Goal: Task Accomplishment & Management: Manage account settings

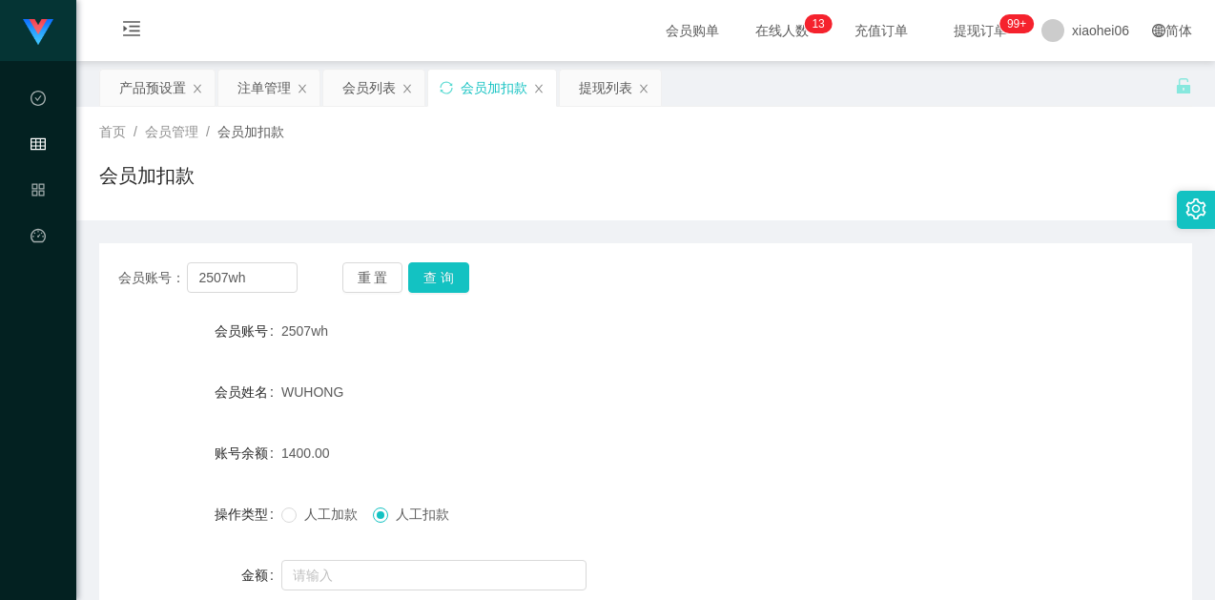
click at [741, 189] on div "会员加扣款" at bounding box center [645, 183] width 1093 height 44
drag, startPoint x: 592, startPoint y: 264, endPoint x: 536, endPoint y: 250, distance: 58.1
click at [592, 264] on div "会员账号： 2507wh 重 置 查 询" at bounding box center [645, 277] width 1093 height 31
click at [429, 278] on button "查 询" at bounding box center [438, 277] width 61 height 31
click at [627, 224] on div "会员账号： 2507wh 重 置 查 询 会员账号 2507wh 会员姓名 WUHONG 账号余额 1400.00 操作类型 人工加款 人工扣款 金额 确 定" at bounding box center [645, 458] width 1093 height 477
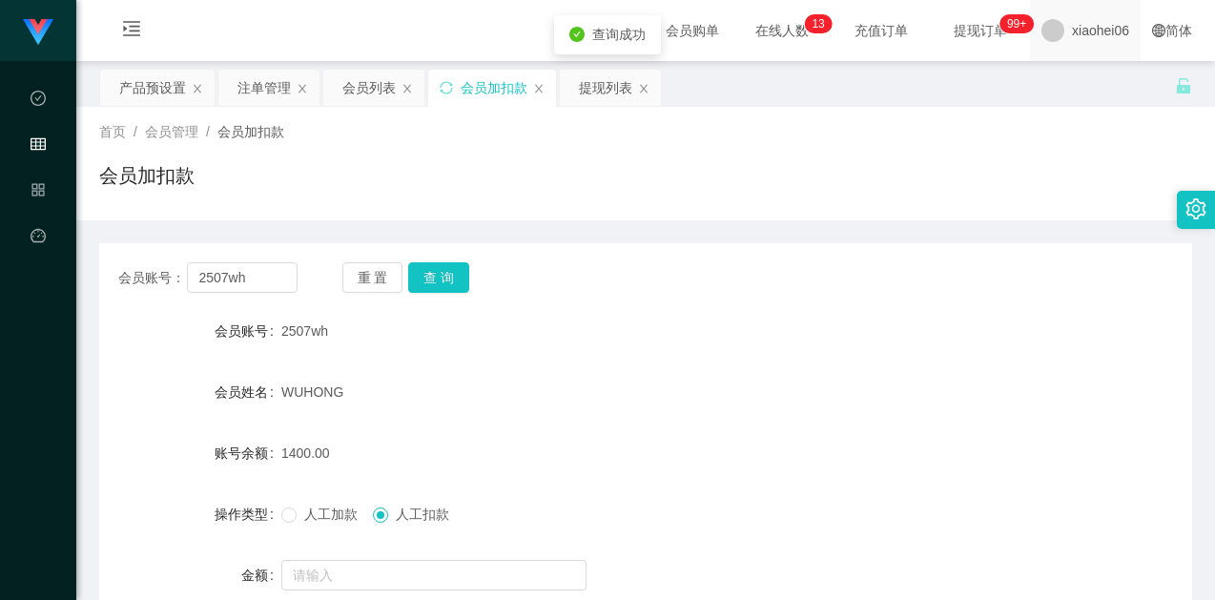
drag, startPoint x: 769, startPoint y: 166, endPoint x: 1052, endPoint y: 27, distance: 315.6
click at [771, 165] on div "会员加扣款" at bounding box center [645, 183] width 1093 height 44
click at [964, 199] on div "会员加扣款" at bounding box center [645, 183] width 1093 height 44
drag, startPoint x: 250, startPoint y: 96, endPoint x: 273, endPoint y: 100, distance: 23.2
click at [250, 96] on div "注单管理" at bounding box center [263, 88] width 53 height 36
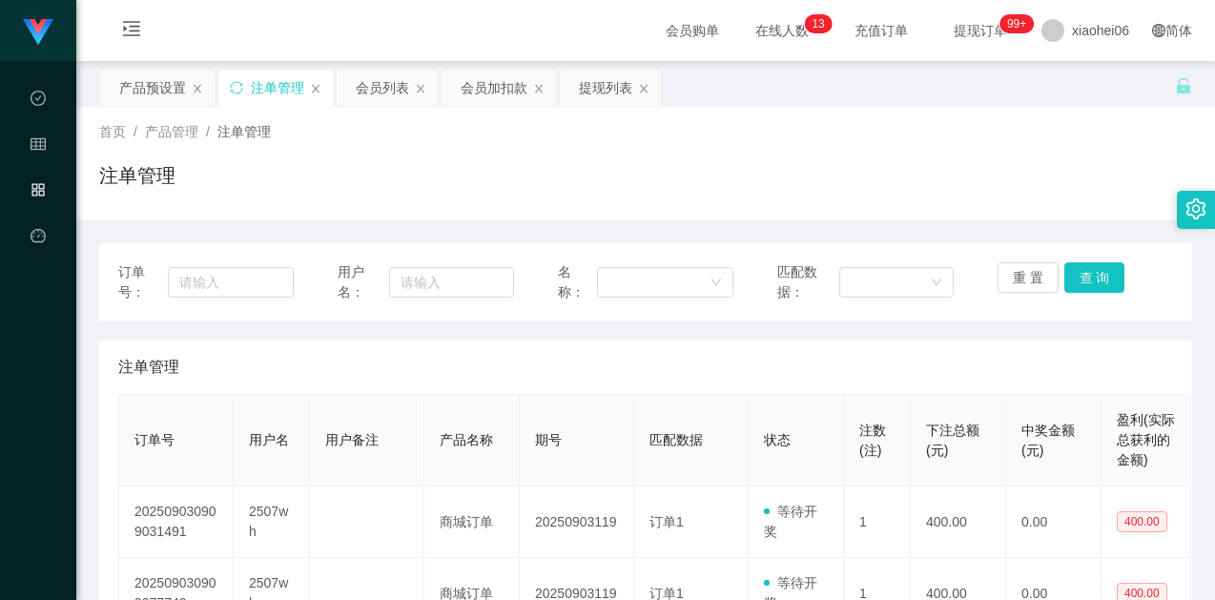
drag, startPoint x: 778, startPoint y: 207, endPoint x: 793, endPoint y: 205, distance: 14.4
click at [779, 207] on div "首页 / 产品管理 / 注单管理 / 注单管理" at bounding box center [645, 163] width 1139 height 113
click at [1060, 294] on div "重 置 查 询" at bounding box center [1085, 282] width 175 height 40
click at [1076, 284] on button "查 询" at bounding box center [1094, 277] width 61 height 31
click at [1004, 186] on div "注单管理" at bounding box center [645, 183] width 1093 height 44
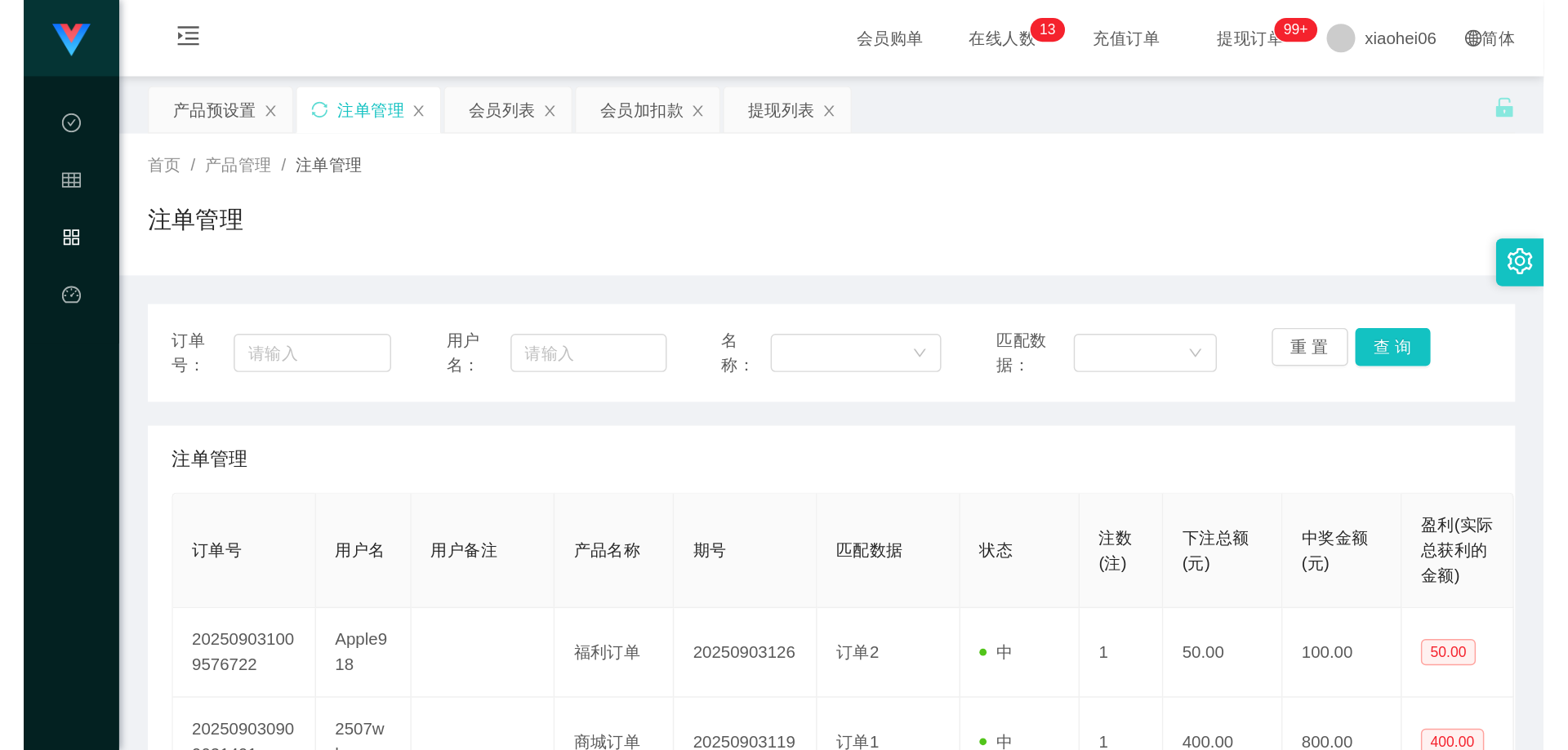
scroll to position [164, 0]
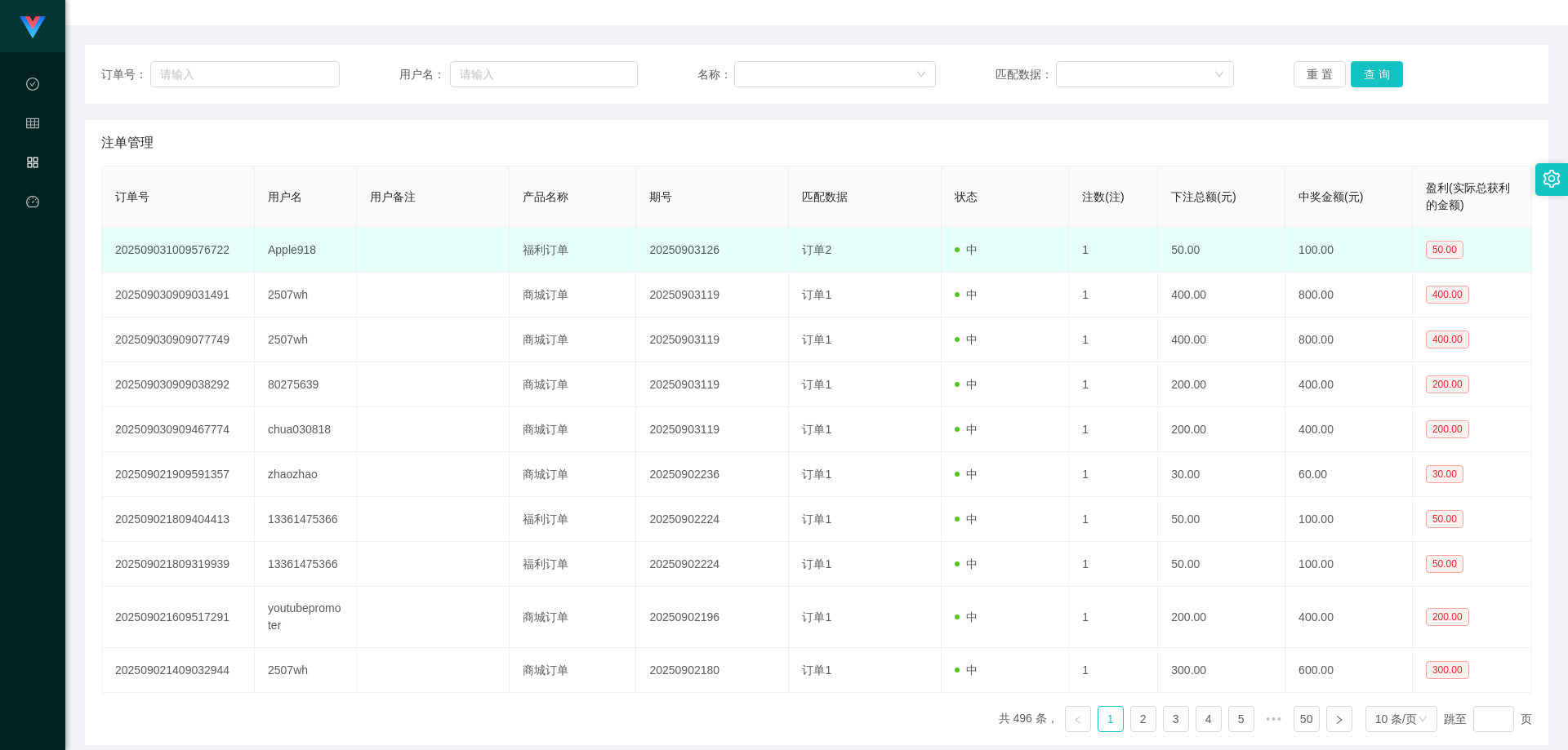
click at [678, 255] on td "20250903126" at bounding box center [712, 250] width 152 height 45
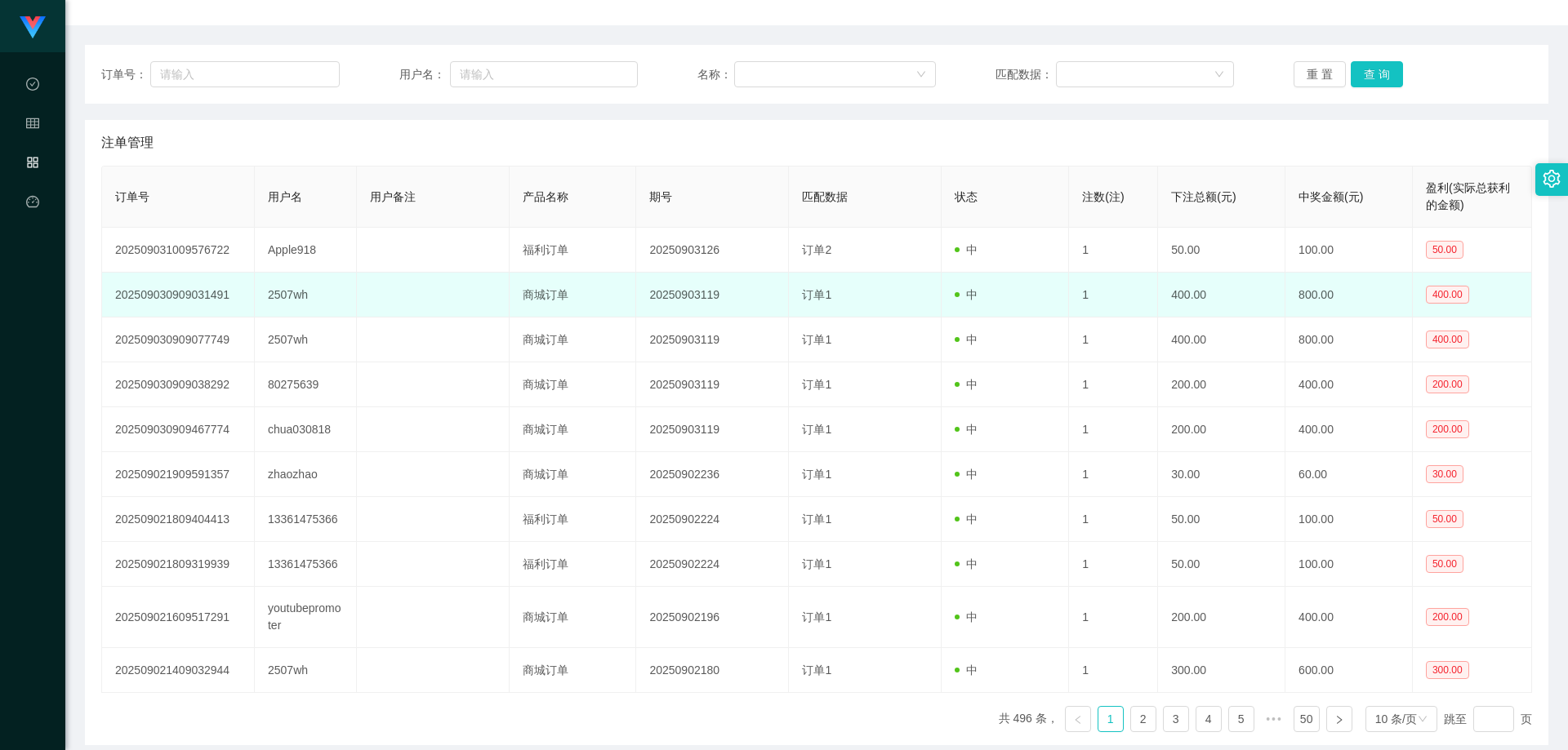
click at [291, 296] on td "2507wh" at bounding box center [306, 295] width 102 height 45
click at [291, 295] on td "2507wh" at bounding box center [306, 295] width 102 height 45
copy td "2507wh"
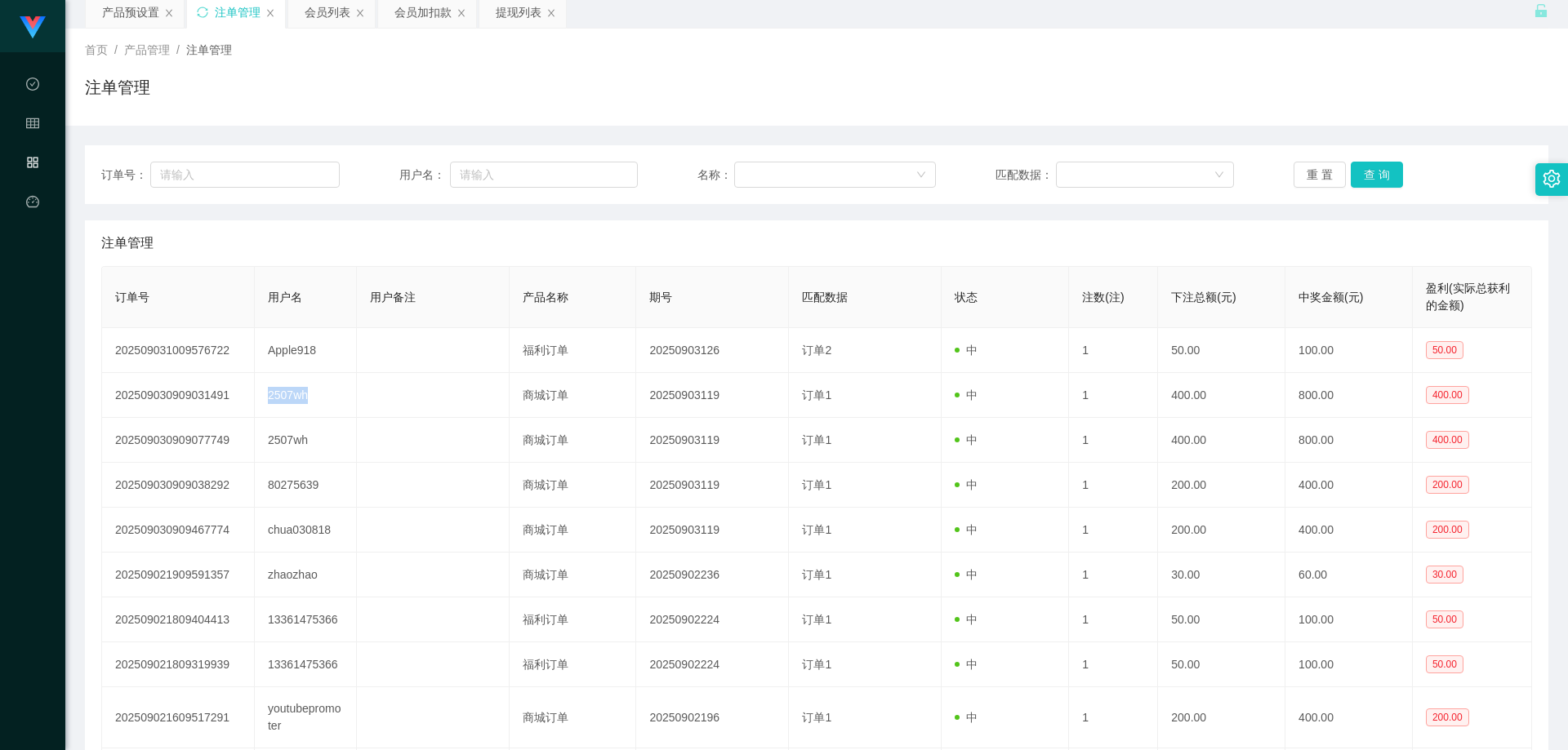
scroll to position [0, 0]
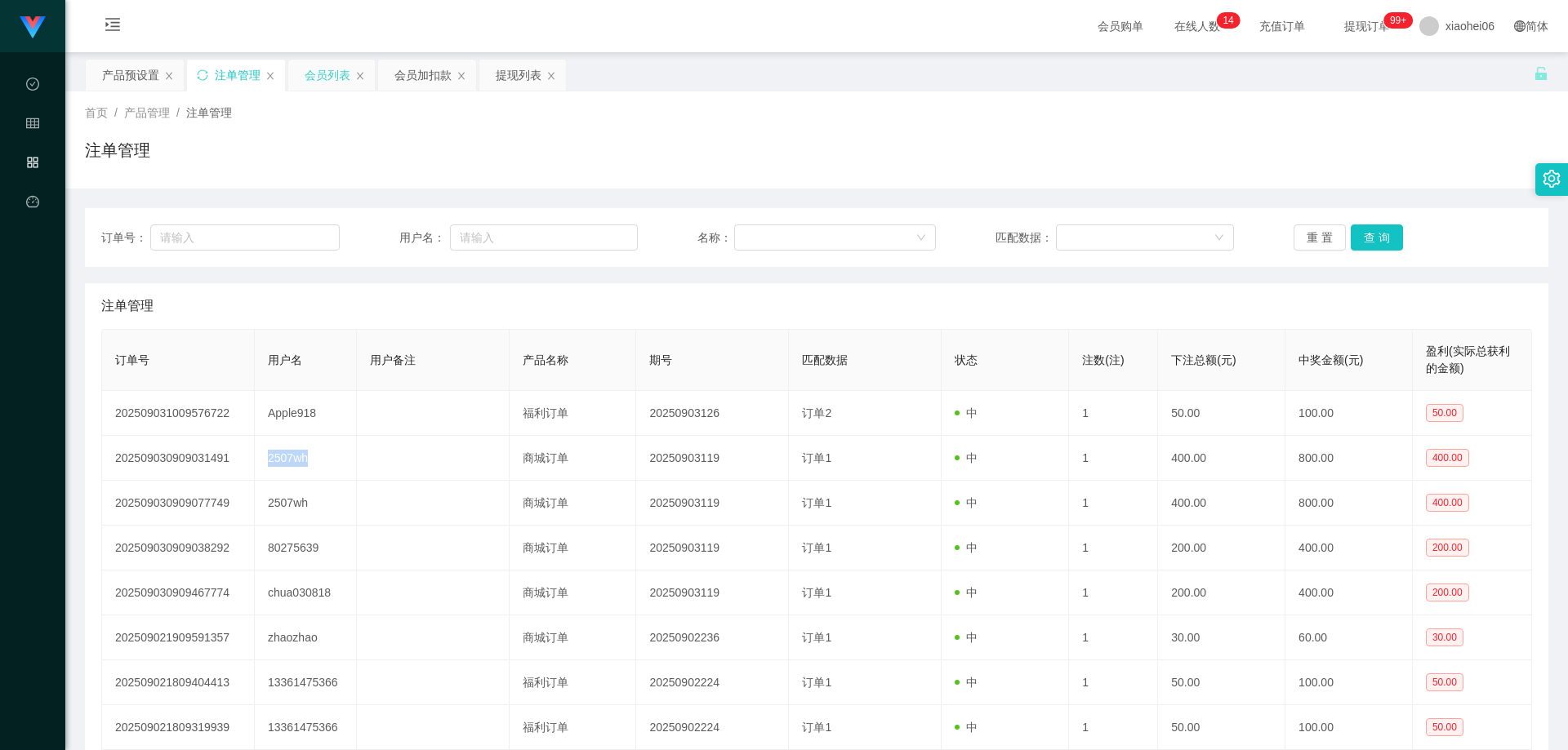
click at [320, 77] on div "会员列表" at bounding box center [327, 75] width 45 height 31
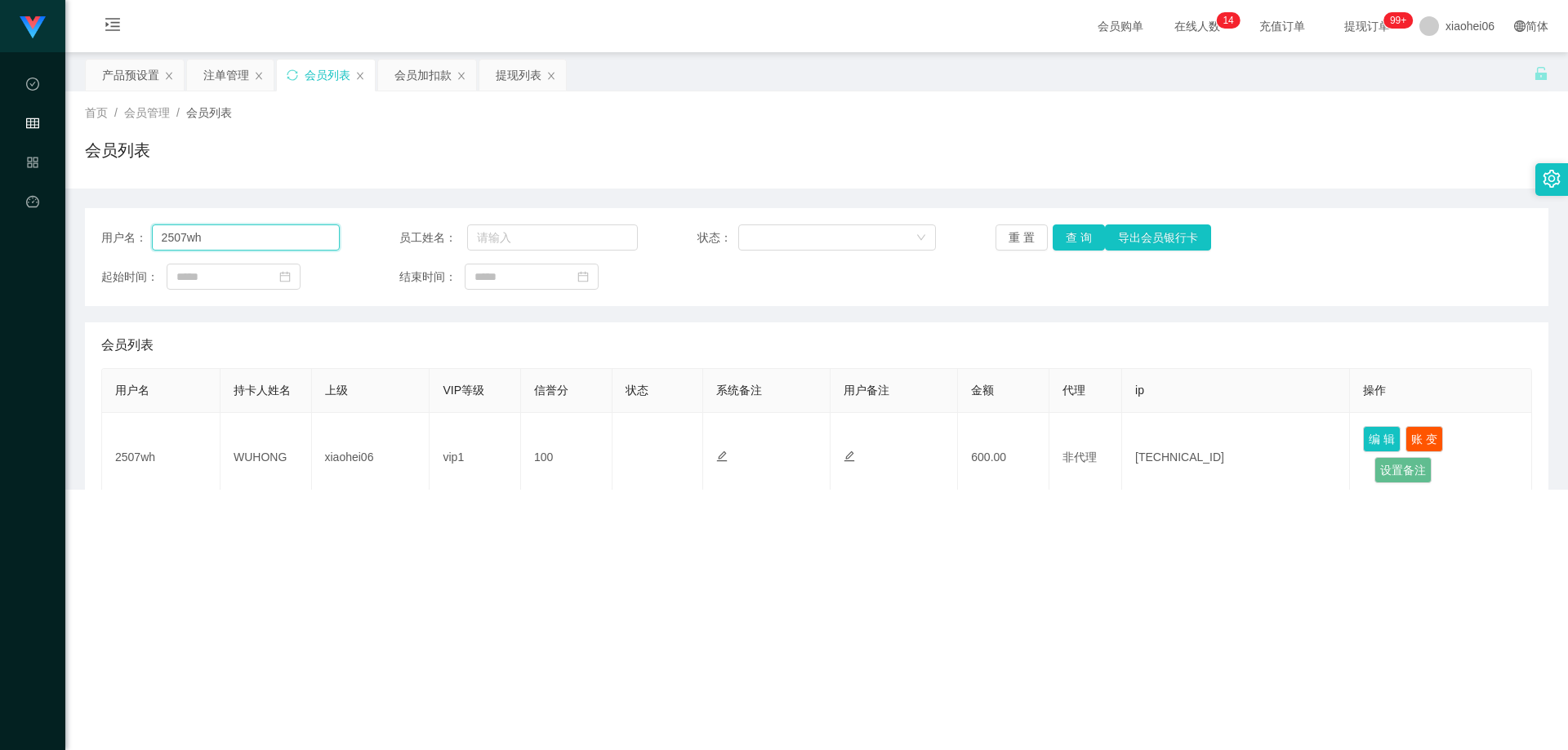
click at [257, 236] on input "2507wh" at bounding box center [245, 237] width 188 height 27
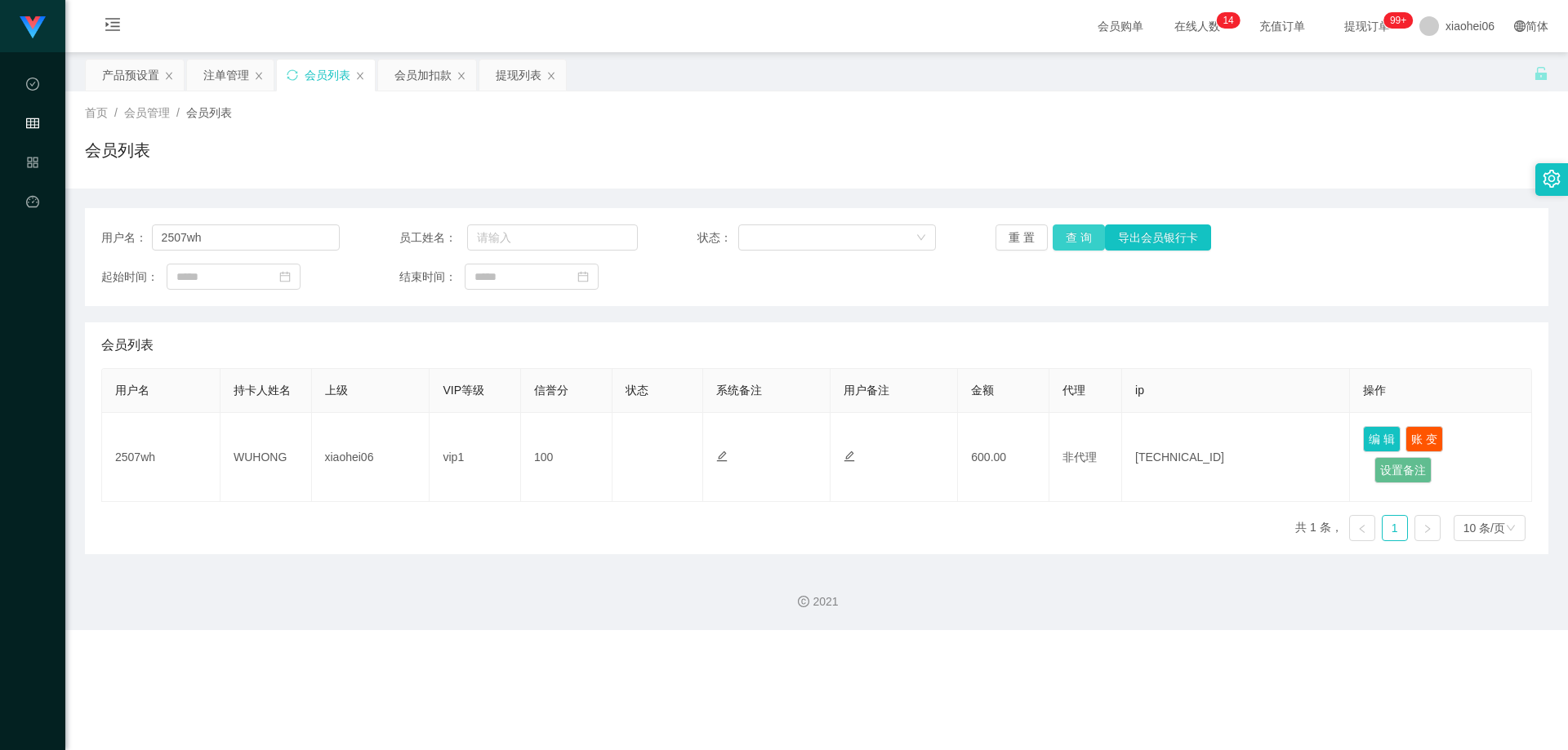
drag, startPoint x: 1093, startPoint y: 229, endPoint x: 1098, endPoint y: 245, distance: 16.8
click at [1094, 229] on button "查 询" at bounding box center [1078, 237] width 52 height 27
click at [1046, 285] on div "起始时间： 结束时间：" at bounding box center [816, 277] width 1431 height 27
click at [1207, 275] on div "起始时间： 结束时间：" at bounding box center [816, 277] width 1431 height 27
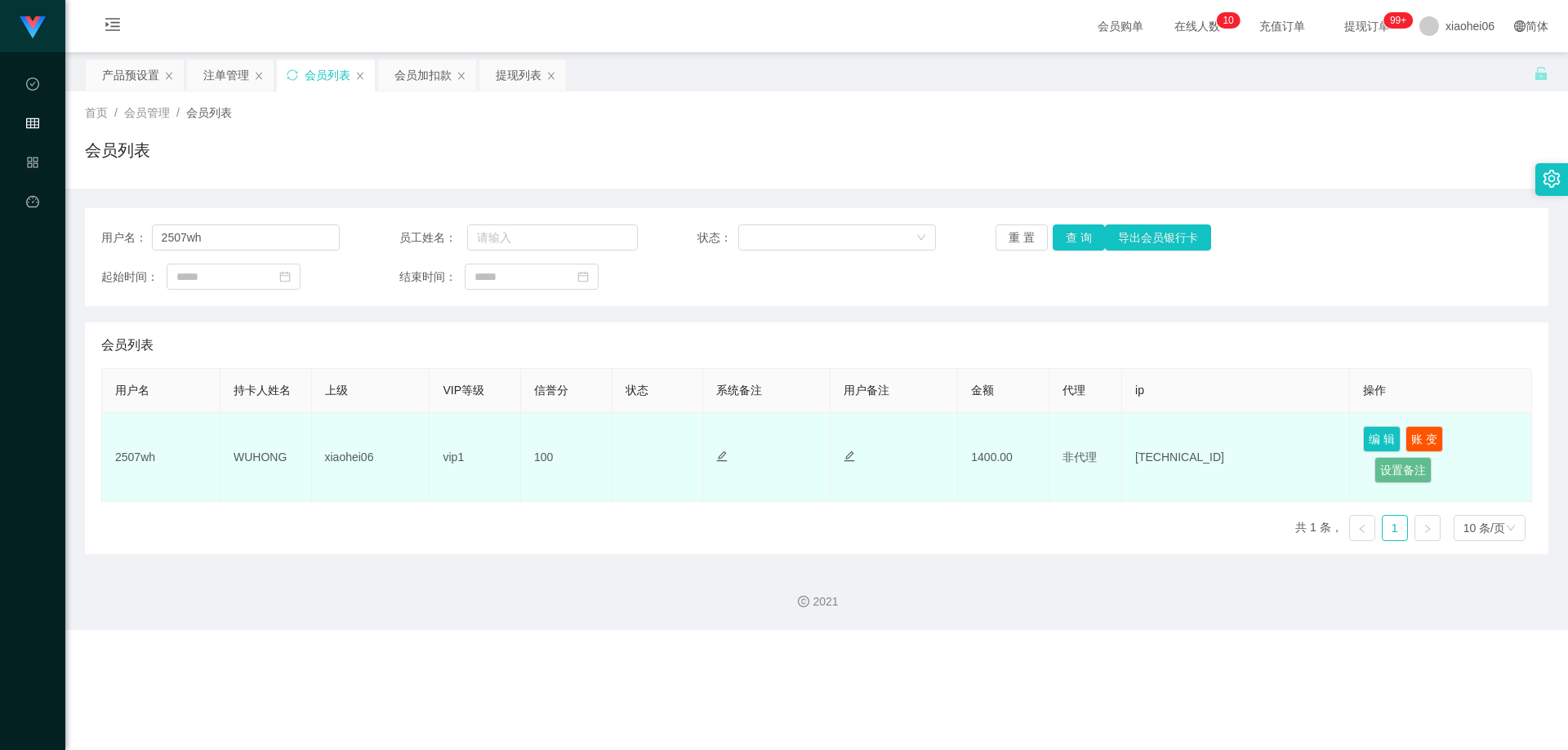
click at [147, 461] on td "2507wh" at bounding box center [161, 458] width 118 height 89
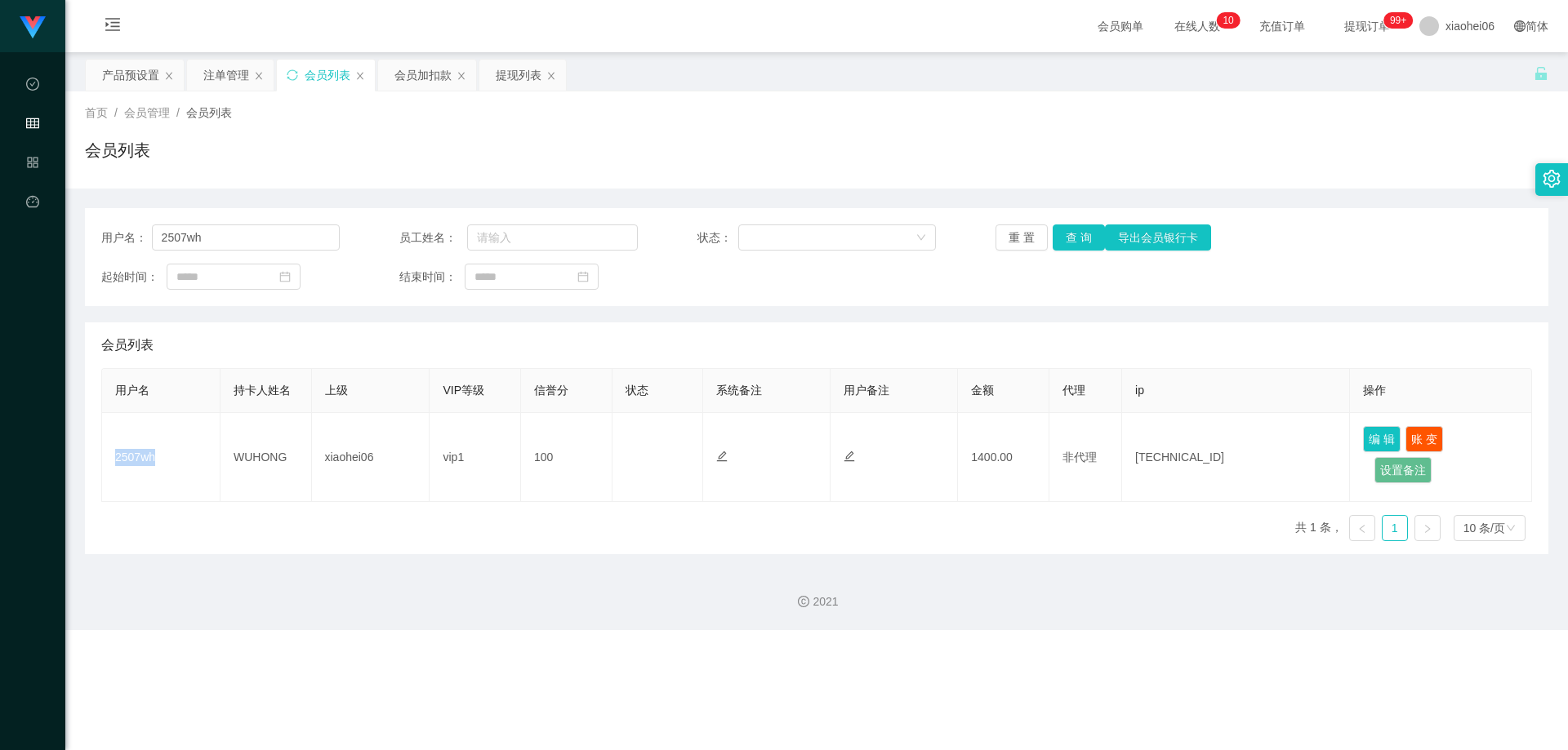
copy td "2507wh"
click at [395, 77] on div "会员加扣款" at bounding box center [423, 75] width 57 height 31
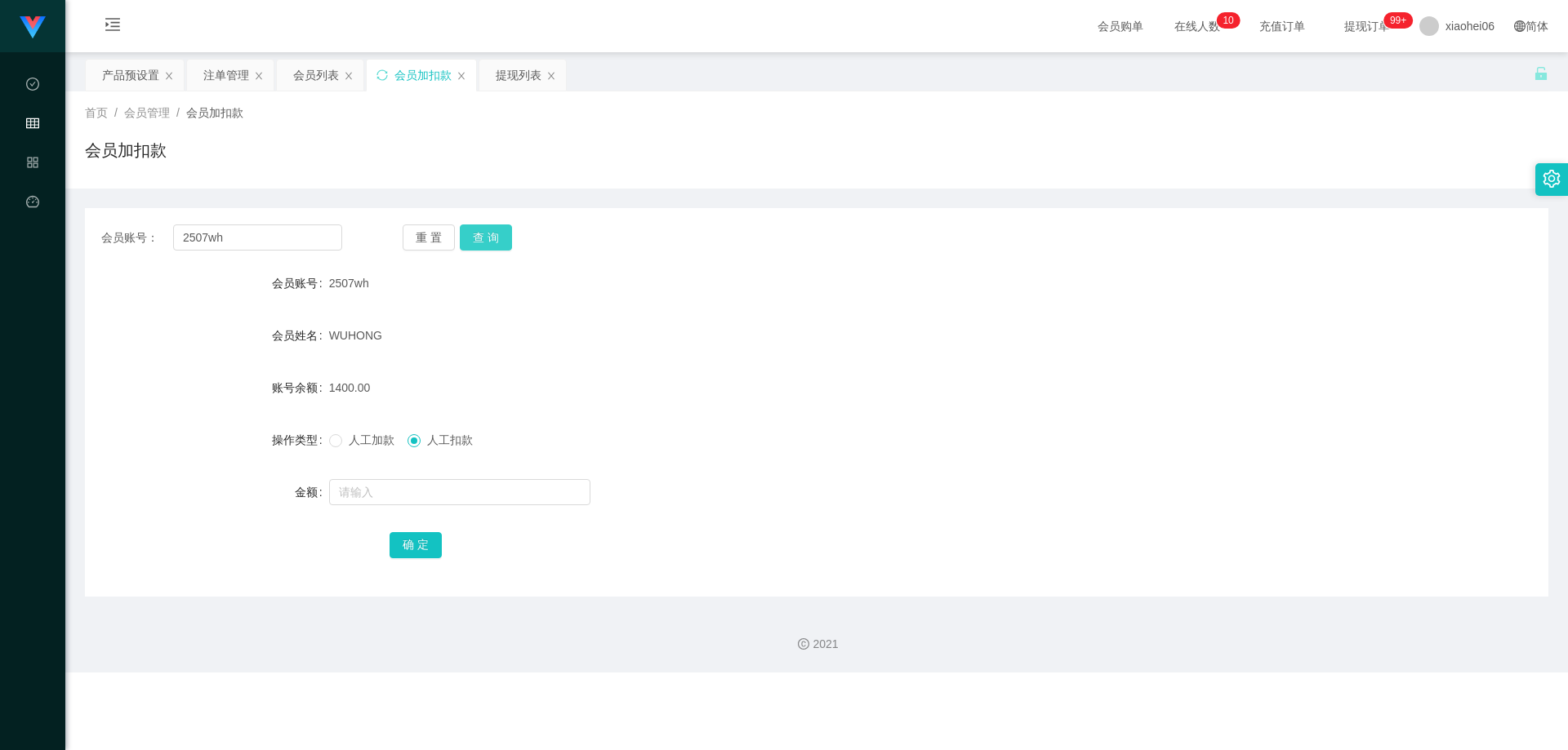
click at [478, 239] on button "查 询" at bounding box center [486, 237] width 52 height 27
click at [488, 354] on form "会员账号 2507wh 会员姓名 WUHONG 账号余额 1400.00 操作类型 人工加款 人工扣款 金额 确 定" at bounding box center [816, 414] width 1464 height 294
click at [408, 479] on input "text" at bounding box center [459, 492] width 261 height 27
type input "4000"
click at [413, 536] on button "确 定" at bounding box center [415, 545] width 52 height 27
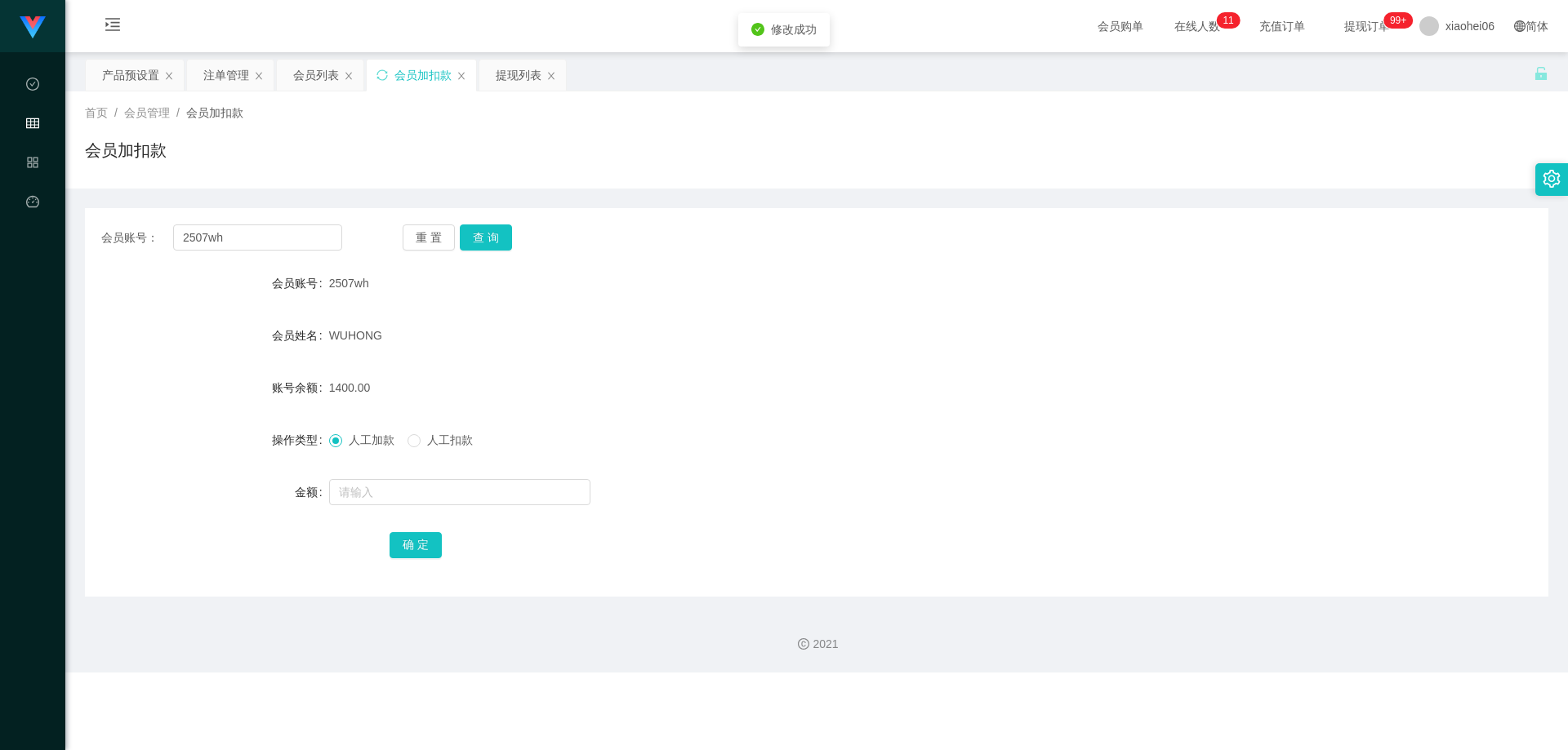
drag, startPoint x: 922, startPoint y: 436, endPoint x: 931, endPoint y: 441, distance: 10.3
click at [922, 436] on div "人工加款 人工扣款" at bounding box center [755, 440] width 854 height 33
click at [498, 240] on button "查 询" at bounding box center [486, 237] width 52 height 27
drag, startPoint x: 1112, startPoint y: 279, endPoint x: 1433, endPoint y: 0, distance: 425.3
click at [1113, 279] on div "2507wh" at bounding box center [755, 283] width 854 height 33
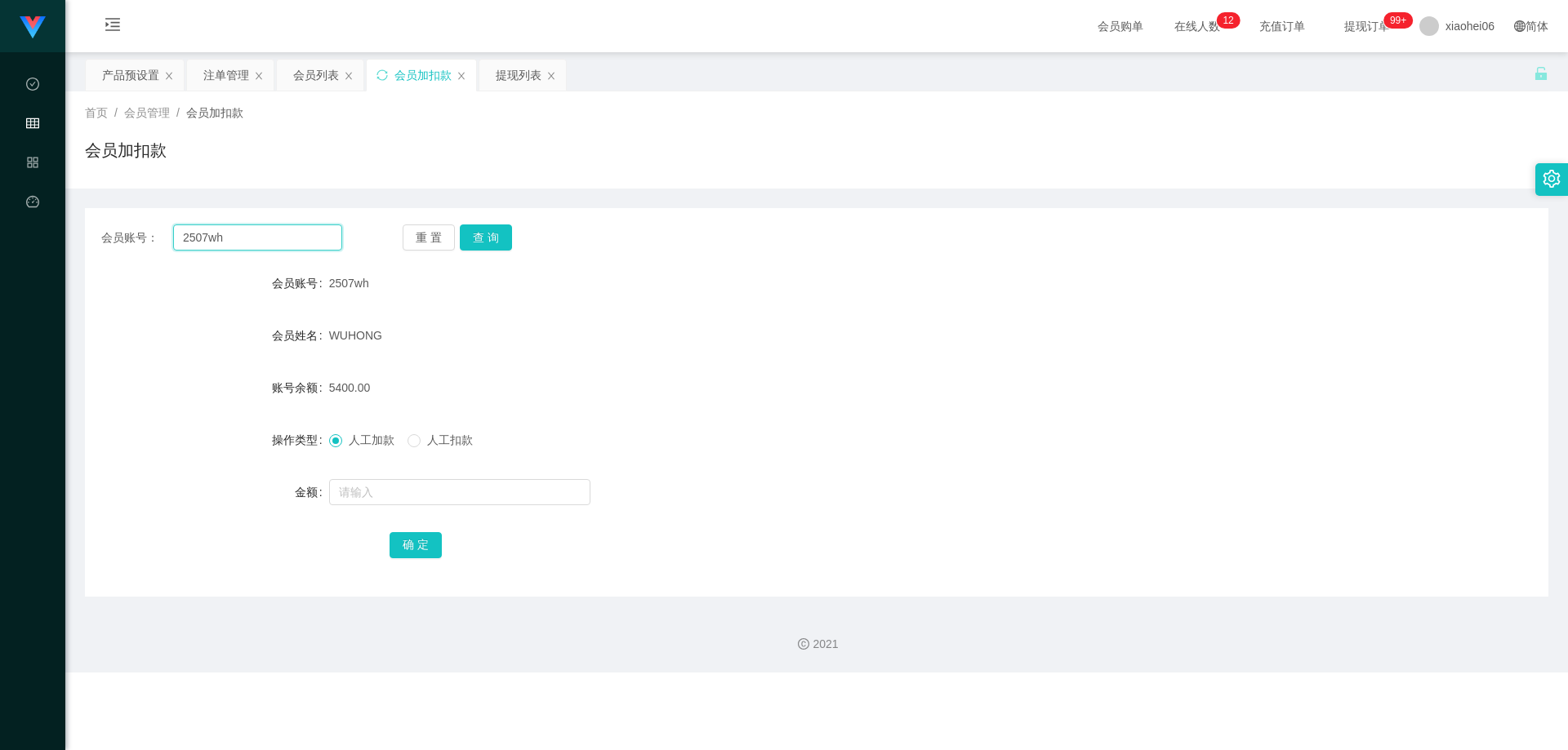
click at [241, 240] on input "2507wh" at bounding box center [257, 237] width 169 height 27
click at [230, 80] on div "注单管理" at bounding box center [225, 75] width 45 height 31
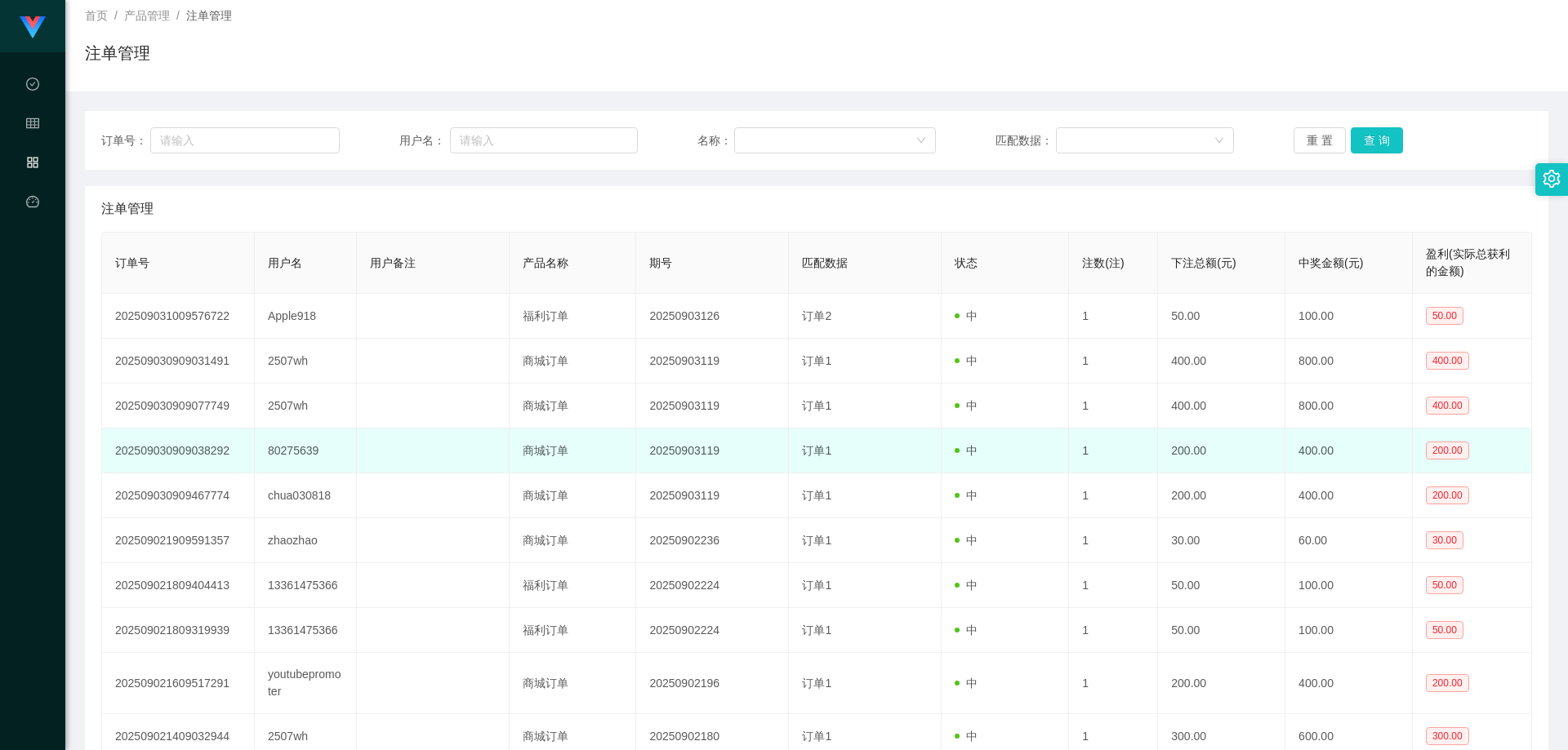
scroll to position [164, 0]
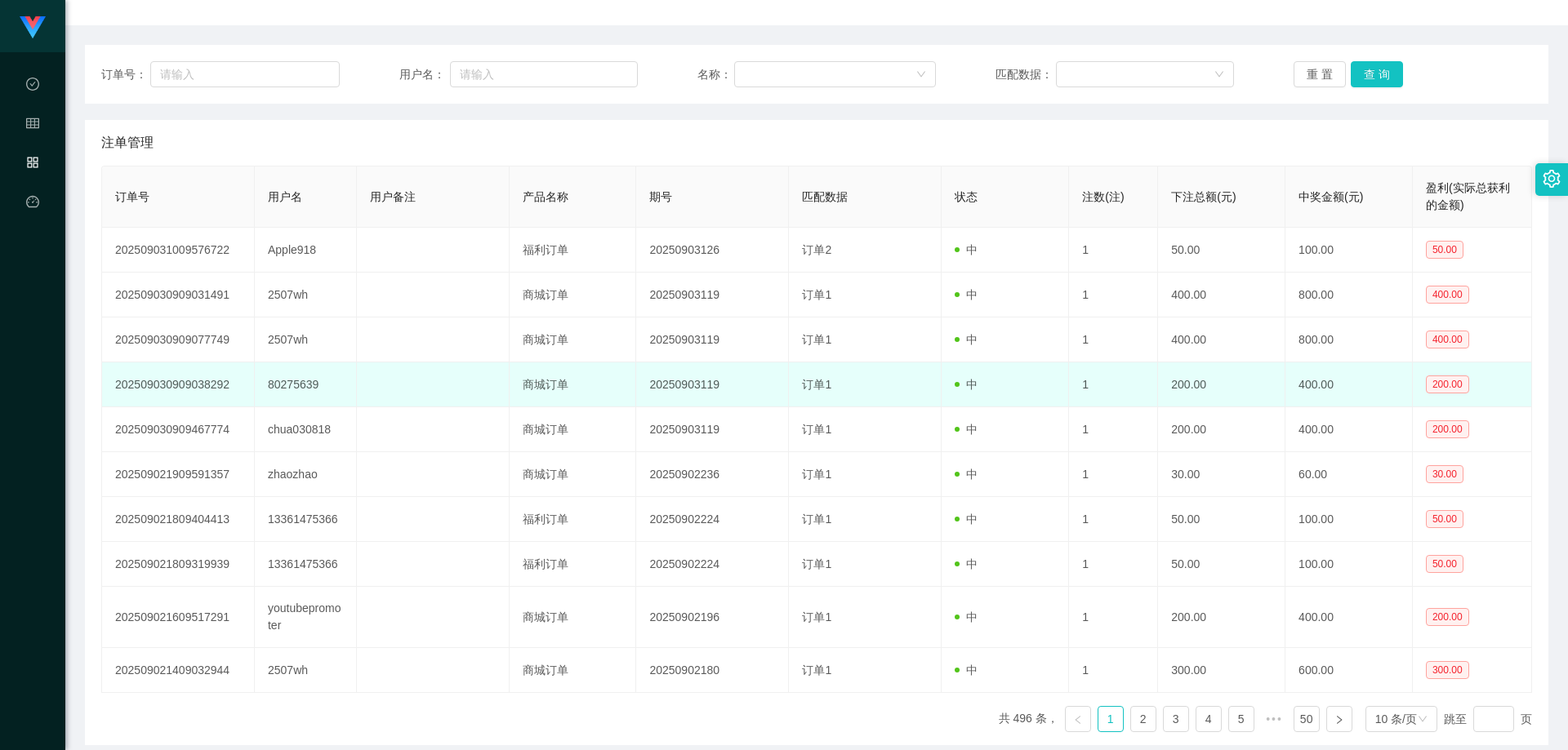
click at [287, 382] on td "80275639" at bounding box center [306, 384] width 102 height 45
copy td "80275639"
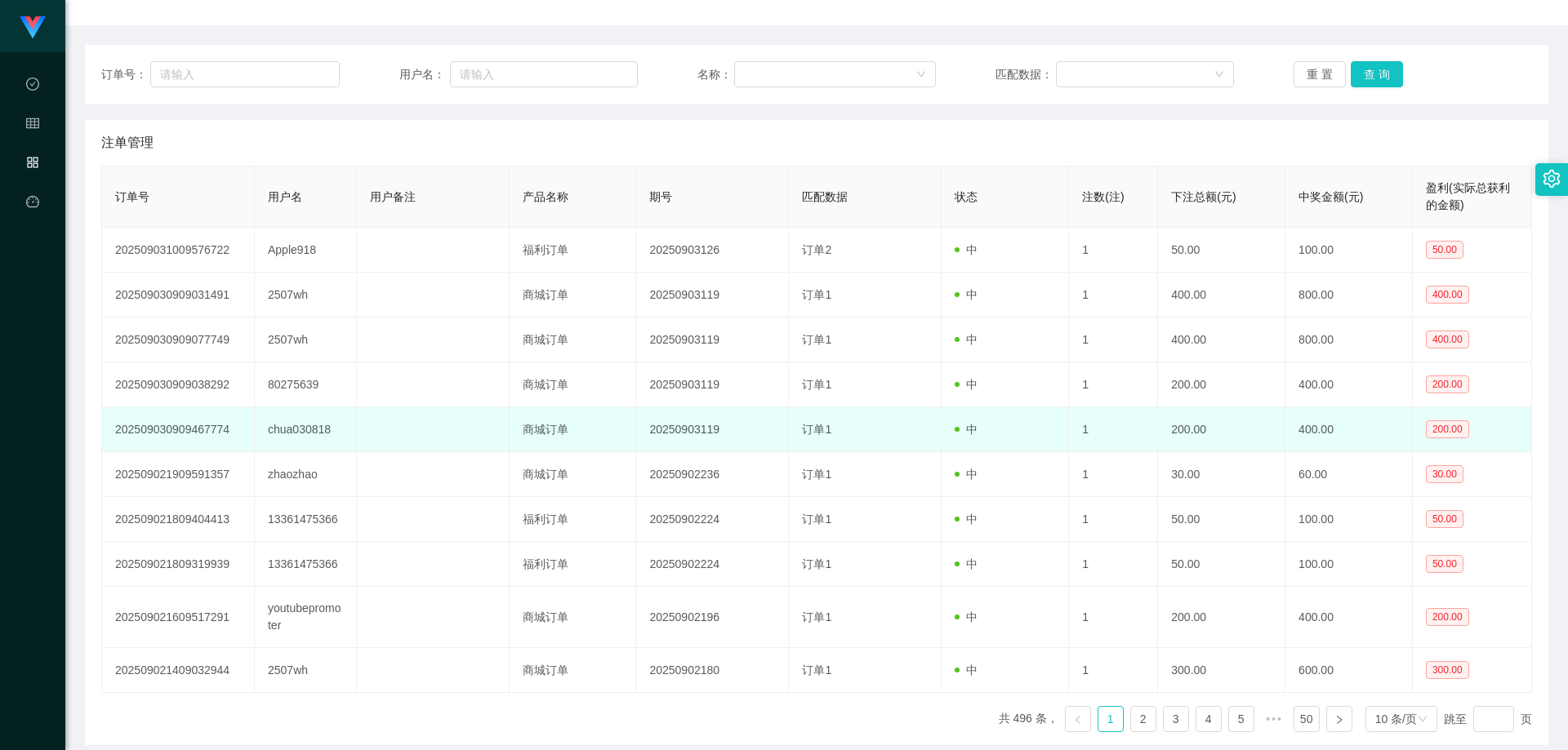
click at [295, 428] on td "chua030818" at bounding box center [306, 430] width 102 height 45
copy td "chua030818"
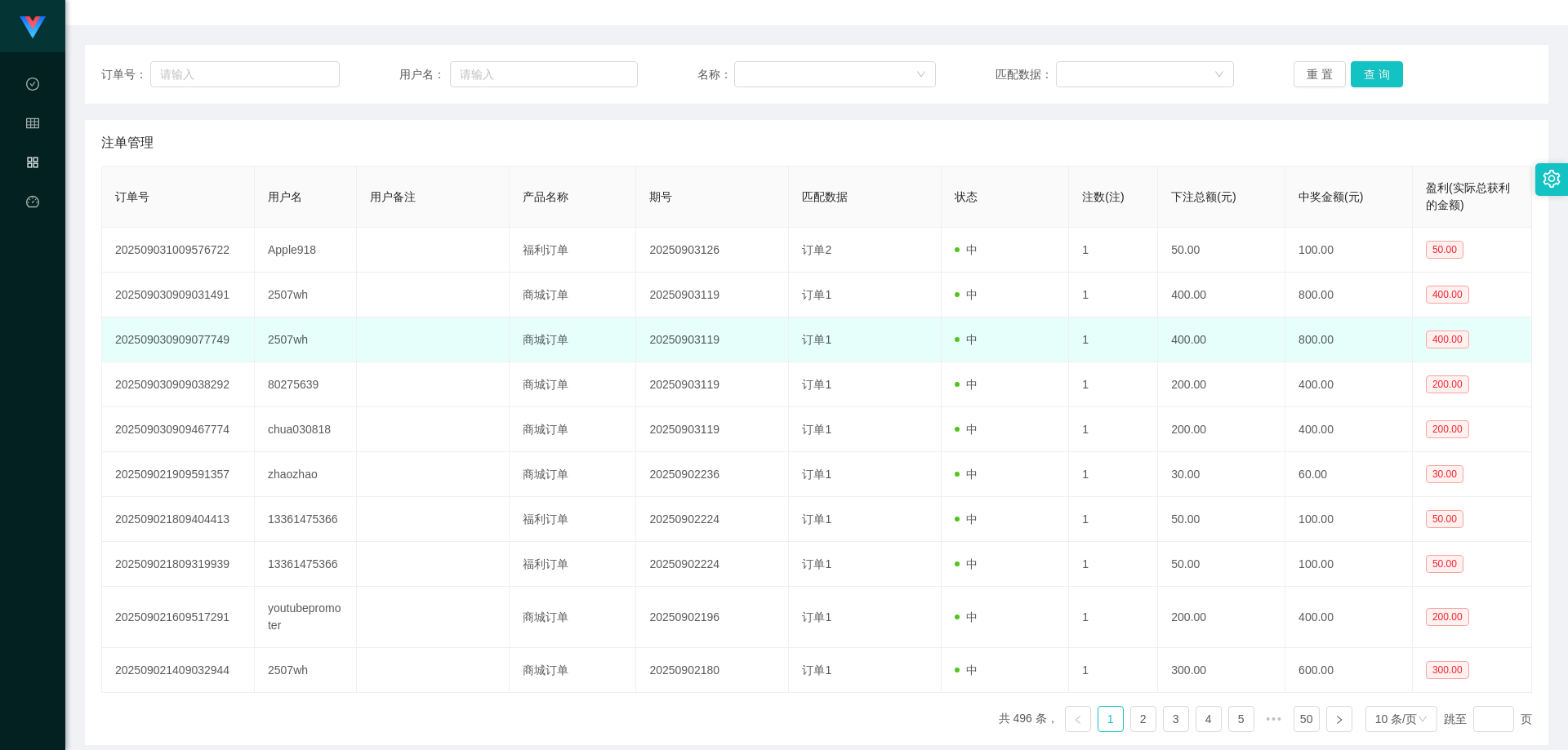
click at [374, 336] on td at bounding box center [433, 340] width 152 height 45
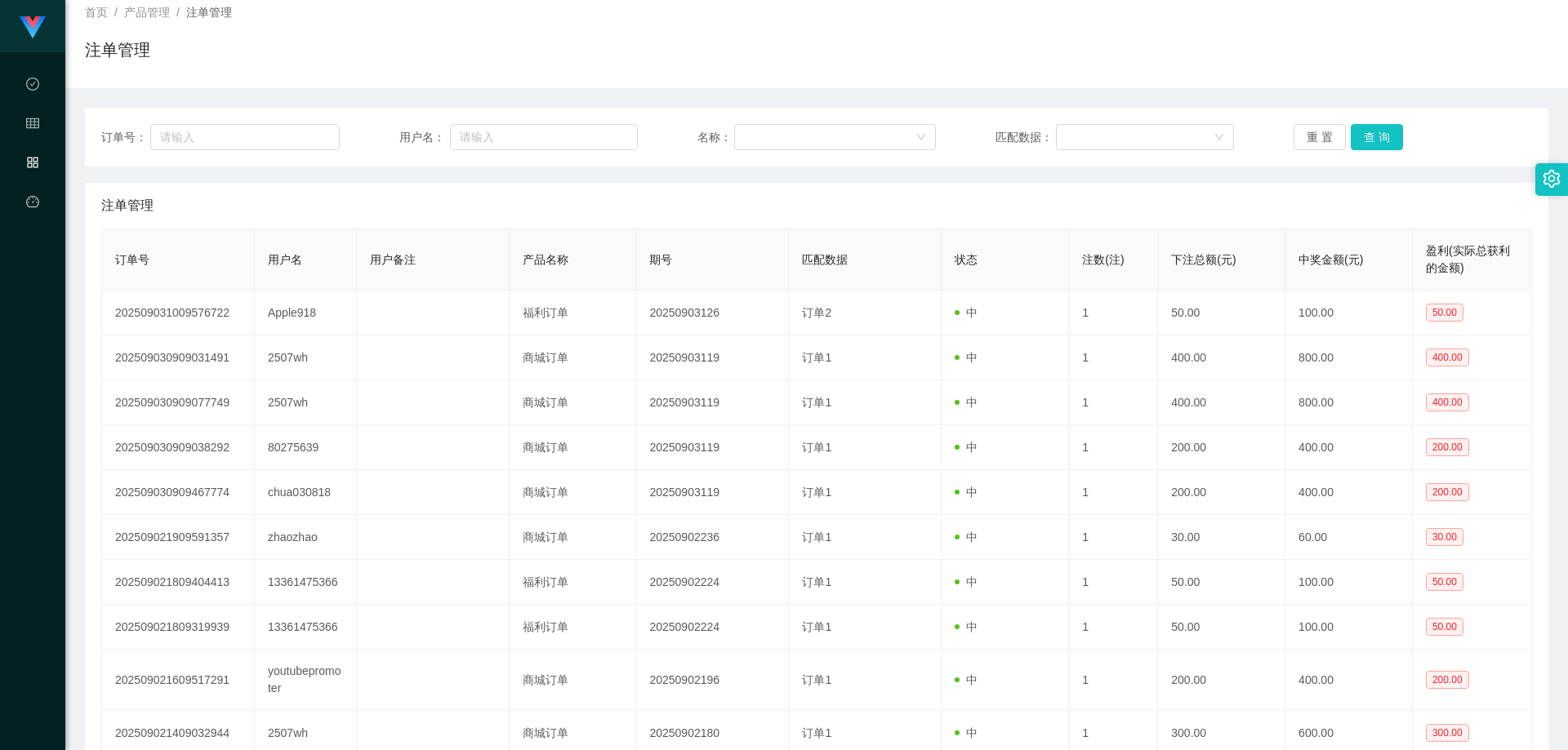
scroll to position [0, 0]
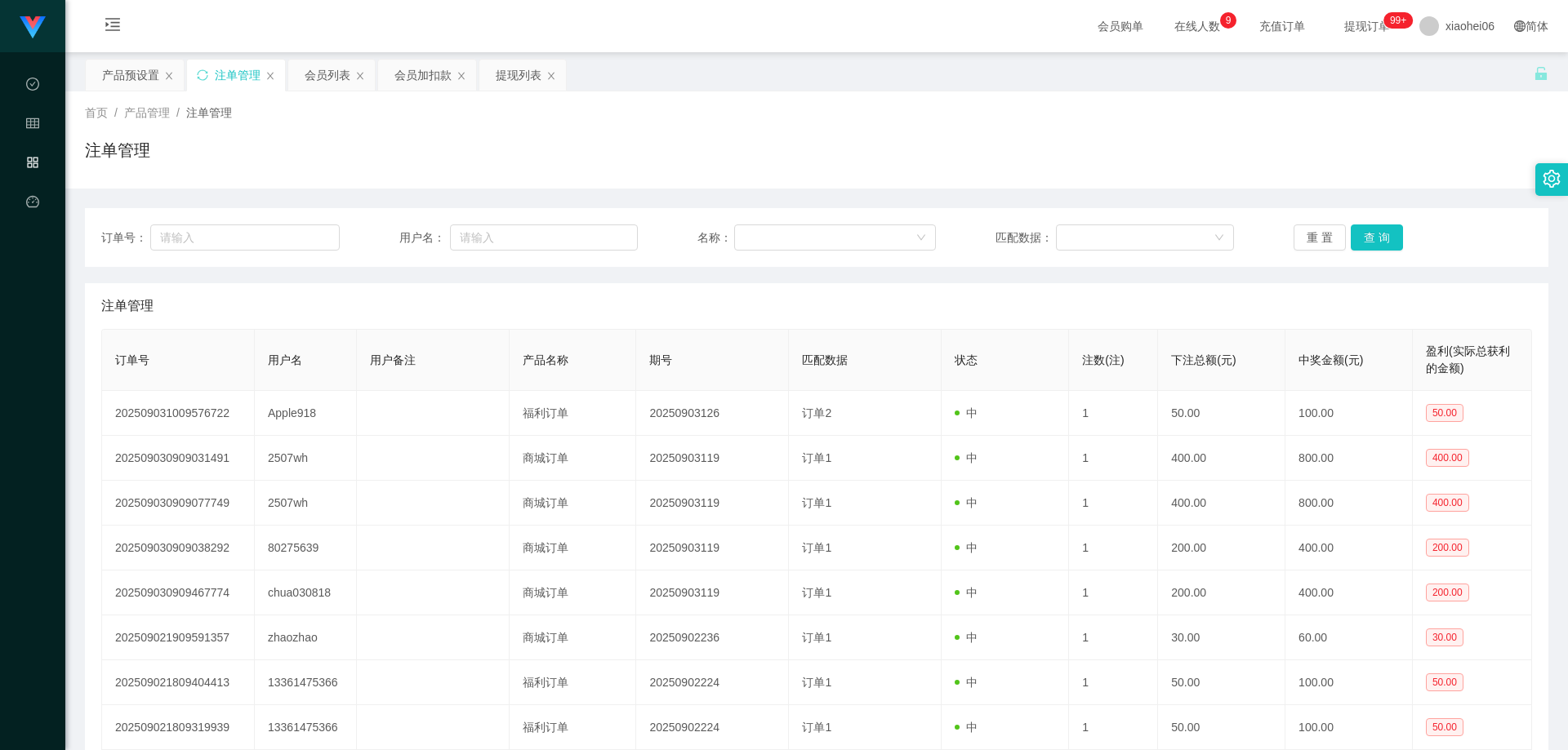
click at [319, 66] on div "会员列表" at bounding box center [327, 75] width 45 height 31
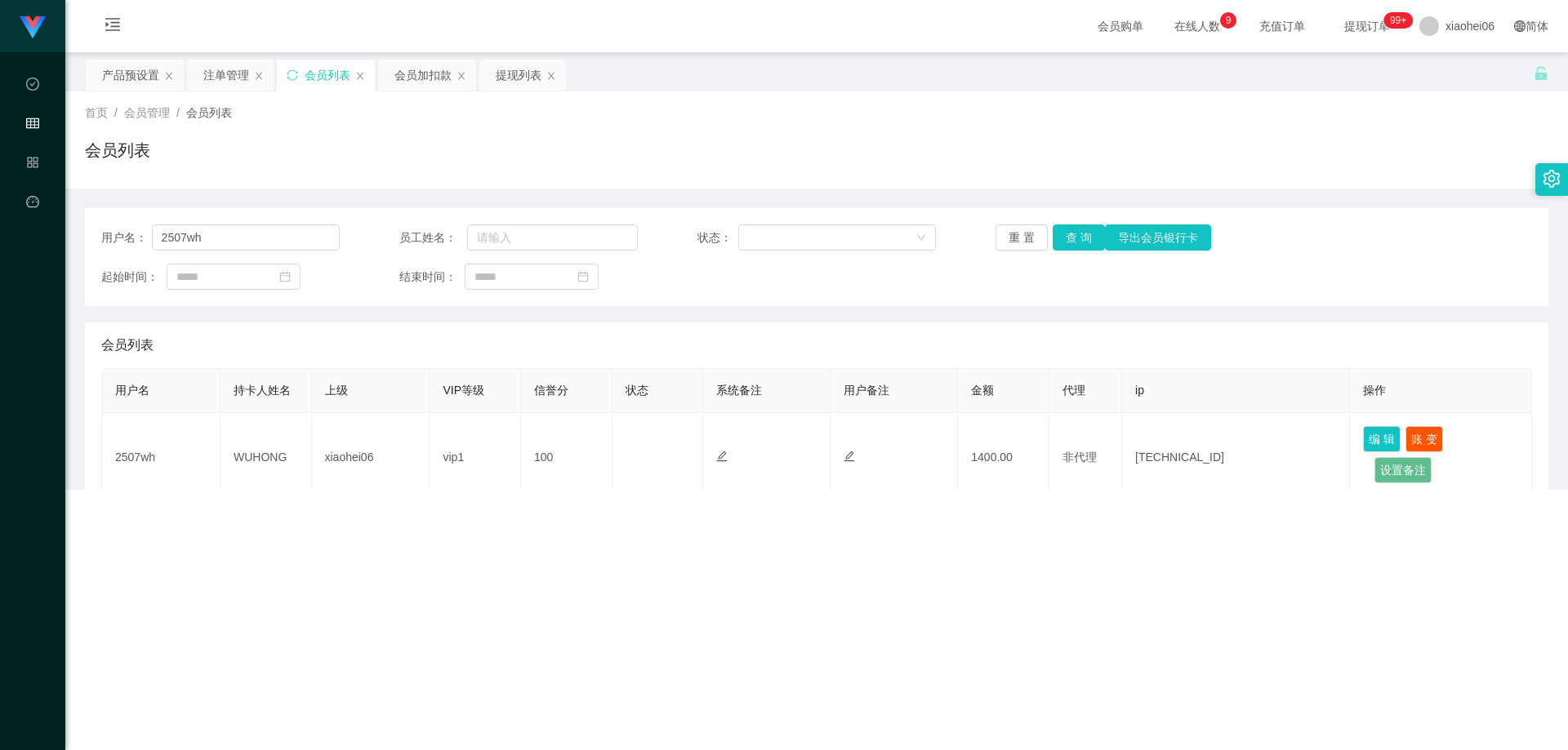
click at [629, 106] on div "首页 / 会员管理 / 会员列表 /" at bounding box center [816, 113] width 1464 height 17
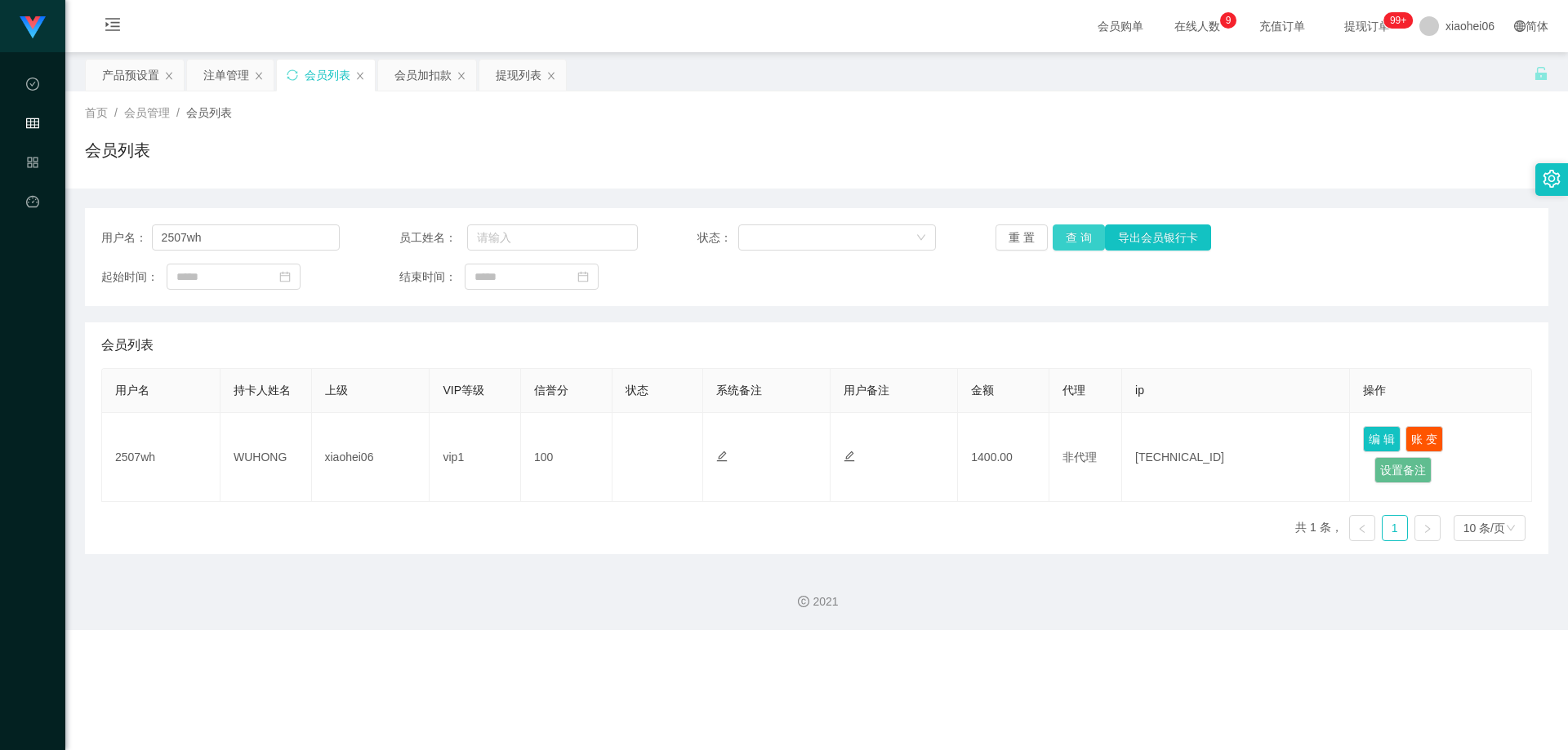
click at [1072, 232] on button "查 询" at bounding box center [1078, 237] width 52 height 27
drag, startPoint x: 986, startPoint y: 300, endPoint x: 1014, endPoint y: 299, distance: 28.0
click at [987, 300] on div "用户名： 2507wh 员工姓名： 状态： 重 置 查 询 导出会员银行卡 起始时间： 结束时间：" at bounding box center [816, 257] width 1464 height 98
drag, startPoint x: 1056, startPoint y: 151, endPoint x: 1231, endPoint y: 116, distance: 178.5
click at [1056, 151] on div "会员列表" at bounding box center [816, 157] width 1464 height 38
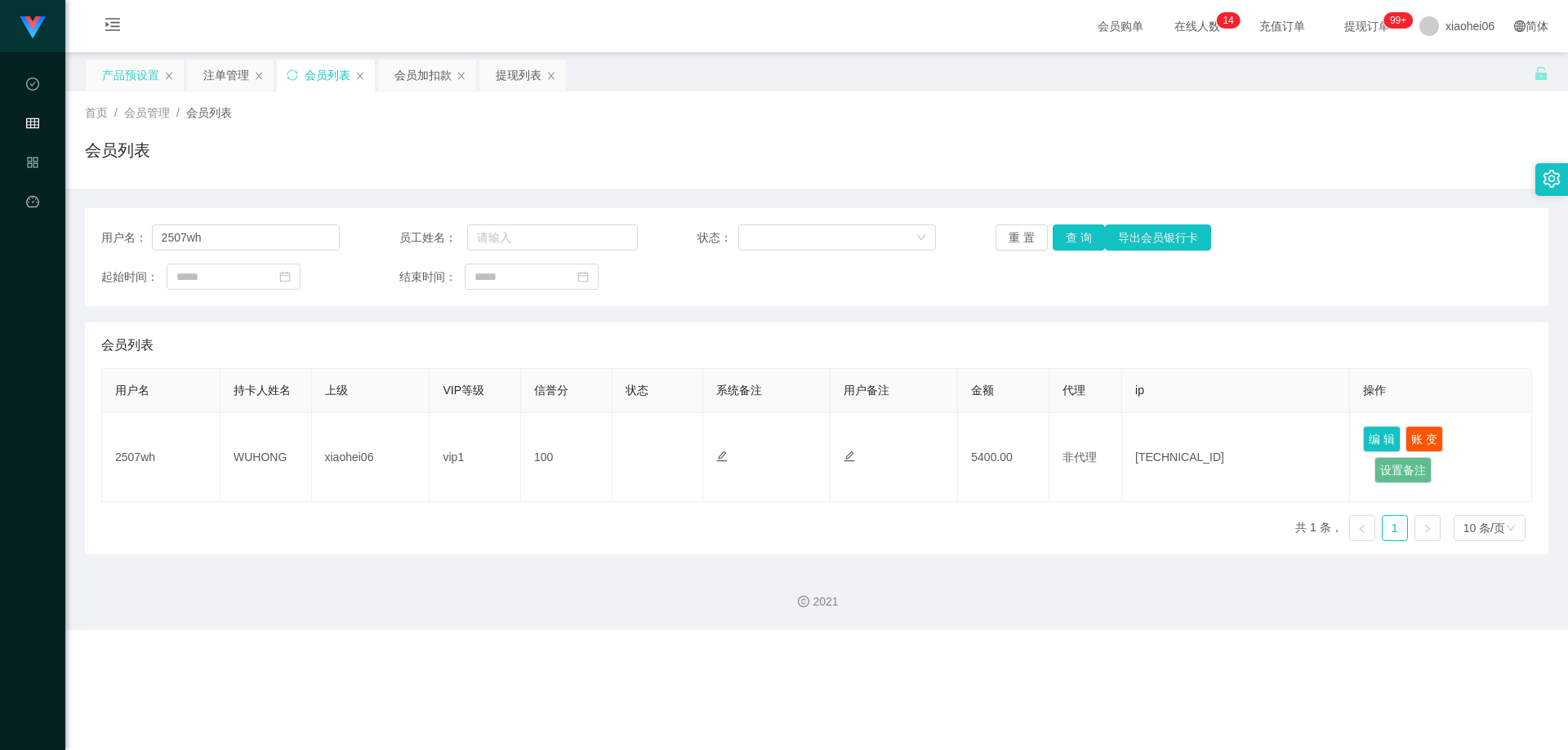
click at [132, 90] on div "产品预设置" at bounding box center [130, 75] width 57 height 31
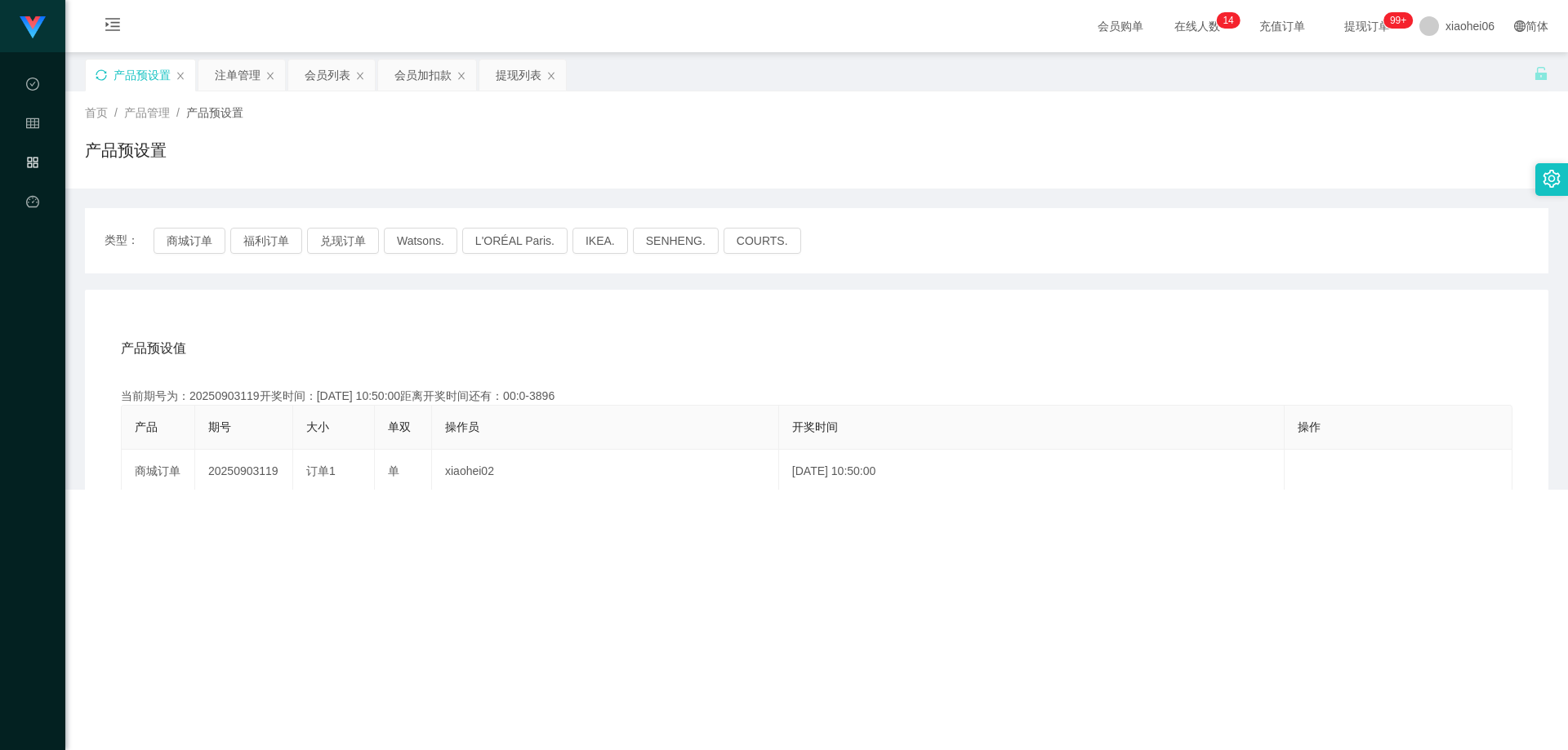
click at [98, 74] on icon "图标: sync" at bounding box center [101, 74] width 11 height 11
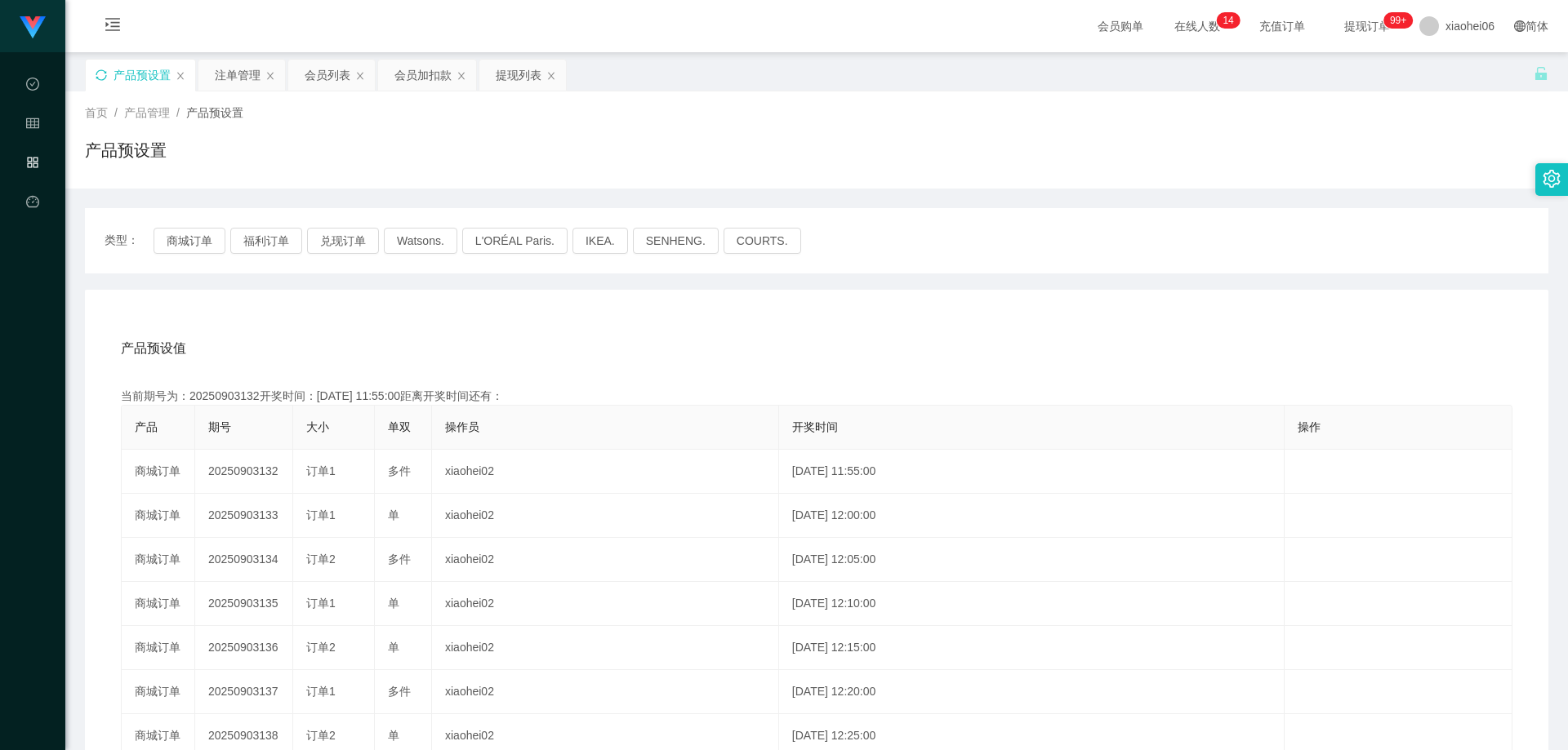
click at [387, 182] on div "首页 / 产品管理 / 产品预设置 / 产品预设置" at bounding box center [816, 140] width 1503 height 97
drag, startPoint x: 246, startPoint y: 240, endPoint x: 273, endPoint y: 249, distance: 28.5
click at [246, 240] on button "福利订单" at bounding box center [266, 241] width 72 height 27
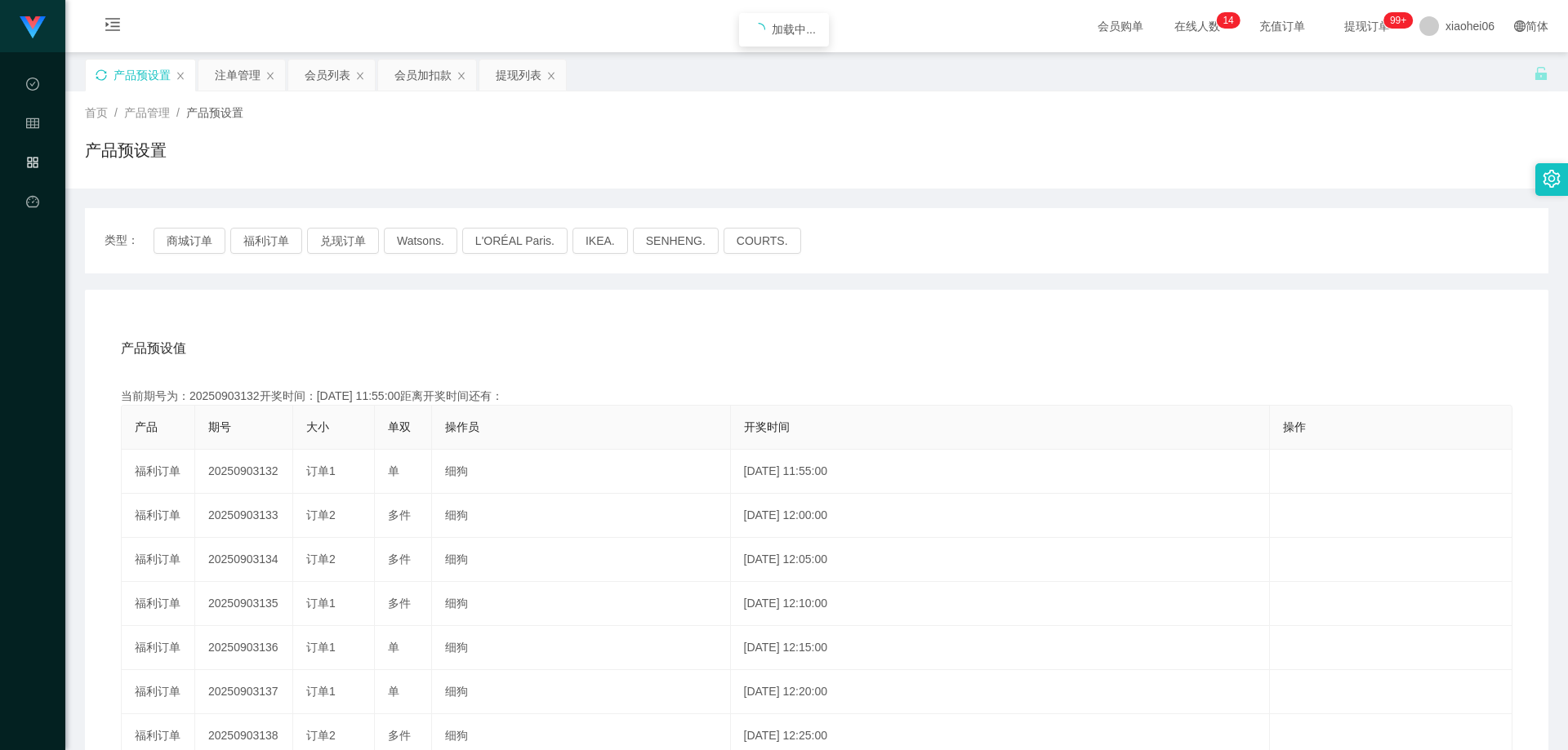
click at [364, 292] on div "产品预设值 添加期号 当前期号为：20250903132开奖时间：[DATE] 11:55:00距离开奖时间还有： 产品 期号 大小 单双 操作员 开奖时间 …" at bounding box center [816, 627] width 1464 height 673
click at [432, 298] on div "产品预设值 添加期号 当前期号为：20250903132开奖时间：[DATE] 11:55:00距离开奖时间还有： 产品 期号 大小 单双 操作员 开奖时间 …" at bounding box center [816, 627] width 1464 height 673
click at [432, 307] on div "产品预设值 添加期号 当前期号为：20250903132开奖时间：[DATE] 11:55:00距离开奖时间还有： 产品 期号 大小 单双 操作员 开奖时间 …" at bounding box center [816, 627] width 1464 height 673
click at [441, 315] on div "产品预设值 添加期号 当前期号为：20250903132开奖时间：[DATE] 11:55:00距离开奖时间还有： 产品 期号 大小 单双 操作员 开奖时间 …" at bounding box center [816, 627] width 1464 height 673
click at [394, 312] on div "产品预设值 添加期号 当前期号为：20250903132开奖时间：[DATE] 11:55:00距离开奖时间还有：00:0-1 产品 期号 大小 单双 操作员…" at bounding box center [816, 627] width 1464 height 673
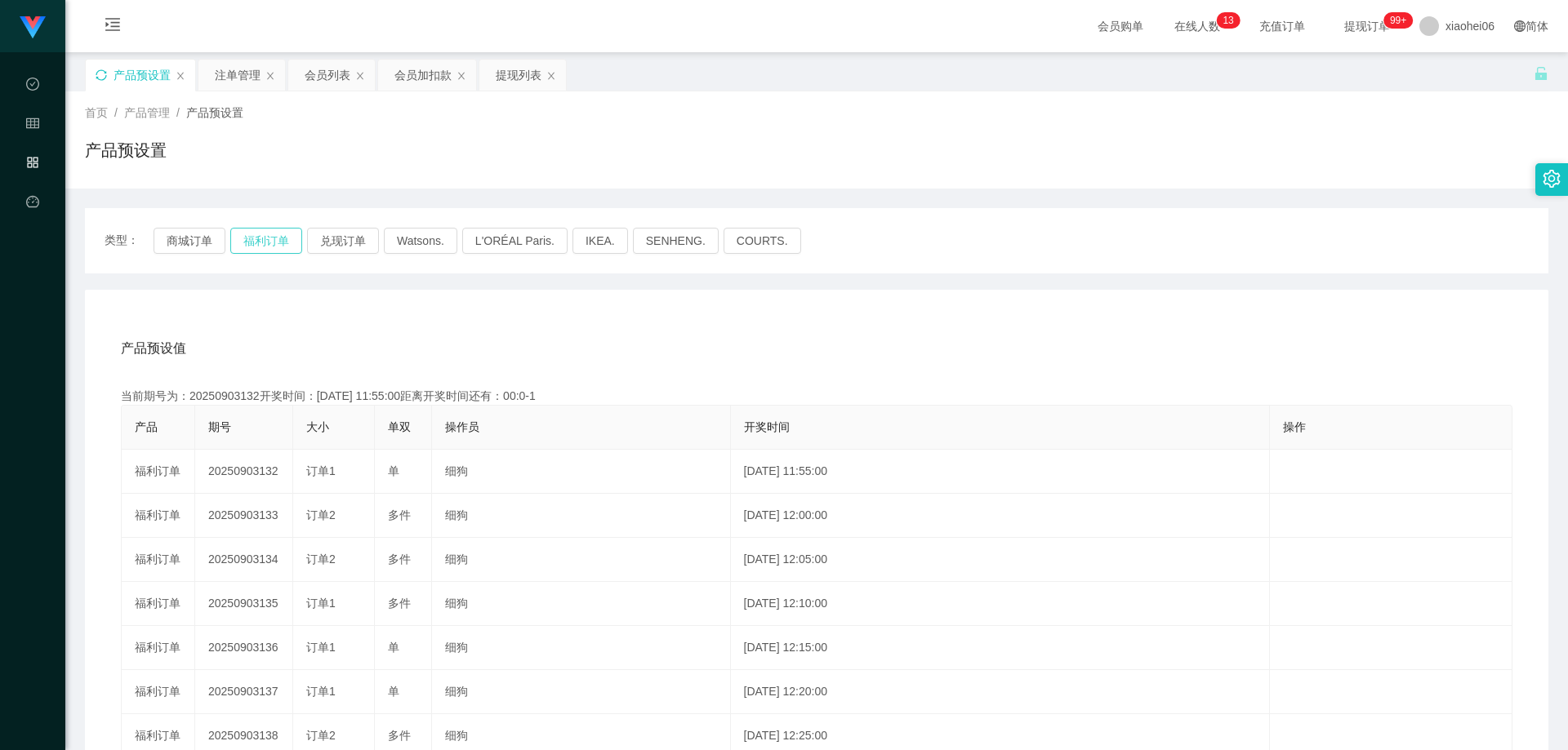
click at [275, 241] on button "福利订单" at bounding box center [266, 241] width 72 height 27
click at [420, 342] on div "产品预设值 添加期号" at bounding box center [816, 348] width 1392 height 45
click at [323, 141] on div "产品预设置" at bounding box center [816, 157] width 1464 height 38
click at [95, 71] on div "产品预设置" at bounding box center [140, 75] width 110 height 31
click at [477, 170] on div "产品预设置" at bounding box center [816, 157] width 1464 height 38
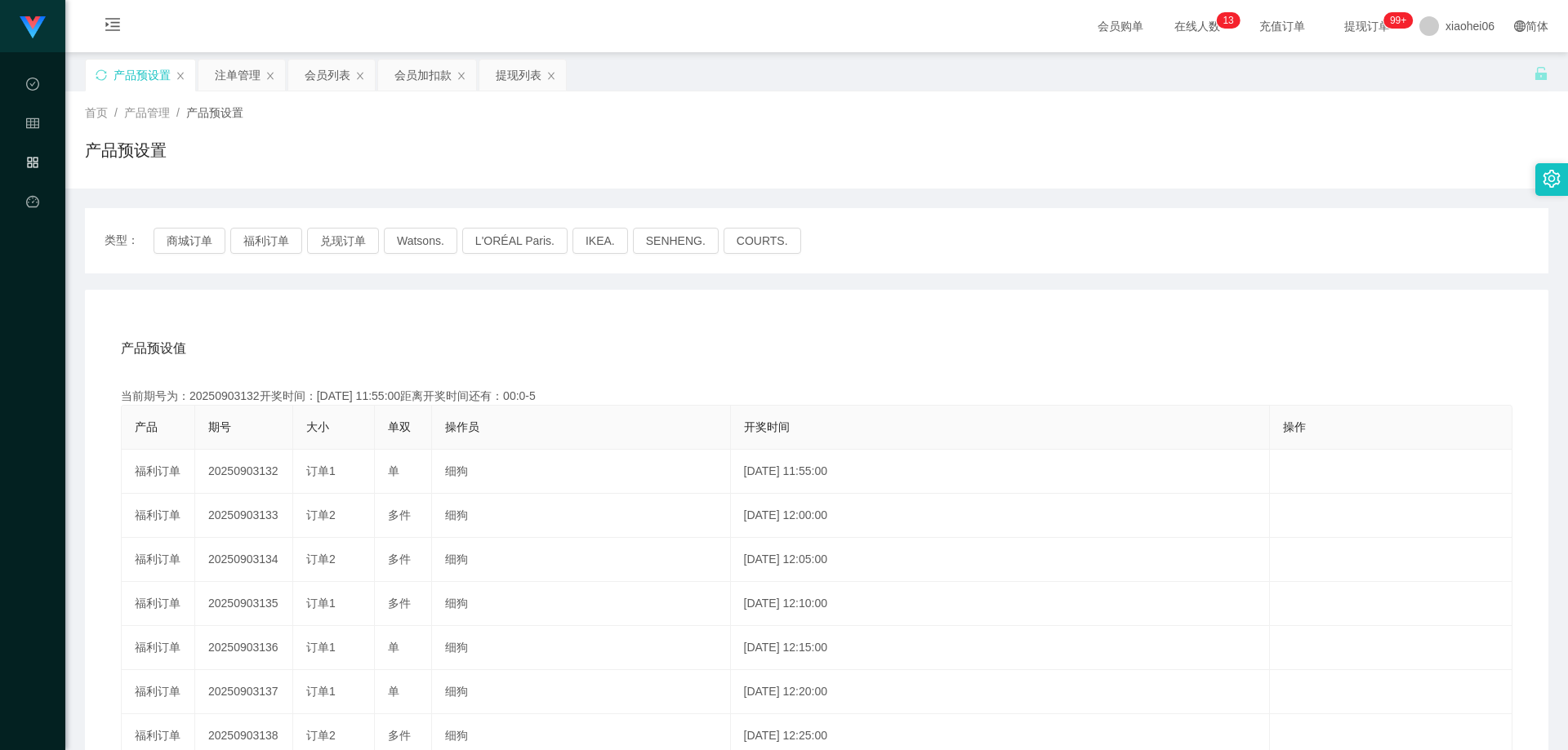
drag, startPoint x: 97, startPoint y: 75, endPoint x: 118, endPoint y: 82, distance: 22.1
click at [97, 75] on icon "图标: sync" at bounding box center [101, 74] width 11 height 11
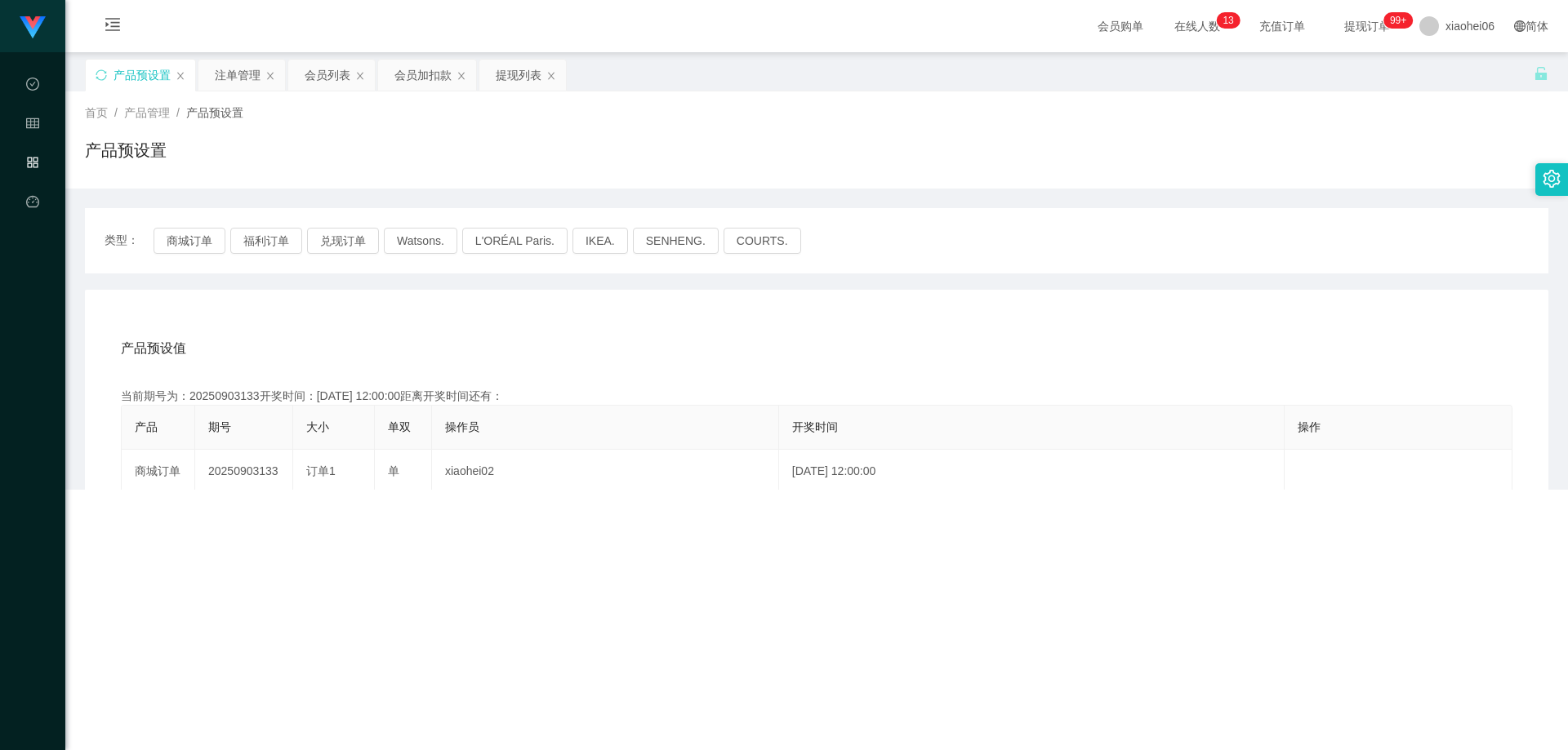
click at [442, 168] on div "产品预设置" at bounding box center [816, 157] width 1464 height 38
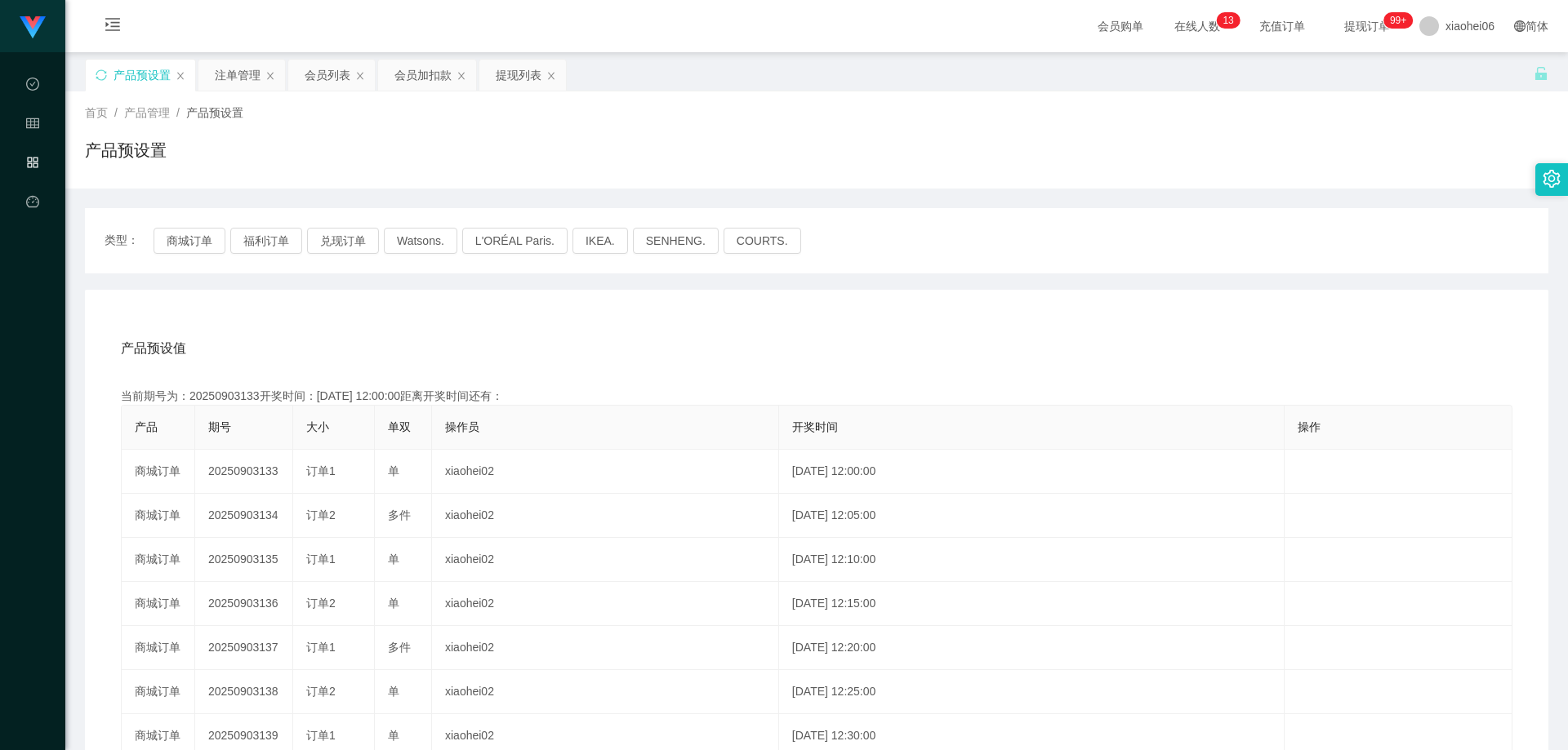
click at [426, 299] on div "产品预设值 添加期号 当前期号为：20250903133开奖时间：[DATE] 12:00:00距离开奖时间还有： 产品 期号 大小 单双 操作员 开奖时间 …" at bounding box center [816, 627] width 1464 height 673
click at [337, 300] on div "产品预设值 添加期号 当前期号为：20250903133开奖时间：[DATE] 12:00:00距离开奖时间还有：04:52 产品 期号 大小 单双 操作员 …" at bounding box center [816, 627] width 1464 height 673
click at [253, 230] on button "福利订单" at bounding box center [266, 241] width 72 height 27
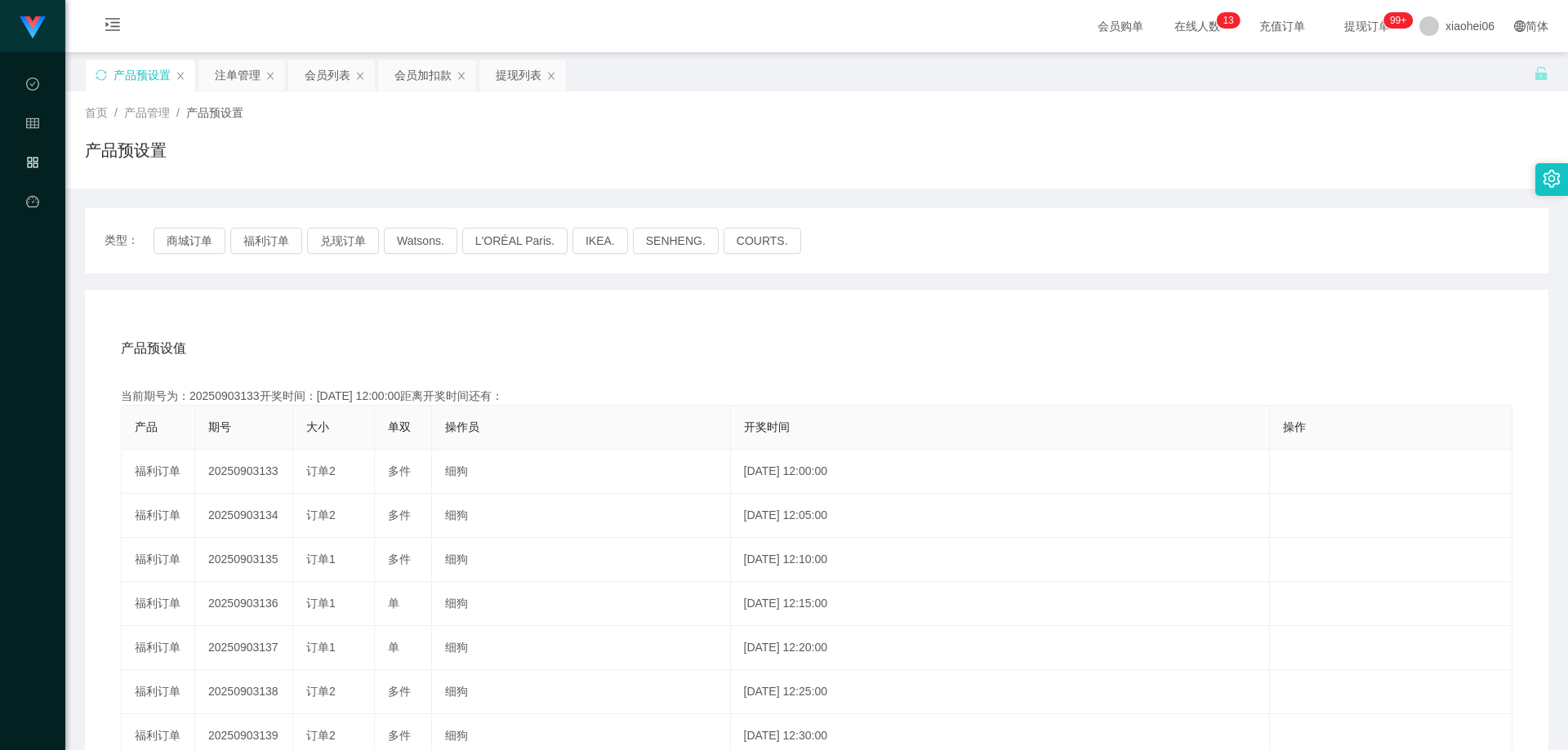
click at [382, 311] on div "产品预设值 添加期号 当前期号为：20250903133开奖时间：[DATE] 12:00:00距离开奖时间还有： 产品 期号 大小 单双 操作员 开奖时间 …" at bounding box center [816, 627] width 1464 height 673
click at [419, 324] on div "产品预设值 添加期号 当前期号为：20250903133开奖时间：[DATE] 12:00:00距离开奖时间还有： 产品 期号 大小 单双 操作员 开奖时间 …" at bounding box center [816, 627] width 1464 height 673
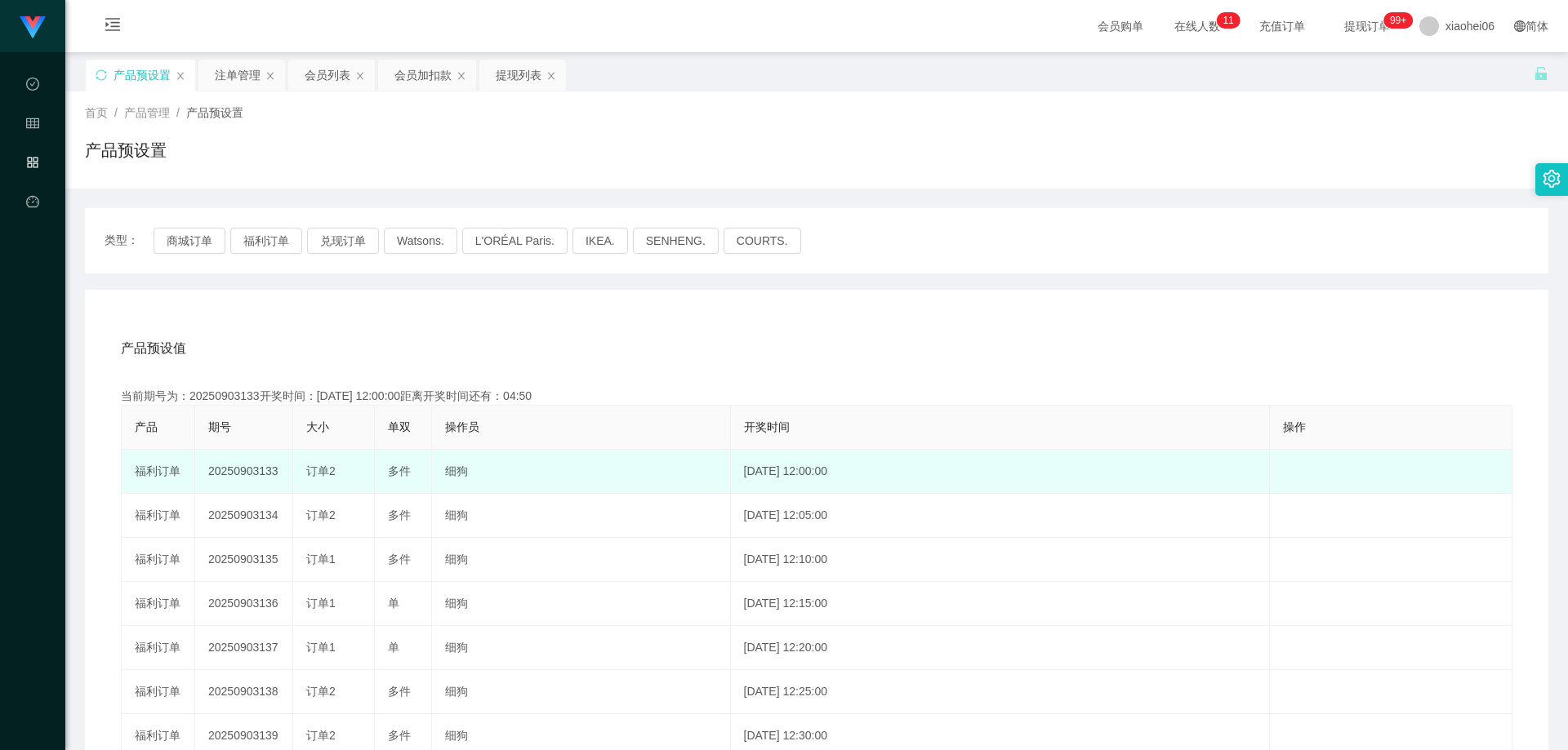
click at [353, 478] on div "订单2" at bounding box center [334, 472] width 55 height 17
click at [265, 473] on td "20250903133" at bounding box center [244, 472] width 98 height 45
click at [265, 473] on td "20250903133" at bounding box center [244, 472] width 98 height 45
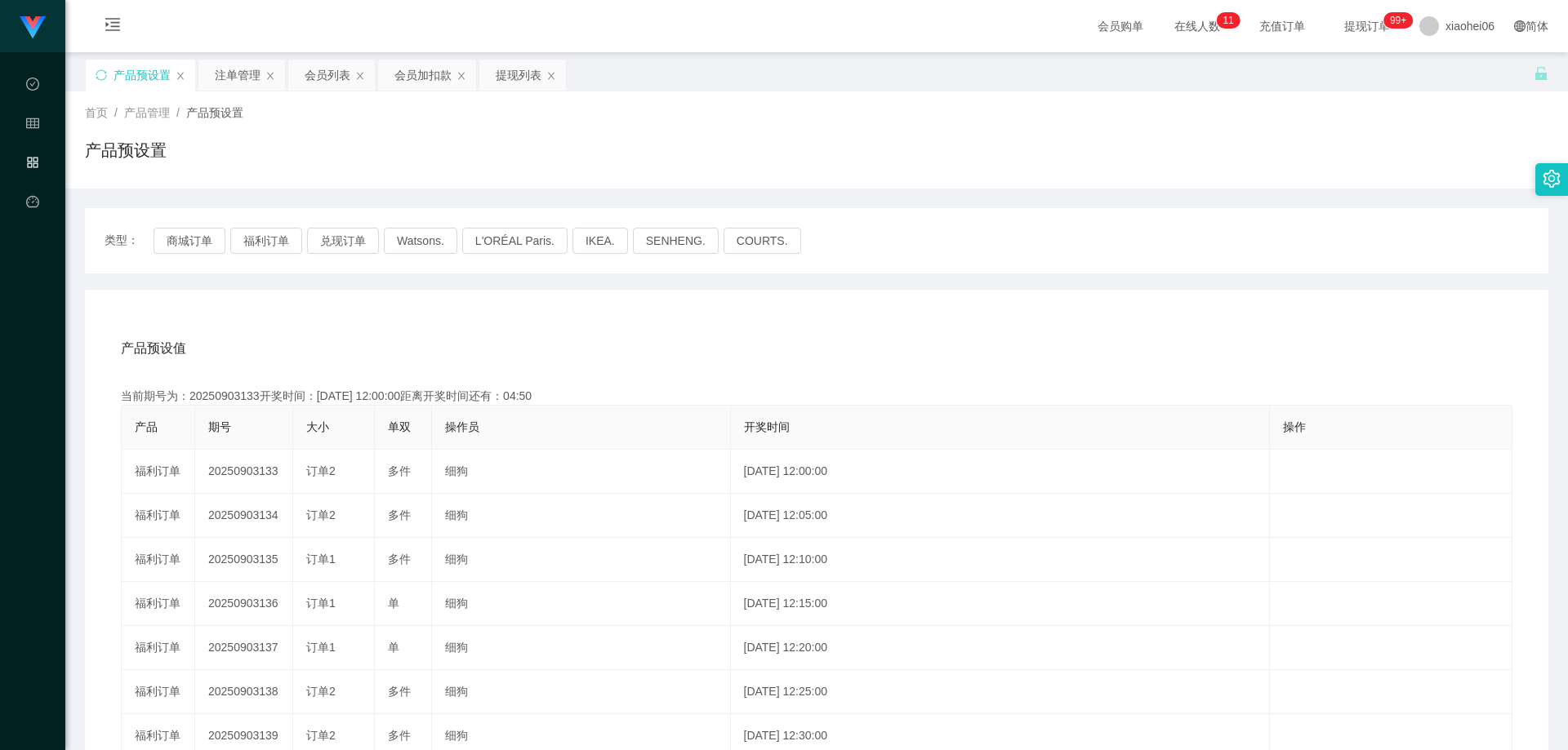
copy td "20250903133"
click at [235, 77] on div "注单管理" at bounding box center [237, 75] width 45 height 31
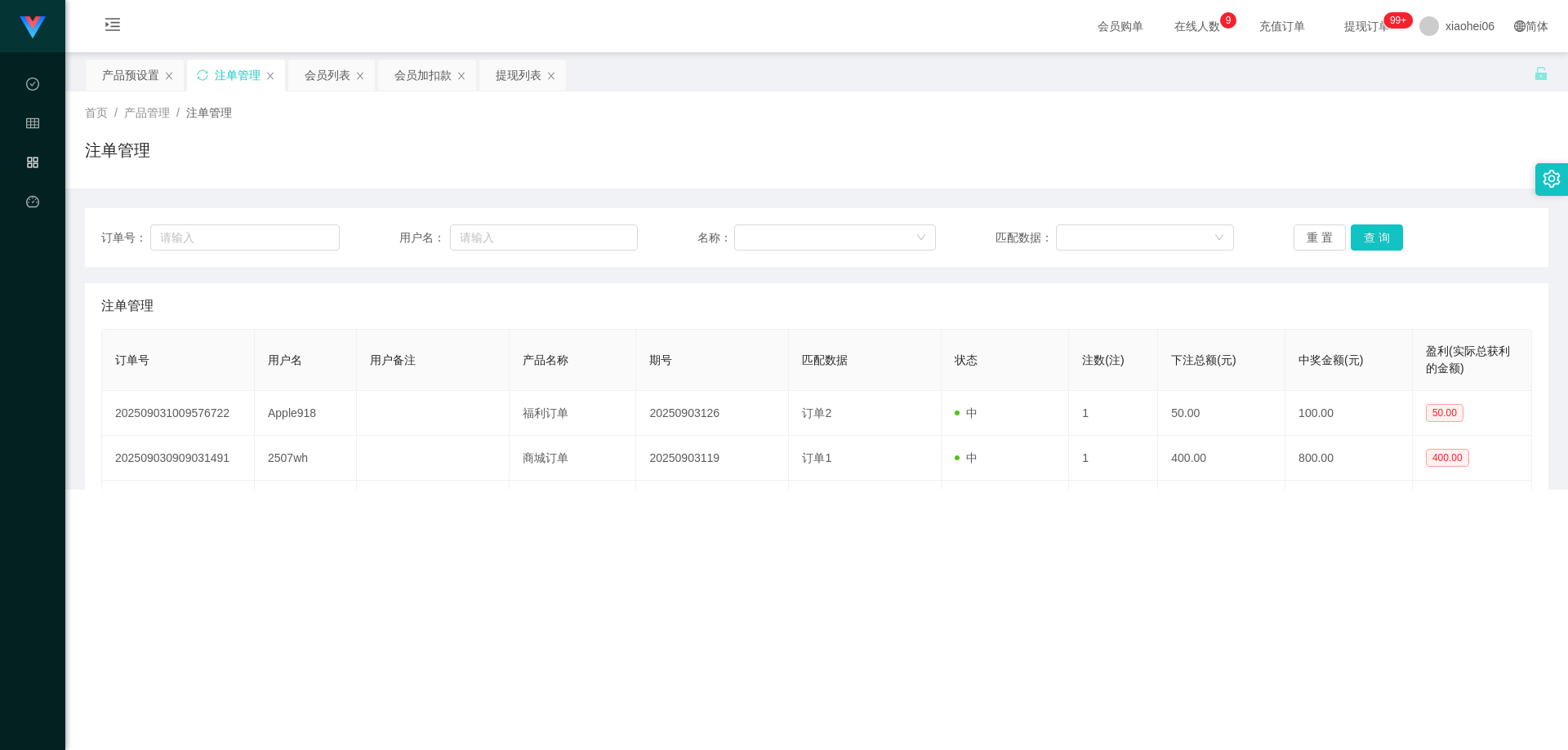
click at [1285, 147] on div "注单管理" at bounding box center [816, 157] width 1464 height 38
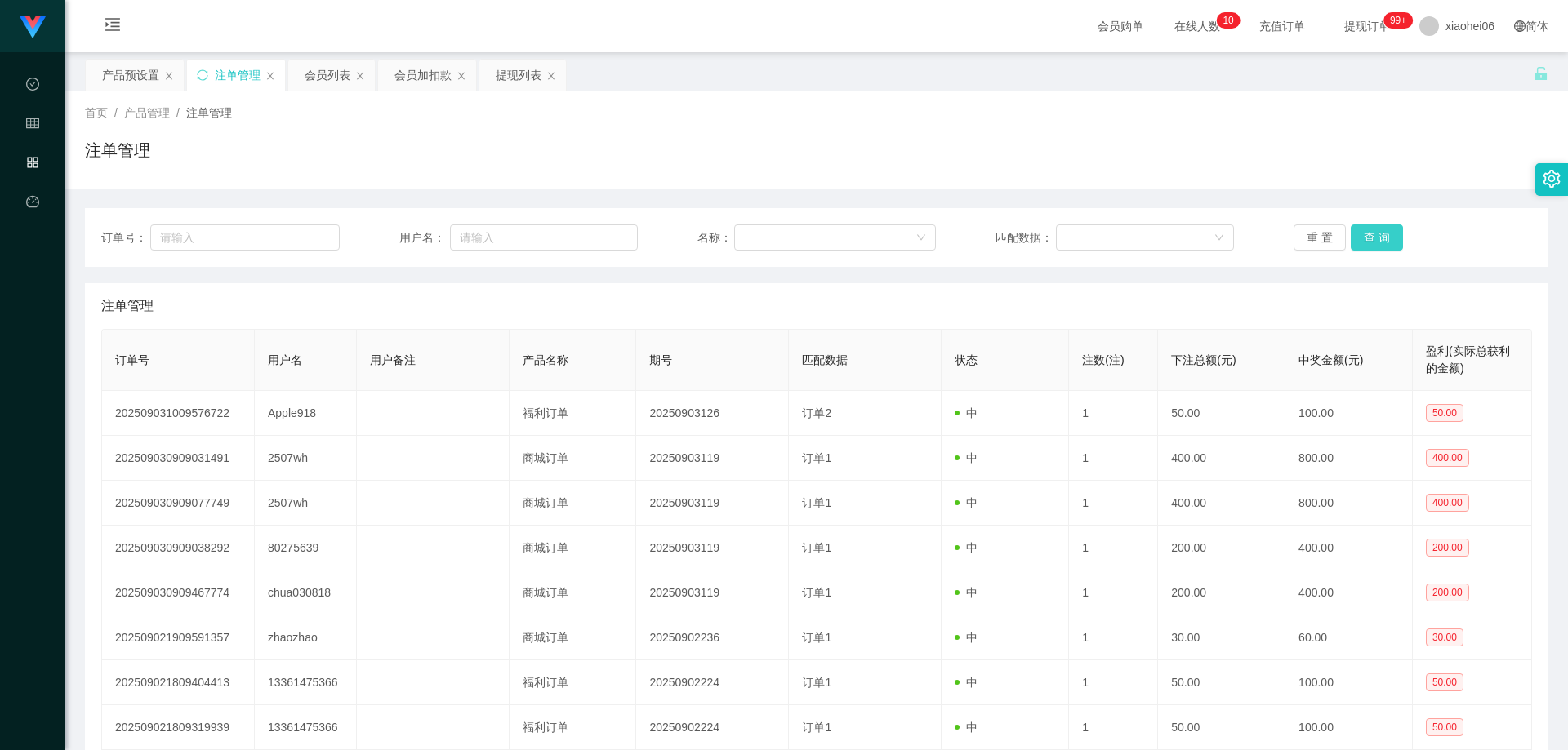
click at [1372, 236] on button "查 询" at bounding box center [1376, 237] width 52 height 27
click at [1344, 164] on div "注单管理" at bounding box center [816, 157] width 1464 height 38
click at [1375, 244] on button "查 询" at bounding box center [1376, 237] width 52 height 27
click at [1297, 289] on div "注单管理" at bounding box center [816, 306] width 1431 height 45
click at [1230, 294] on div "注单管理" at bounding box center [816, 306] width 1431 height 45
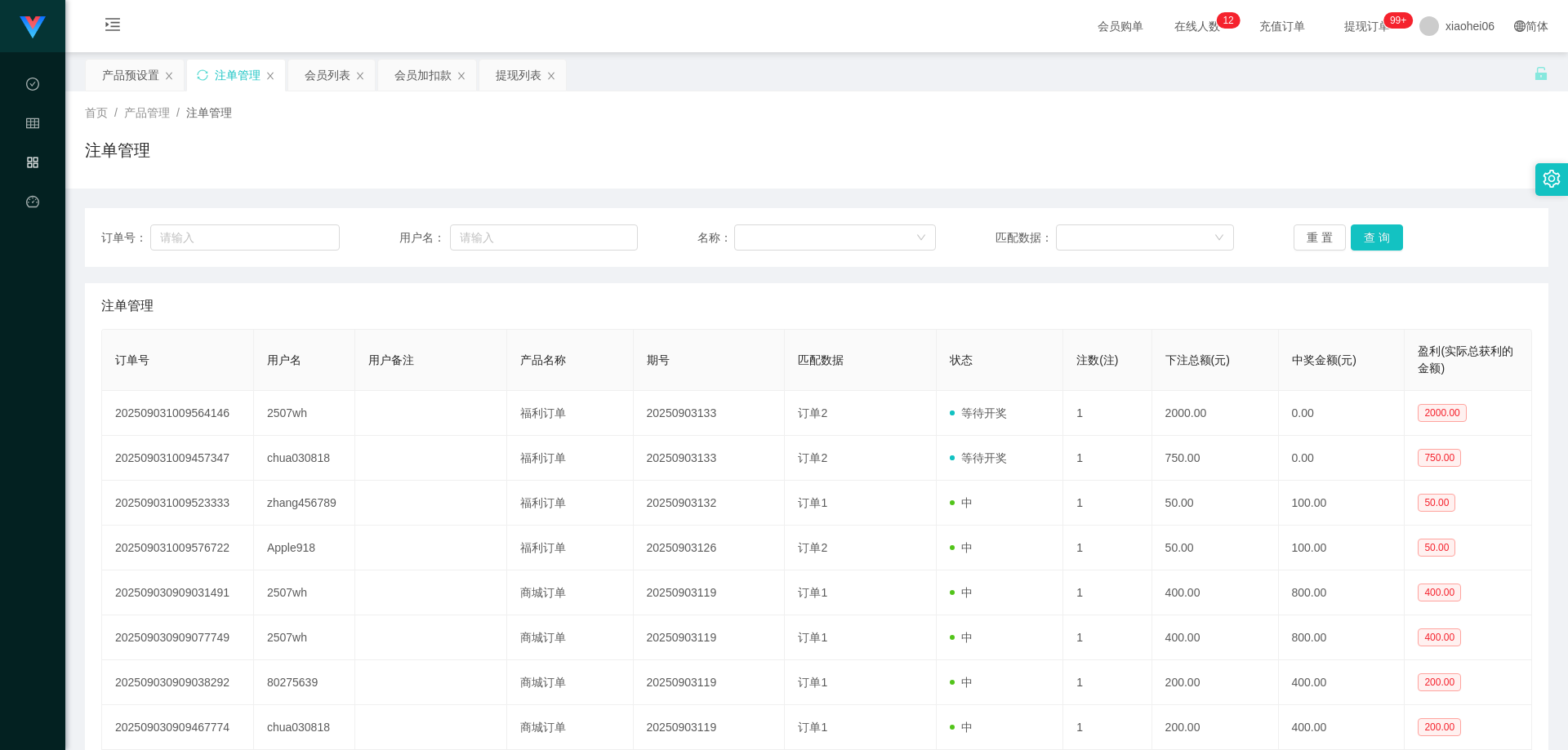
click at [1373, 139] on div "注单管理" at bounding box center [816, 157] width 1464 height 38
click at [1378, 230] on button "查 询" at bounding box center [1376, 237] width 52 height 27
click at [1304, 271] on div "订单号： 用户名： 名称： 匹配数据： 重 置 查 询 注单管理 订单号 用户名 用户备注 产品名称 期号 匹配数据 状态 注数(注) 下注总额(元) 中奖金…" at bounding box center [816, 550] width 1464 height 684
click at [1428, 163] on div "注单管理" at bounding box center [816, 157] width 1464 height 38
click at [133, 77] on div "产品预设置" at bounding box center [130, 75] width 57 height 31
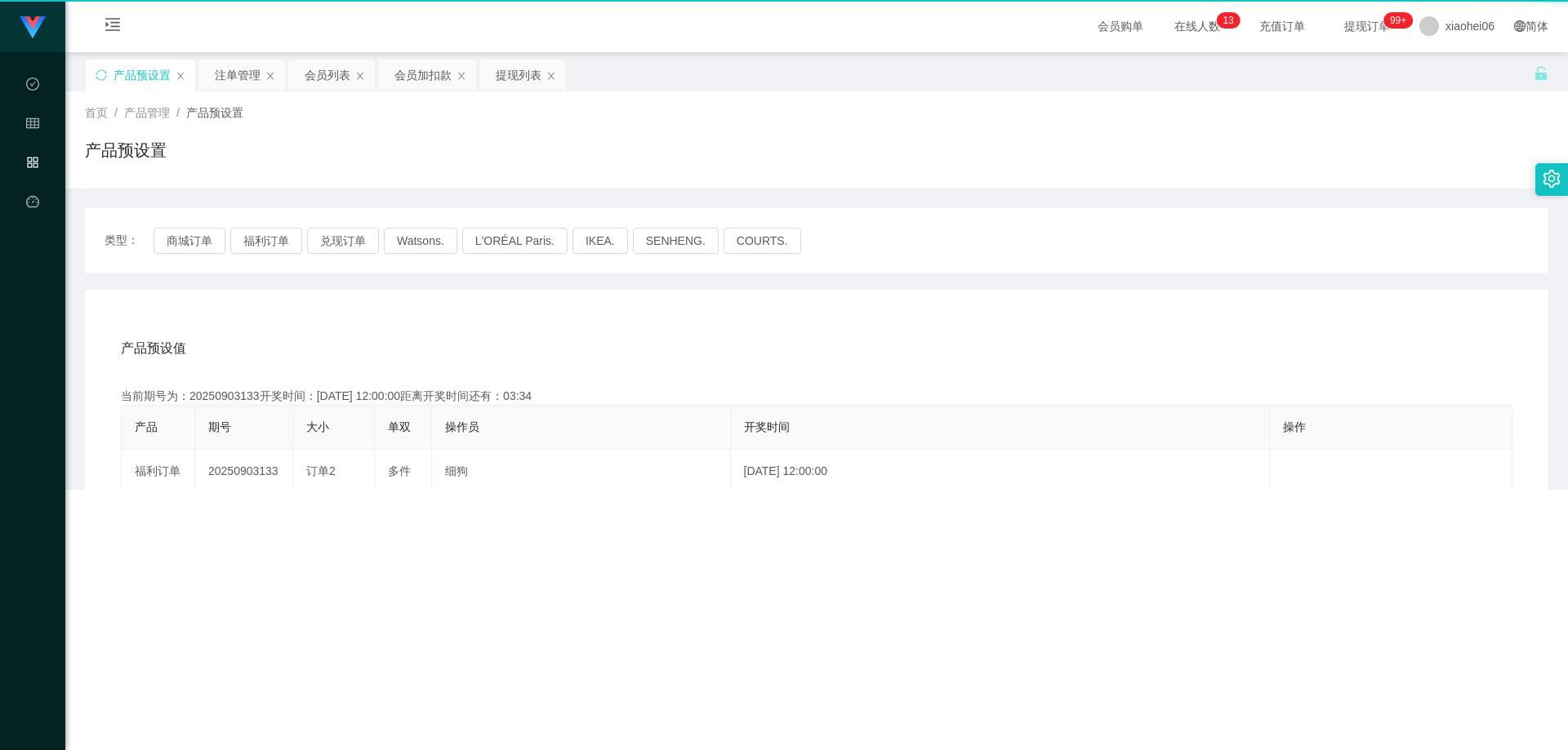
click at [133, 76] on div "产品预设置" at bounding box center [142, 75] width 57 height 31
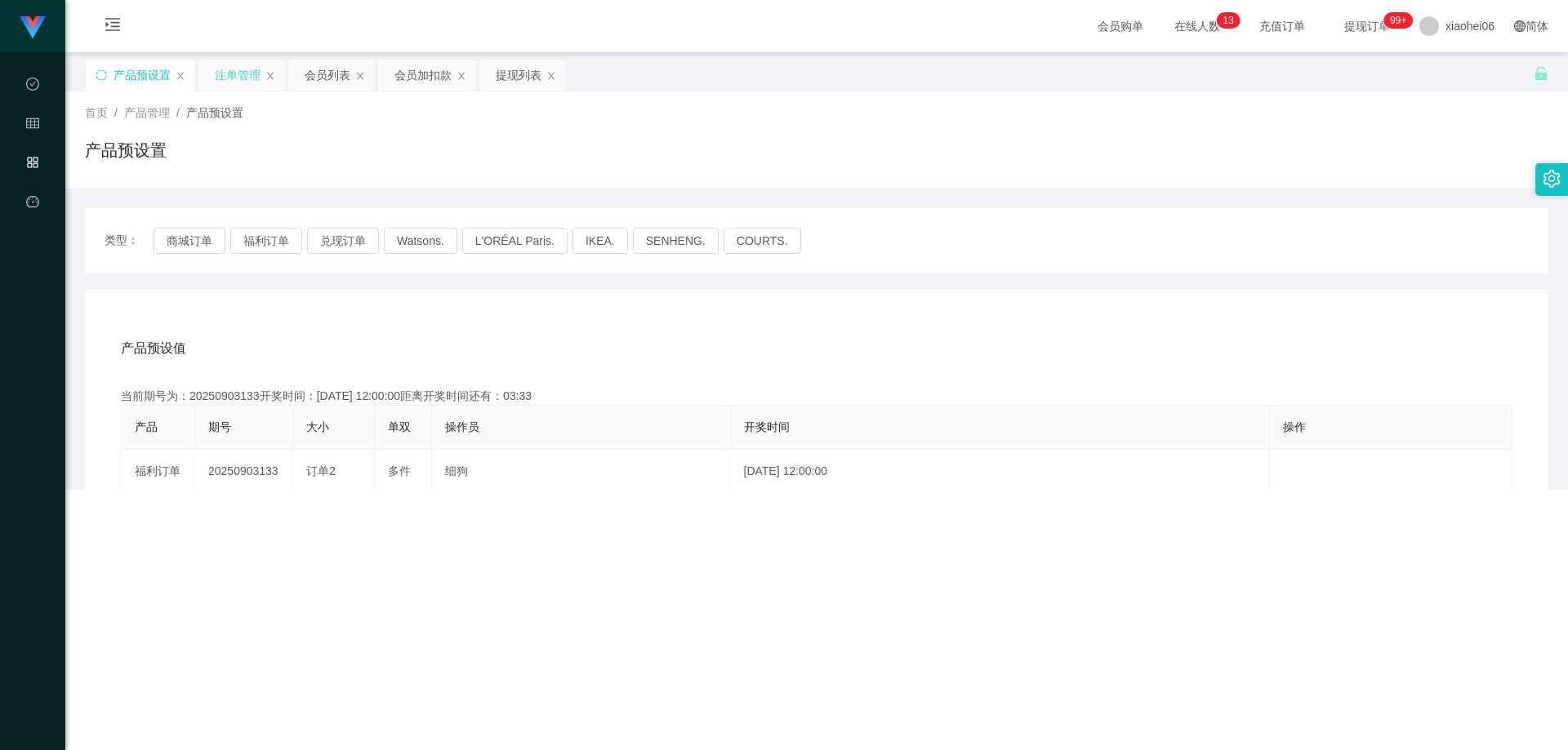
click at [224, 72] on div "注单管理" at bounding box center [237, 75] width 45 height 31
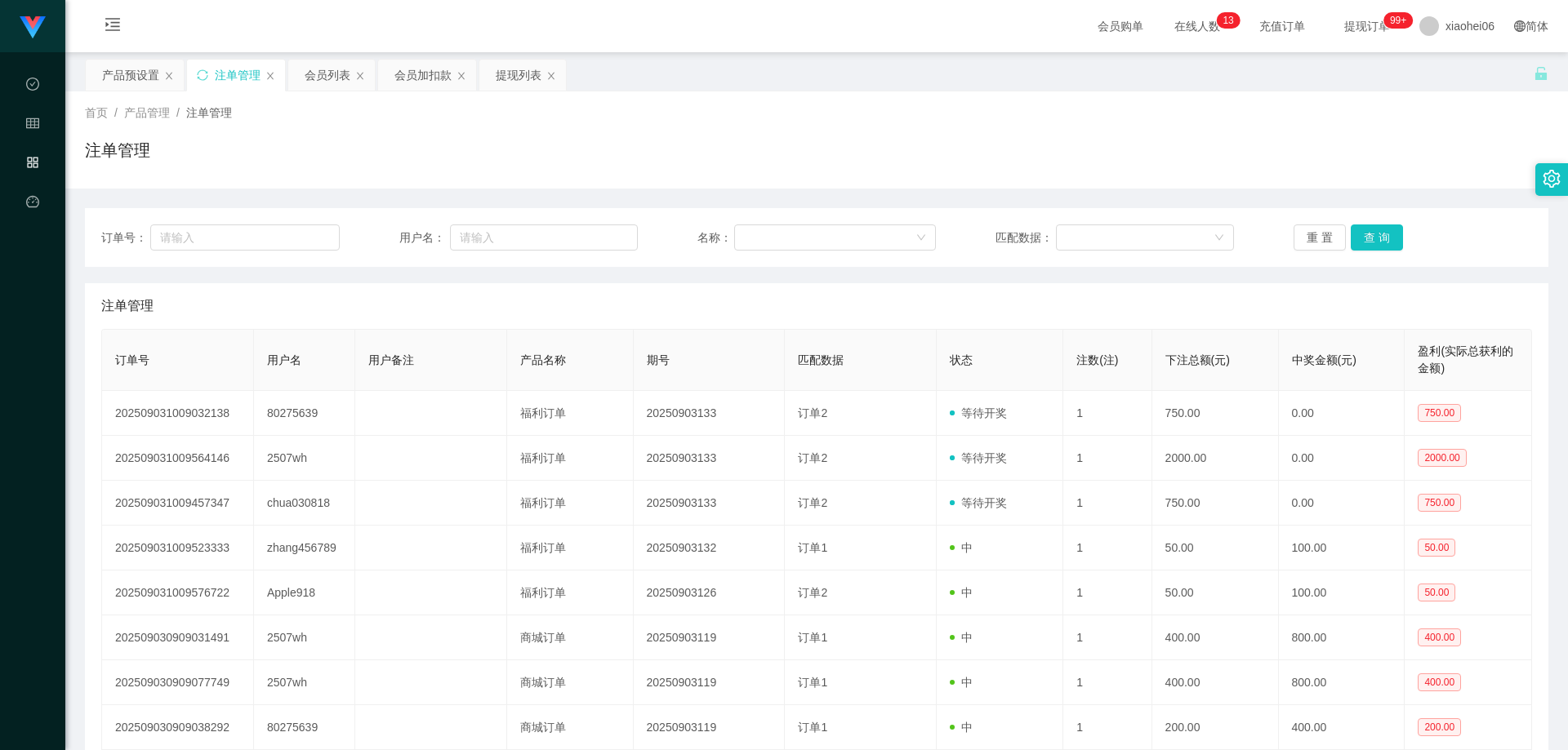
drag, startPoint x: 122, startPoint y: 68, endPoint x: 145, endPoint y: 98, distance: 37.8
click at [122, 68] on div "产品预设置" at bounding box center [130, 75] width 57 height 31
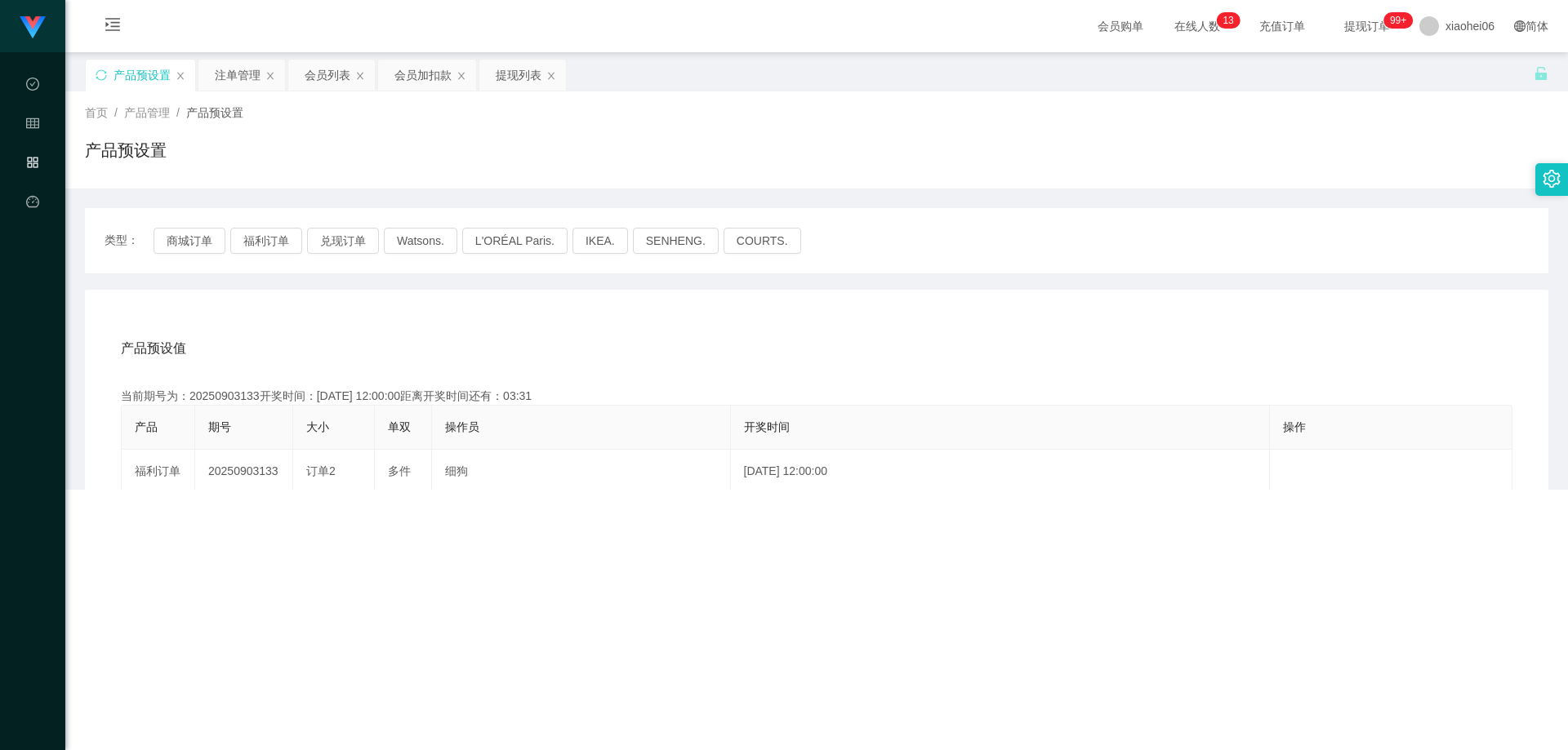
click at [282, 168] on div "产品预设置" at bounding box center [816, 157] width 1464 height 38
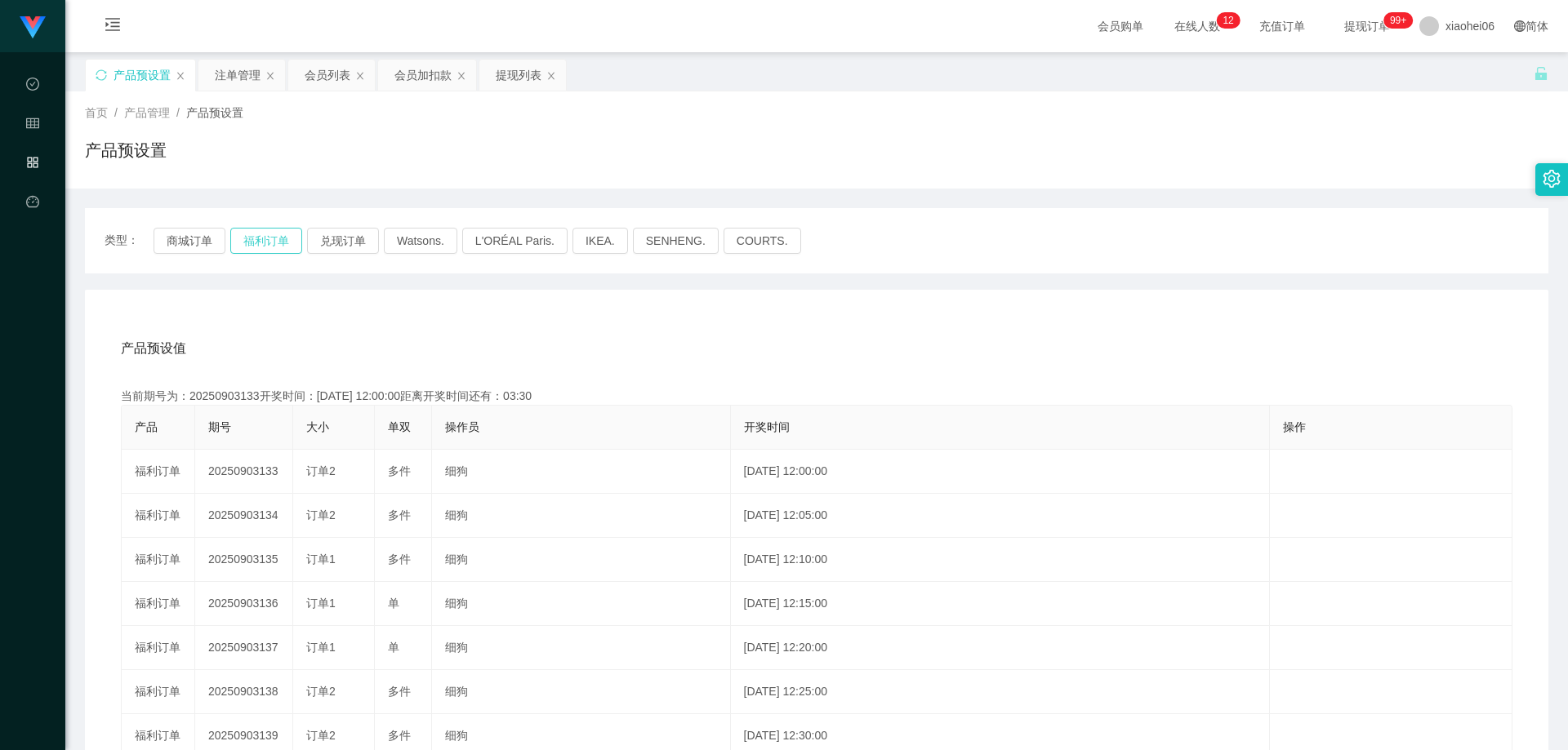
click at [265, 242] on button "福利订单" at bounding box center [266, 241] width 72 height 27
click at [386, 312] on div "产品预设值 添加期号 当前期号为：20250903133开奖时间：[DATE] 12:00:00距离开奖时间还有： 产品 期号 大小 单双 操作员 开奖时间 …" at bounding box center [816, 627] width 1464 height 673
click at [1475, 94] on div "首页 / 产品管理 / 产品预设置 / 产品预设置" at bounding box center [816, 140] width 1503 height 97
click at [345, 156] on div "产品预设置" at bounding box center [816, 157] width 1464 height 38
drag, startPoint x: 769, startPoint y: 146, endPoint x: 844, endPoint y: 142, distance: 75.1
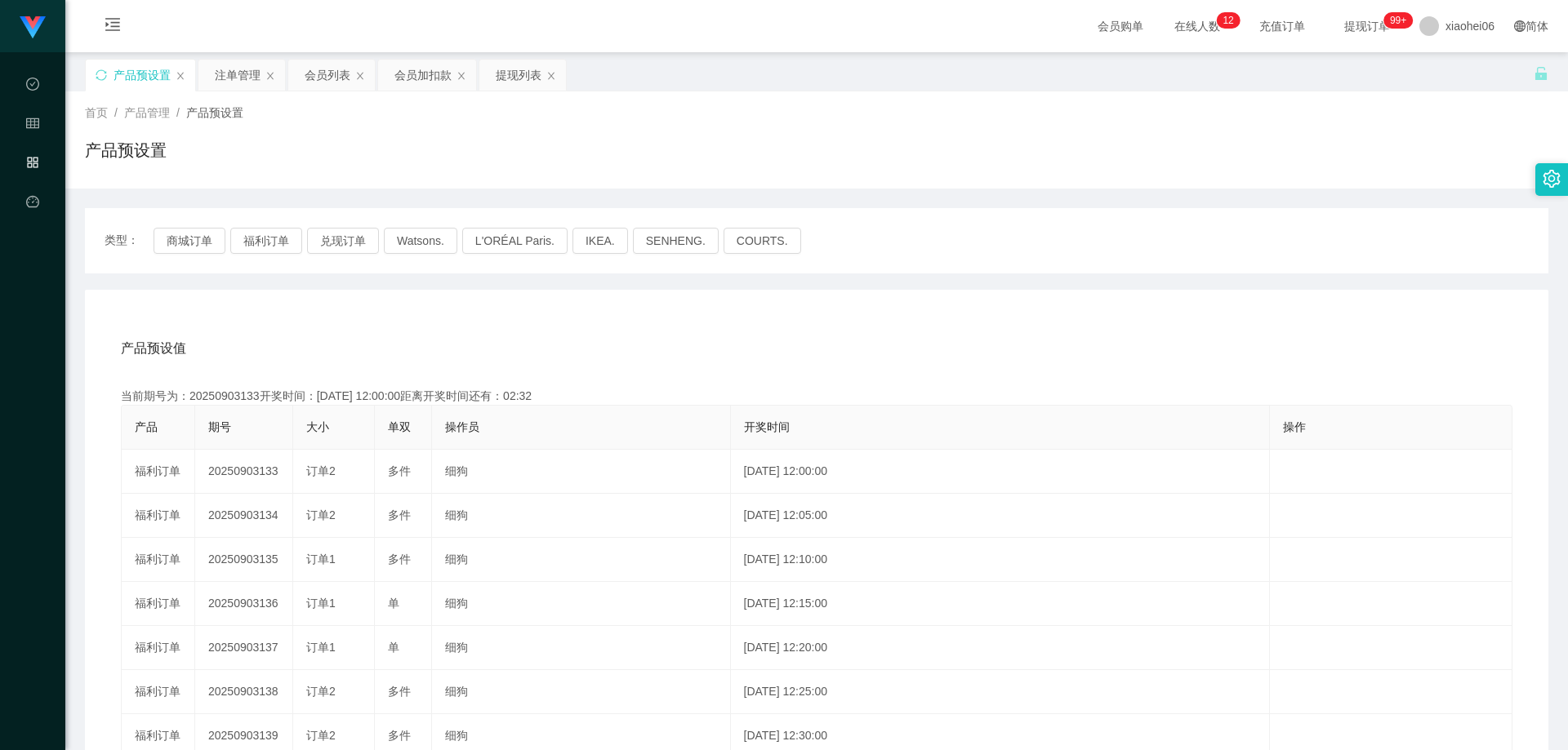
click at [774, 146] on div "产品预设置" at bounding box center [816, 157] width 1464 height 38
drag, startPoint x: 321, startPoint y: 120, endPoint x: 337, endPoint y: 115, distance: 16.8
click at [323, 120] on div "首页 / 产品管理 / 产品预设置 /" at bounding box center [816, 113] width 1464 height 17
drag, startPoint x: 325, startPoint y: 74, endPoint x: 350, endPoint y: 86, distance: 27.7
click at [325, 74] on div "会员列表" at bounding box center [327, 75] width 45 height 31
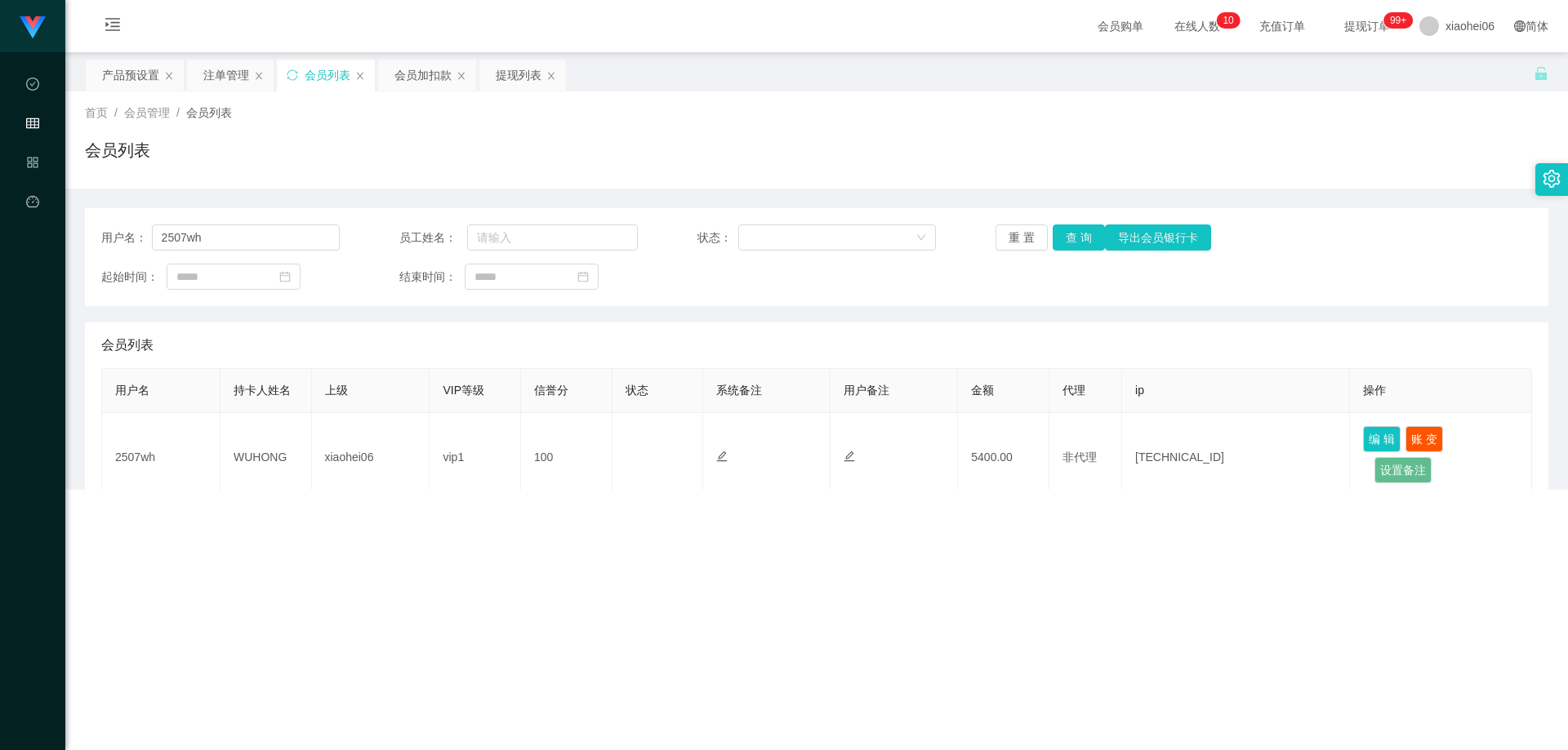
drag, startPoint x: 716, startPoint y: 163, endPoint x: 901, endPoint y: 203, distance: 189.3
click at [717, 163] on div "会员列表" at bounding box center [816, 157] width 1464 height 38
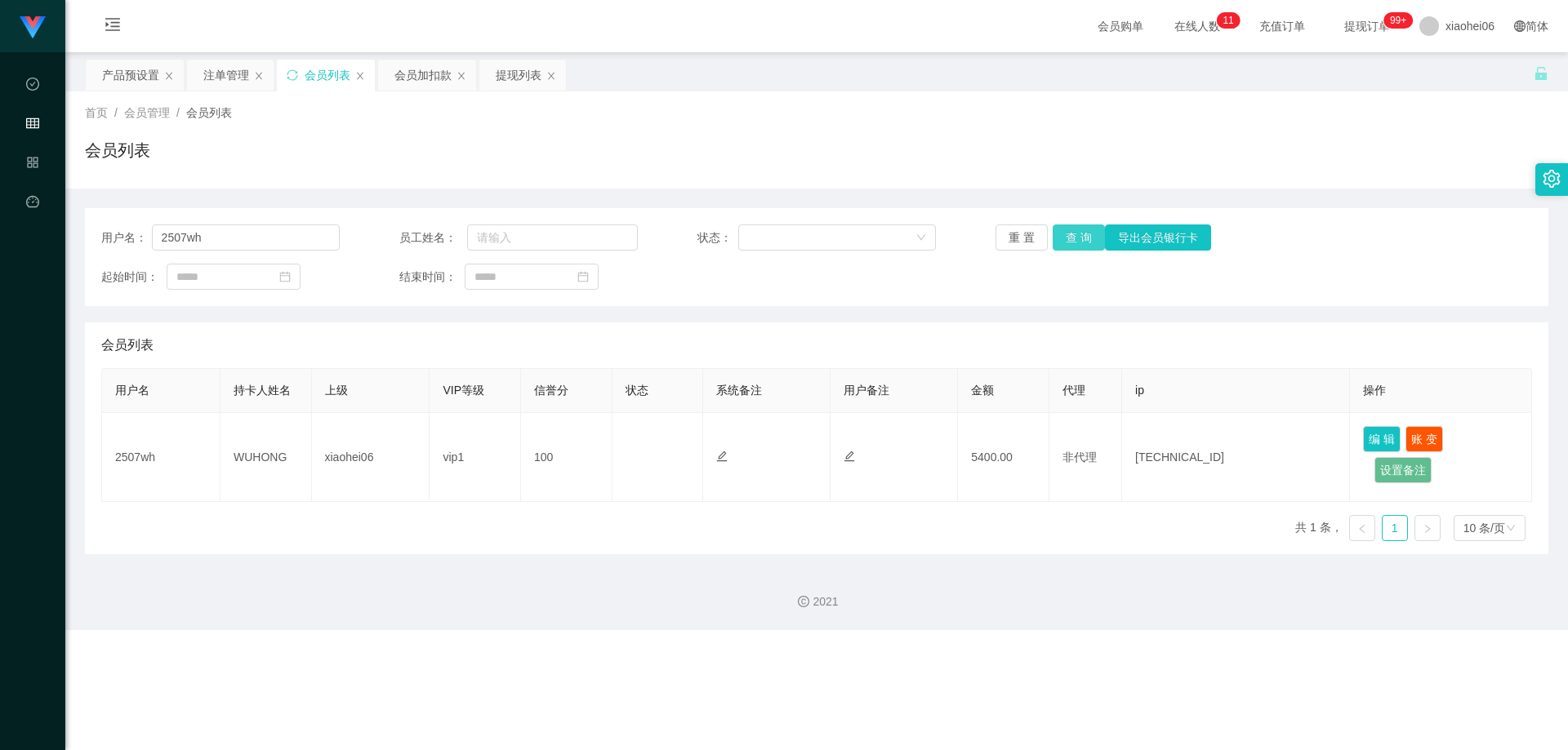
click at [1064, 229] on button "查 询" at bounding box center [1078, 237] width 52 height 27
drag, startPoint x: 1062, startPoint y: 285, endPoint x: 1058, endPoint y: 330, distance: 45.2
click at [1062, 286] on div "起始时间： 结束时间：" at bounding box center [816, 277] width 1431 height 27
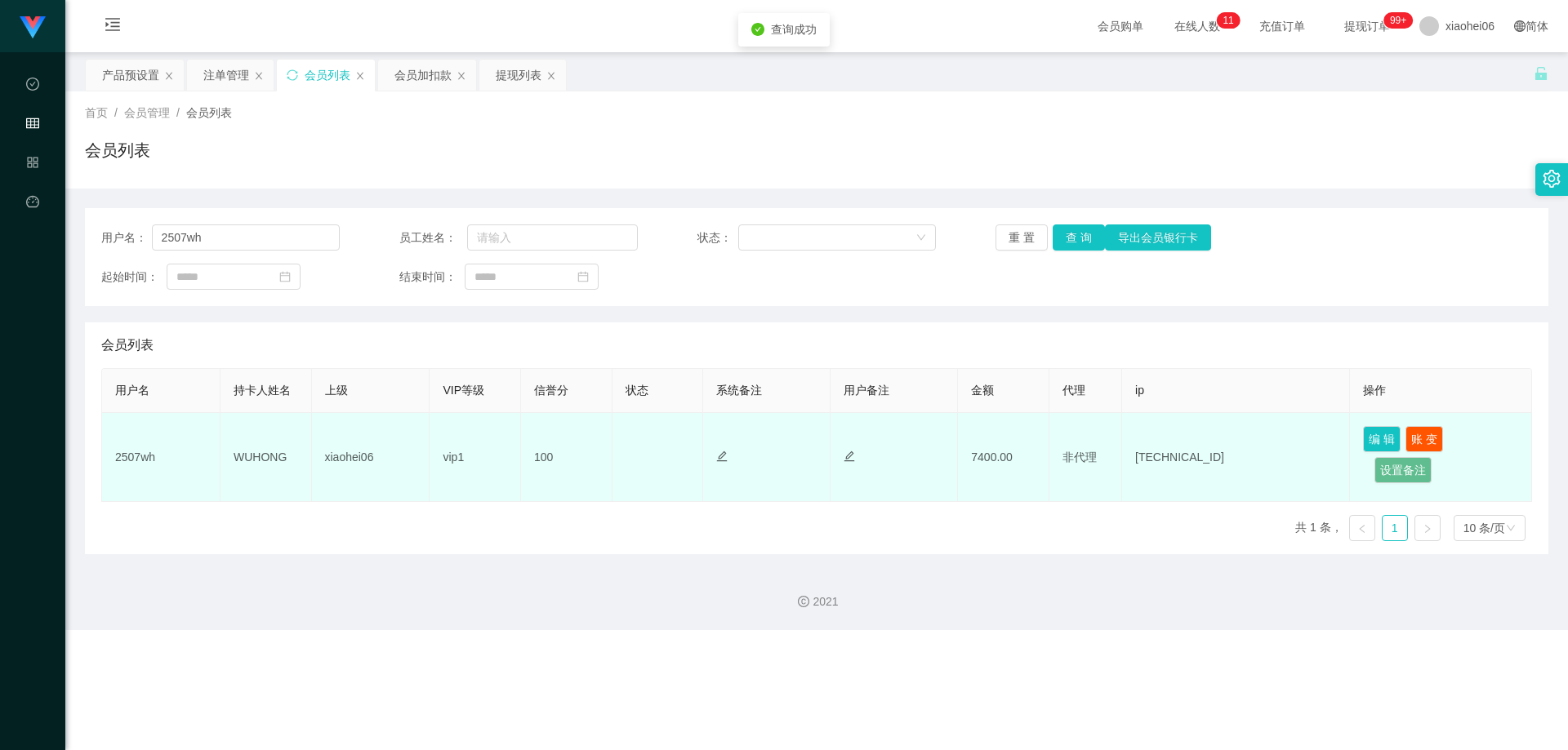
click at [984, 462] on td "7400.00" at bounding box center [1004, 458] width 92 height 89
click at [983, 462] on td "7400.00" at bounding box center [1004, 458] width 92 height 89
copy td "7400.00"
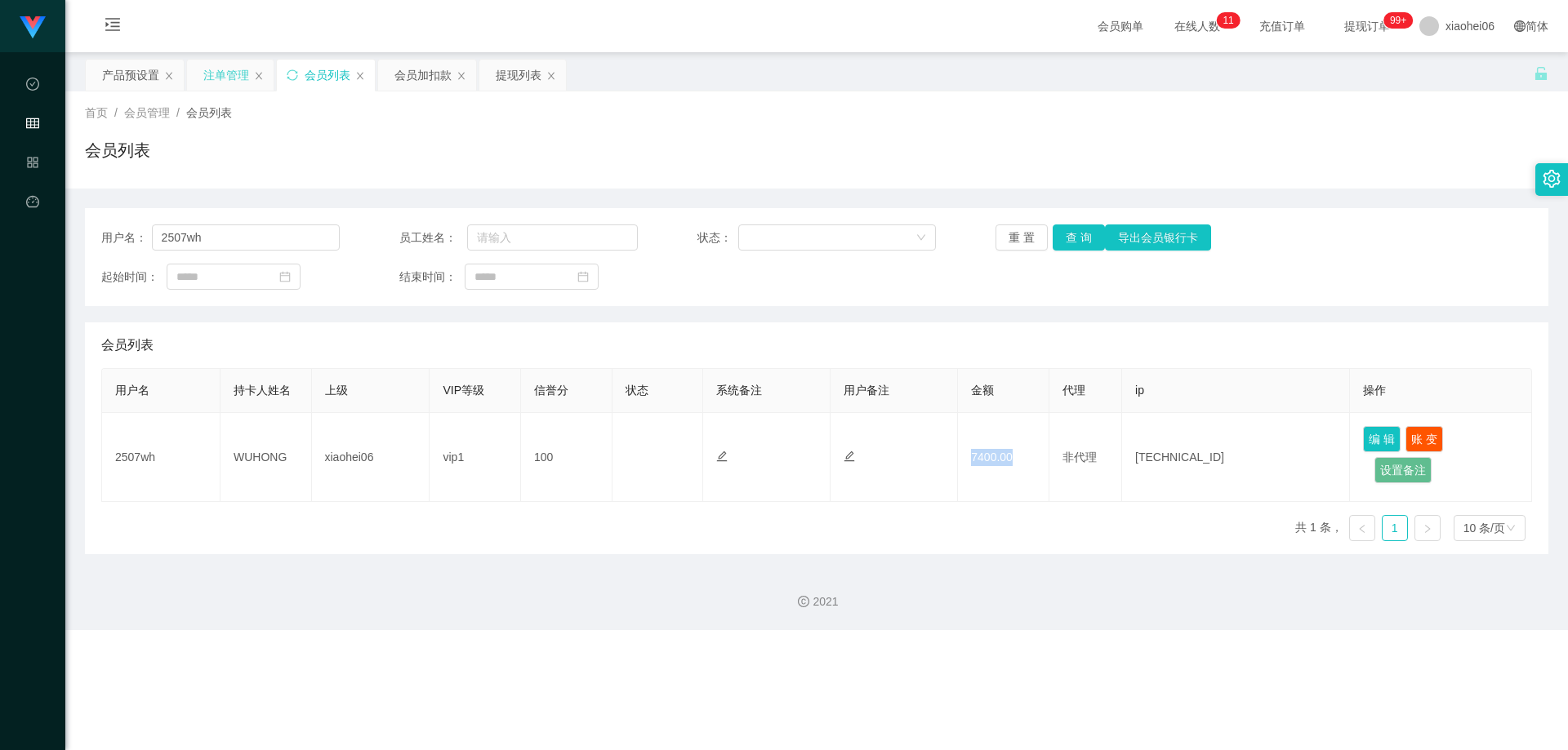
click at [223, 80] on div "注单管理" at bounding box center [225, 75] width 45 height 31
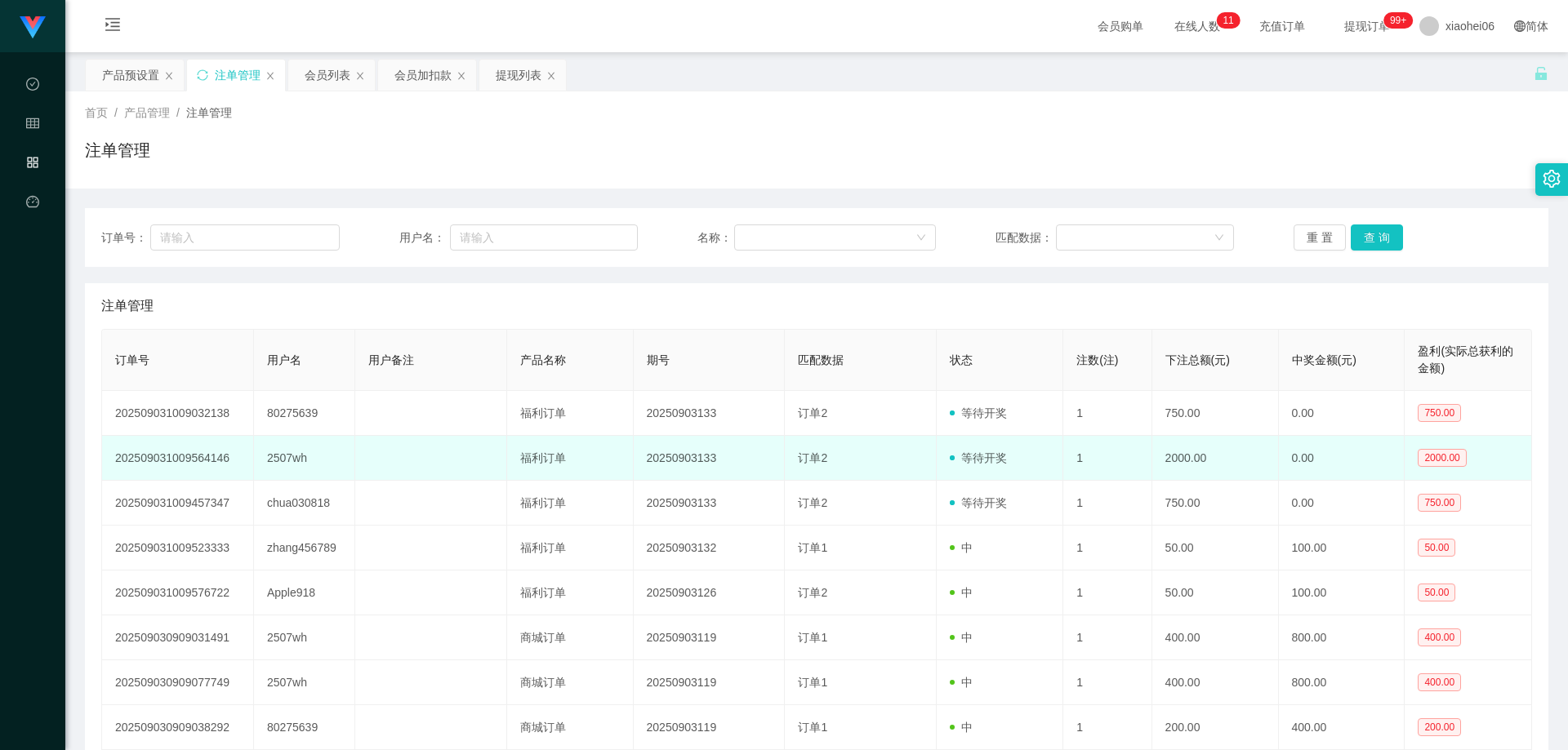
click at [311, 455] on td "2507wh" at bounding box center [305, 458] width 101 height 45
click at [291, 456] on td "2507wh" at bounding box center [305, 458] width 101 height 45
copy td "2507wh"
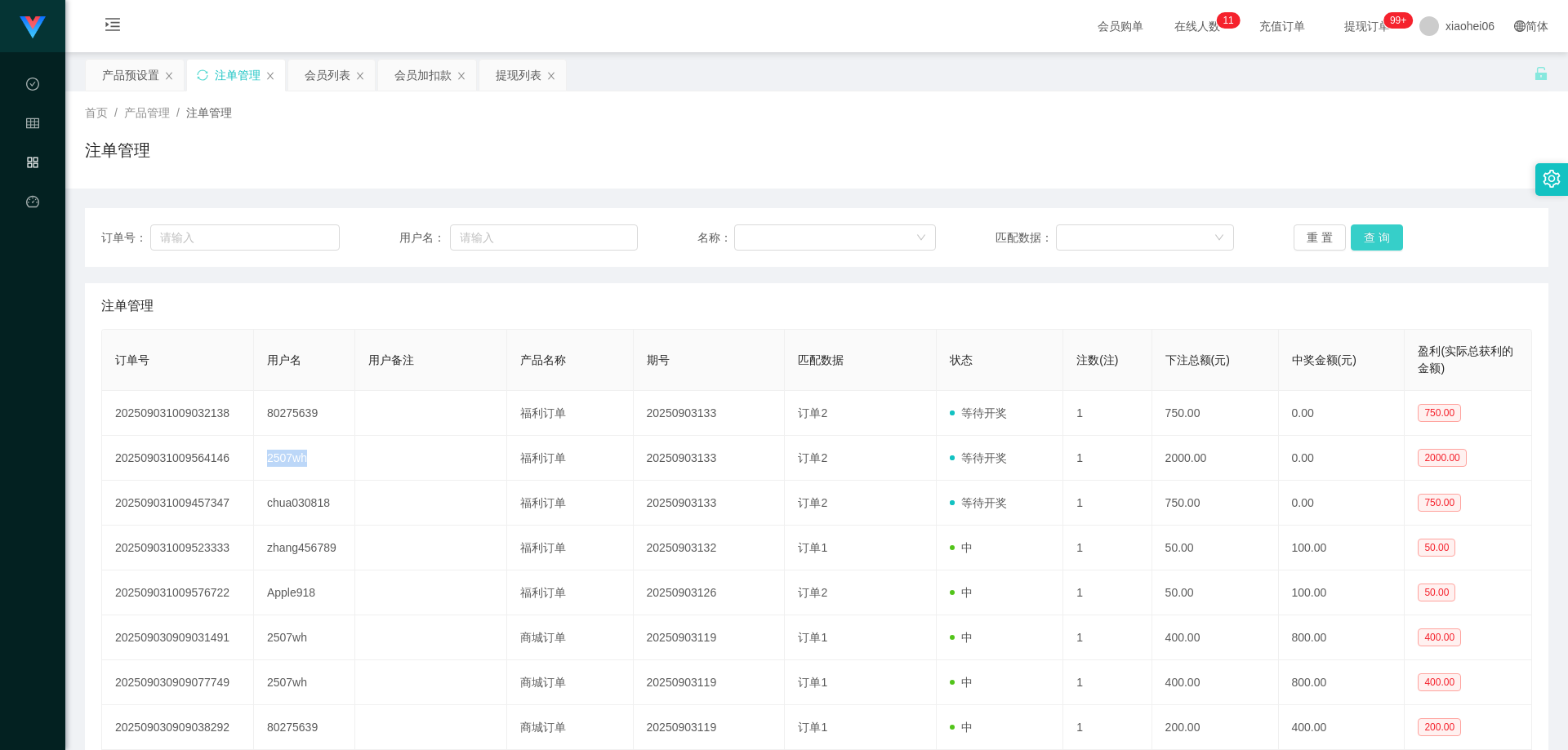
click at [1386, 241] on button "查 询" at bounding box center [1376, 237] width 52 height 27
click at [1167, 299] on div "注单管理" at bounding box center [816, 306] width 1431 height 45
click at [306, 68] on div "会员列表" at bounding box center [327, 75] width 45 height 31
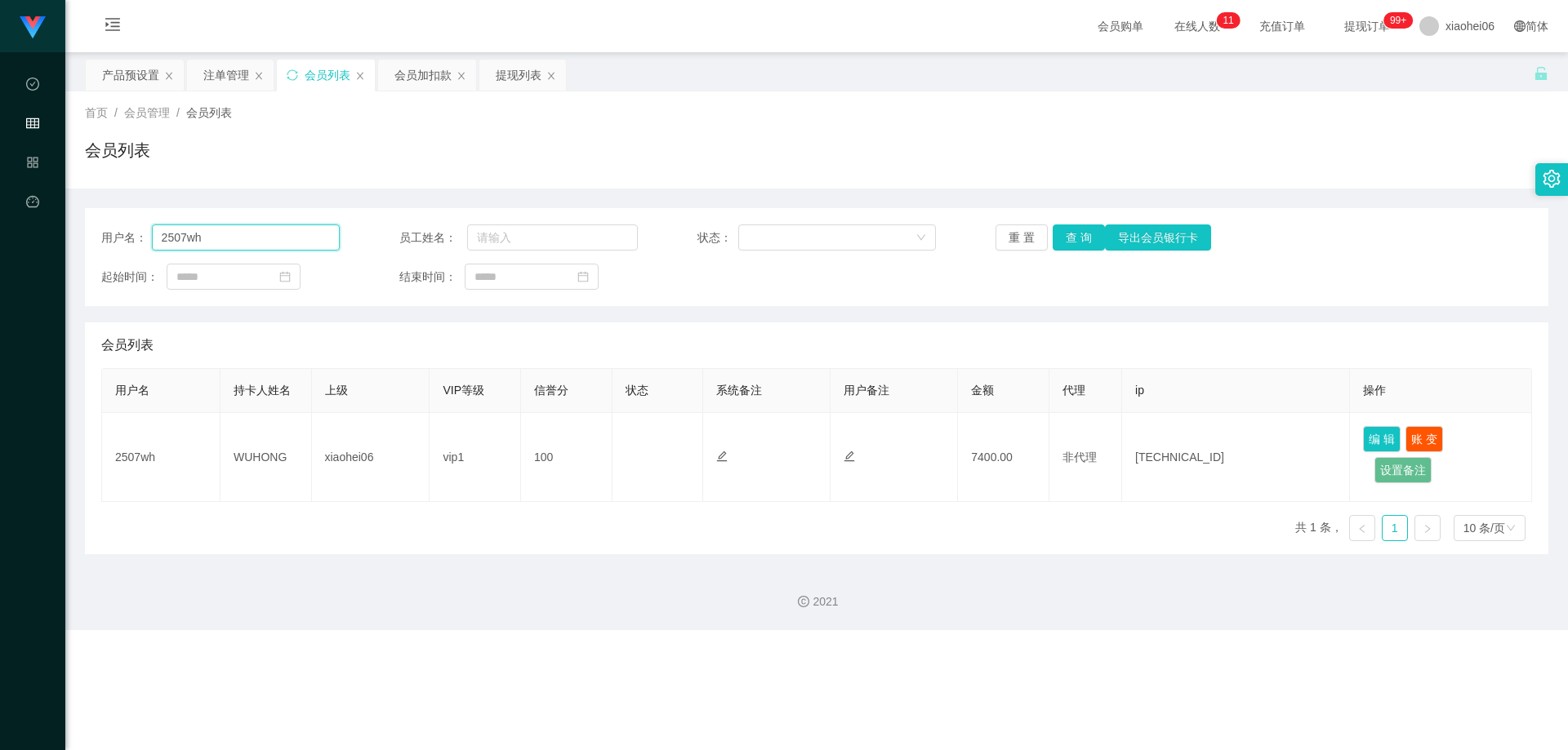
drag, startPoint x: 265, startPoint y: 241, endPoint x: 276, endPoint y: 244, distance: 11.4
click at [265, 241] on input "2507wh" at bounding box center [245, 237] width 188 height 27
click at [232, 80] on div "注单管理" at bounding box center [225, 75] width 45 height 31
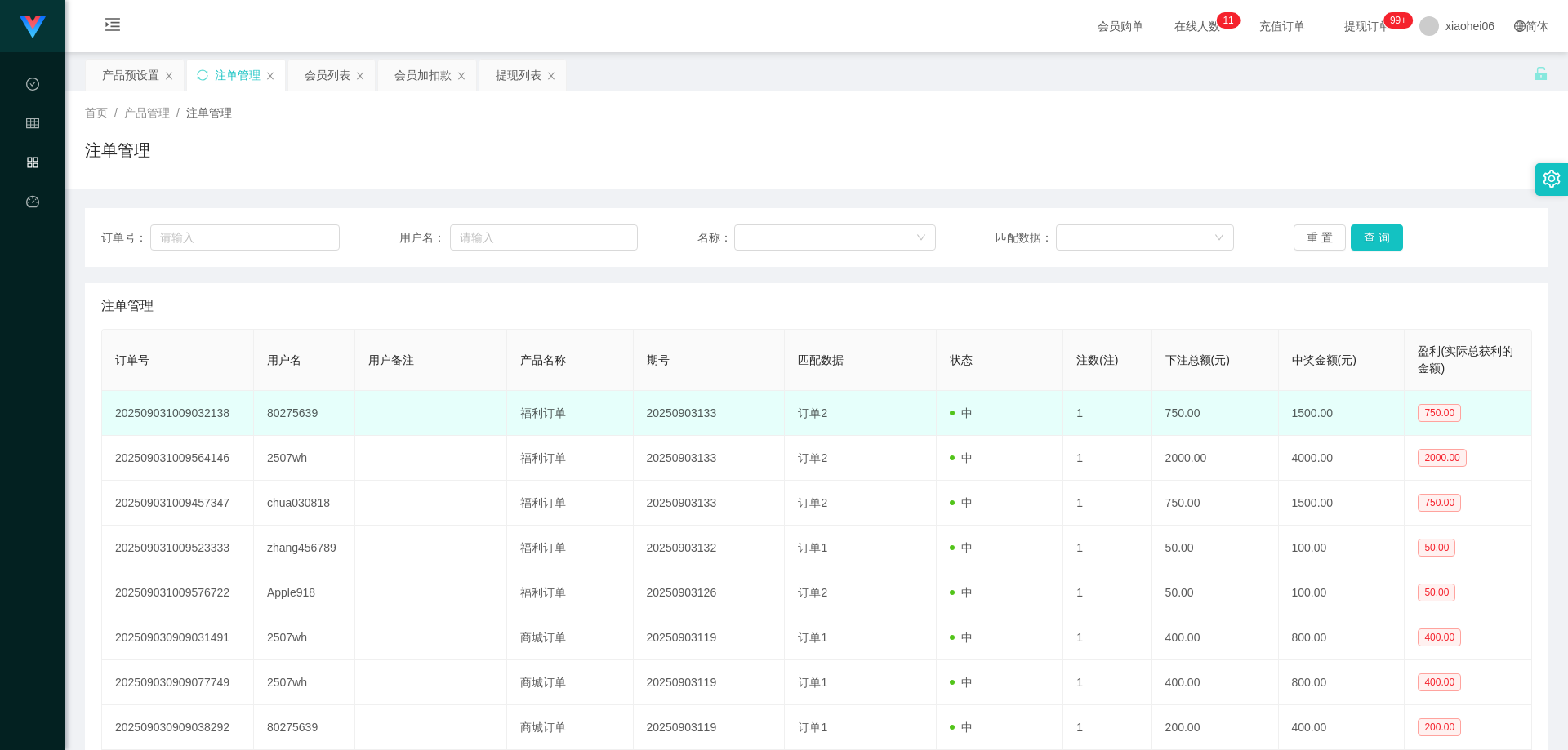
click at [290, 412] on td "80275639" at bounding box center [305, 414] width 101 height 45
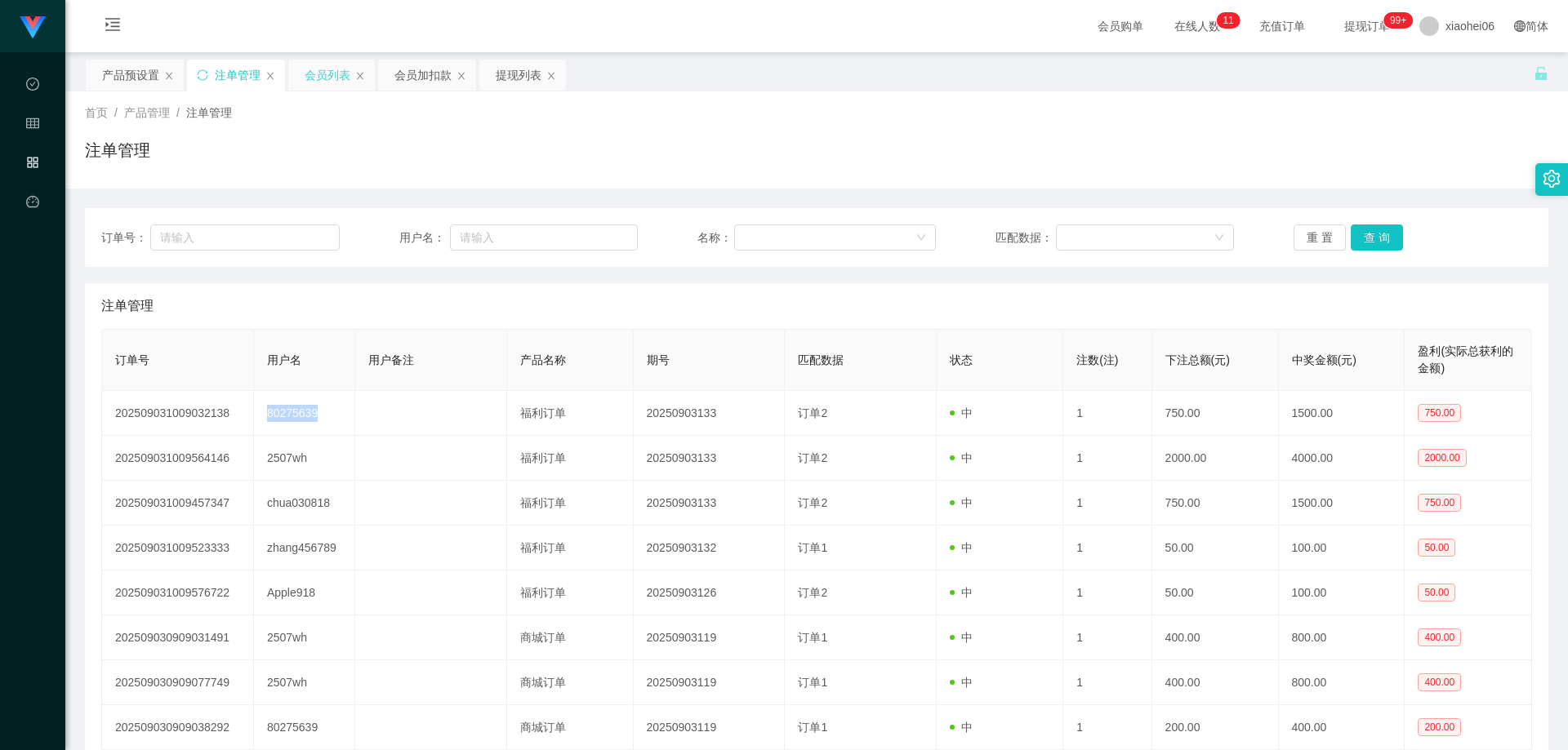
copy td "80275639"
click at [331, 75] on div "会员列表" at bounding box center [327, 75] width 45 height 31
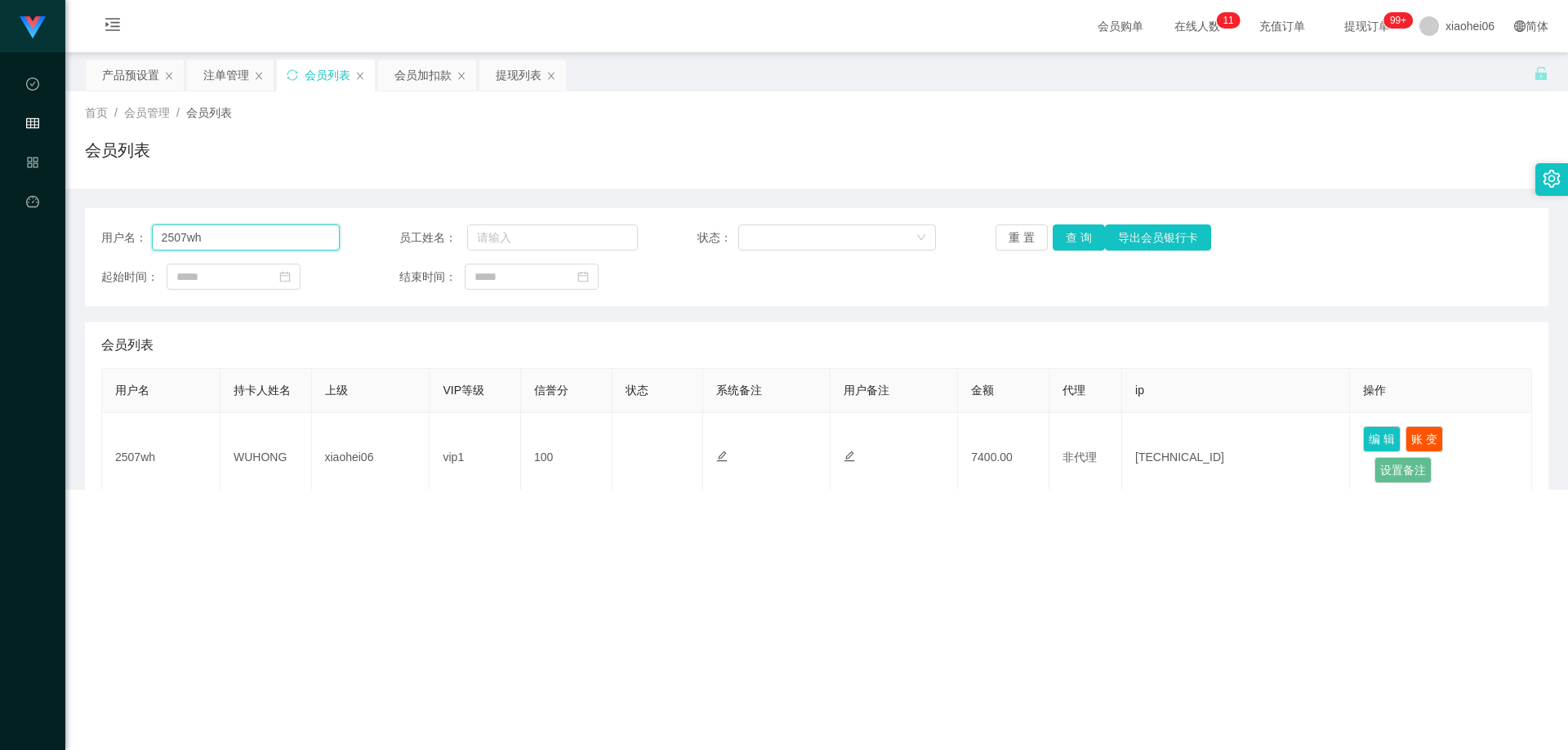
click at [271, 238] on input "2507wh" at bounding box center [245, 237] width 188 height 27
paste input "80275639"
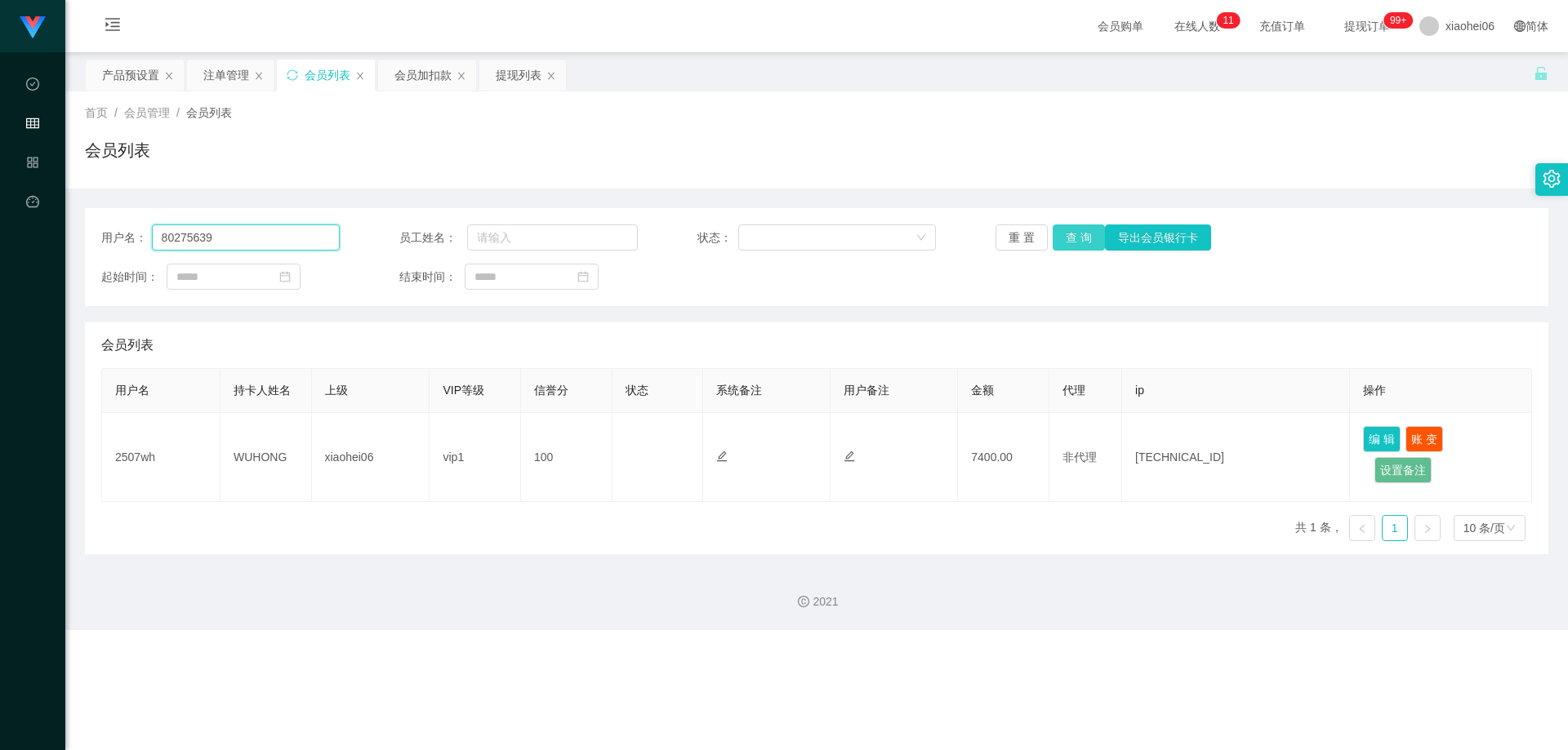
type input "80275639"
click at [1082, 233] on button "查 询" at bounding box center [1078, 237] width 52 height 27
click at [1060, 294] on div "用户名： 80275639 员工姓名： 状态： 重 置 查 询 导出会员银行卡 起始时间： 结束时间：" at bounding box center [816, 257] width 1464 height 98
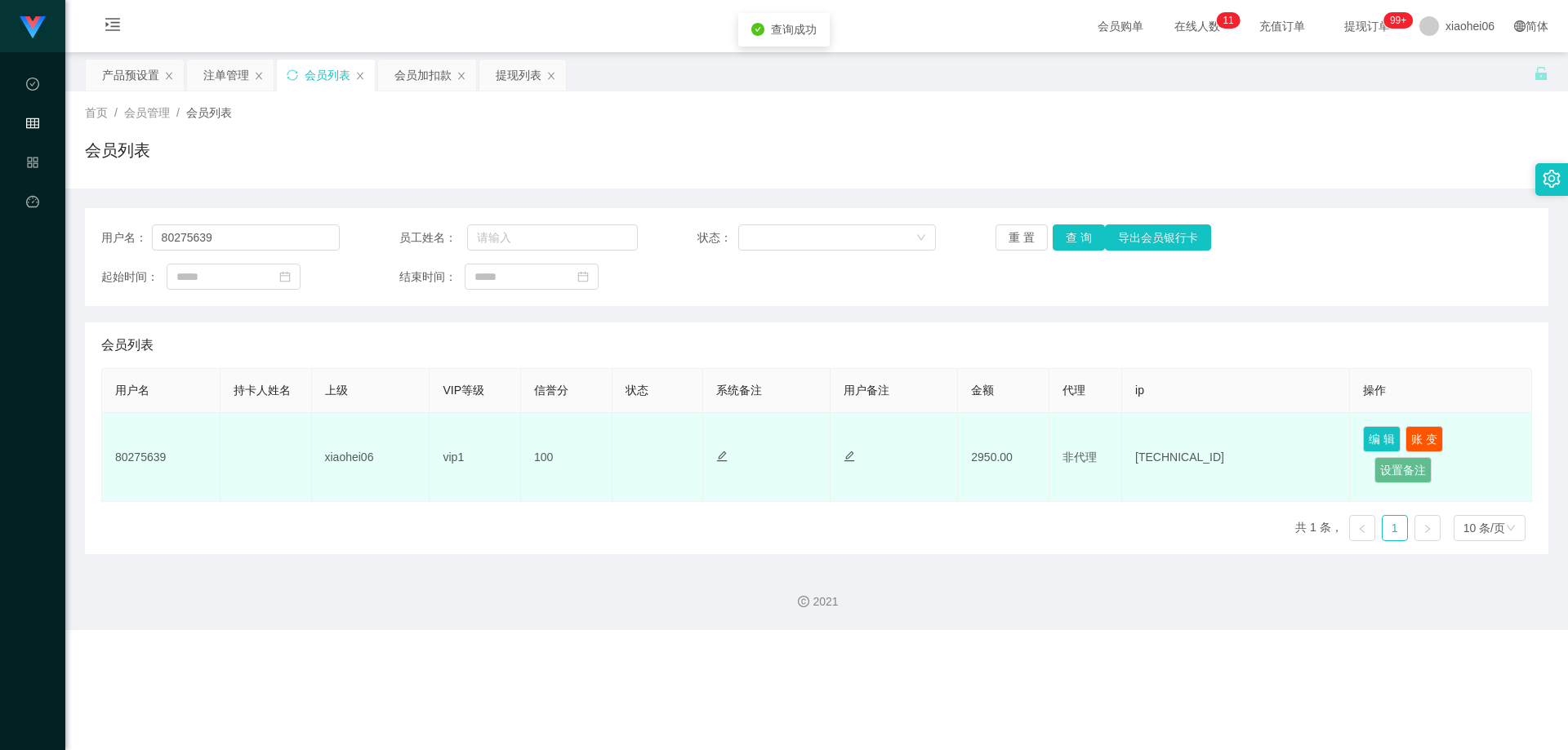
click at [979, 455] on td "2950.00" at bounding box center [1004, 458] width 92 height 89
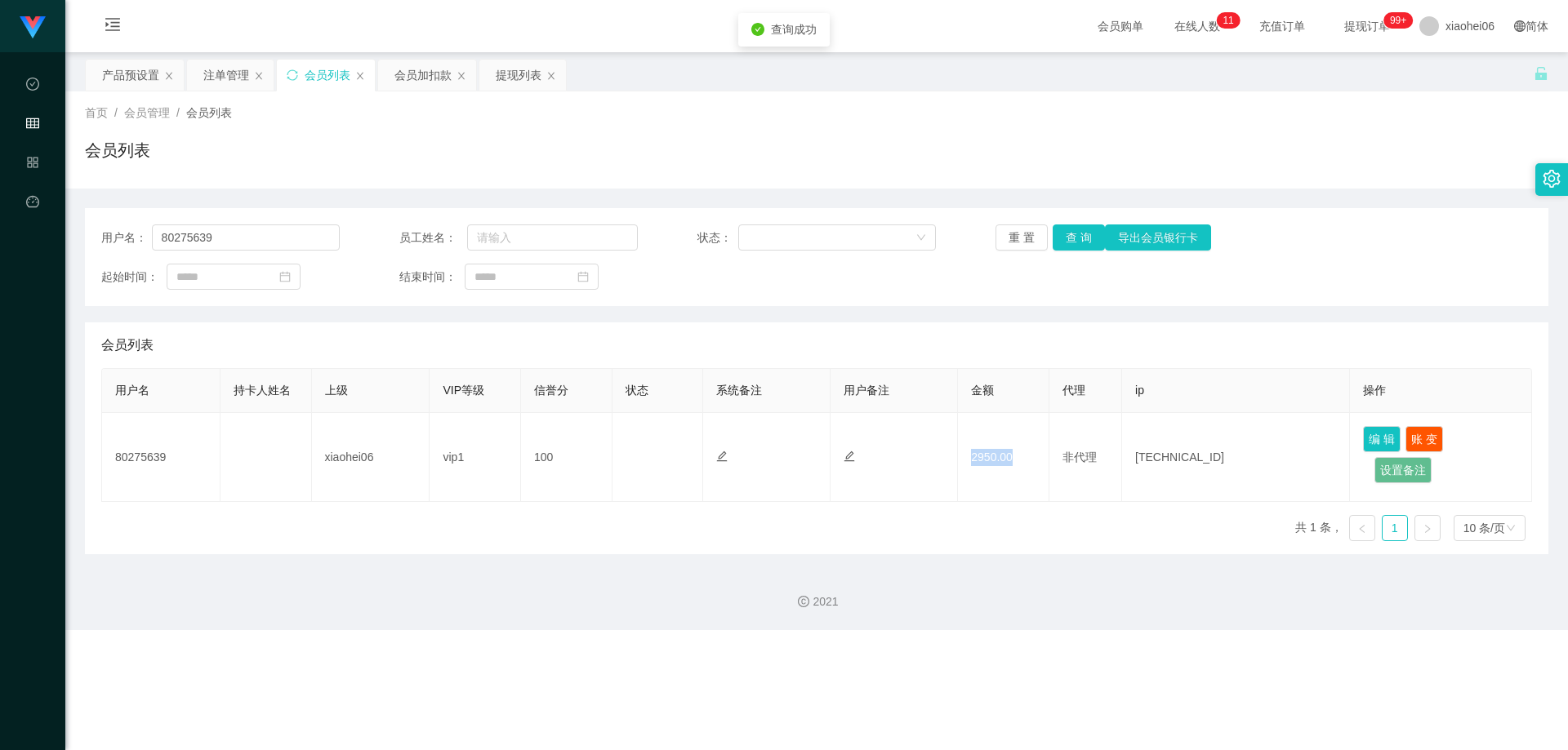
copy td "2950.00"
click at [485, 324] on div "会员列表" at bounding box center [816, 345] width 1431 height 45
click at [224, 70] on div "注单管理" at bounding box center [225, 75] width 45 height 31
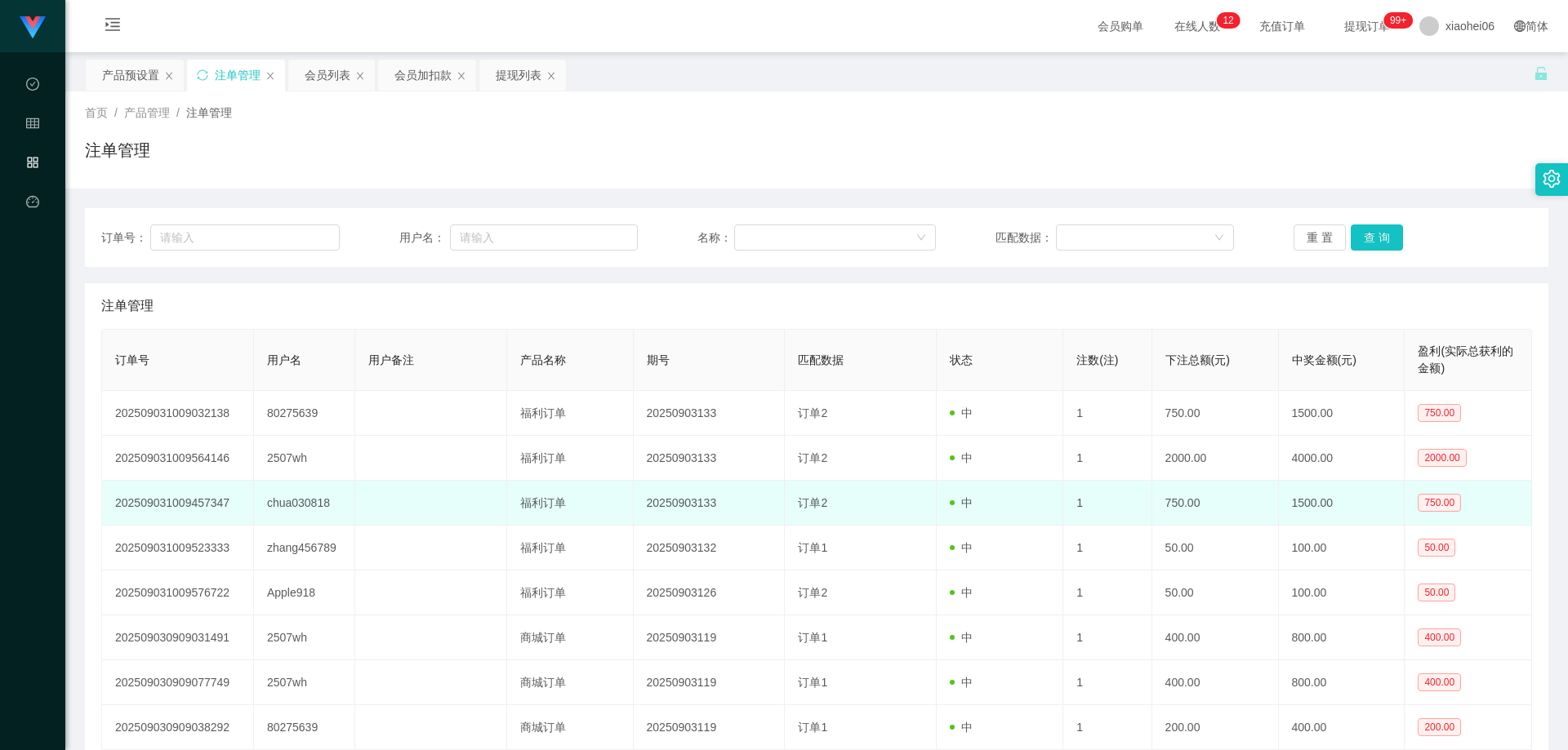
click at [295, 507] on td "chua030818" at bounding box center [305, 503] width 101 height 45
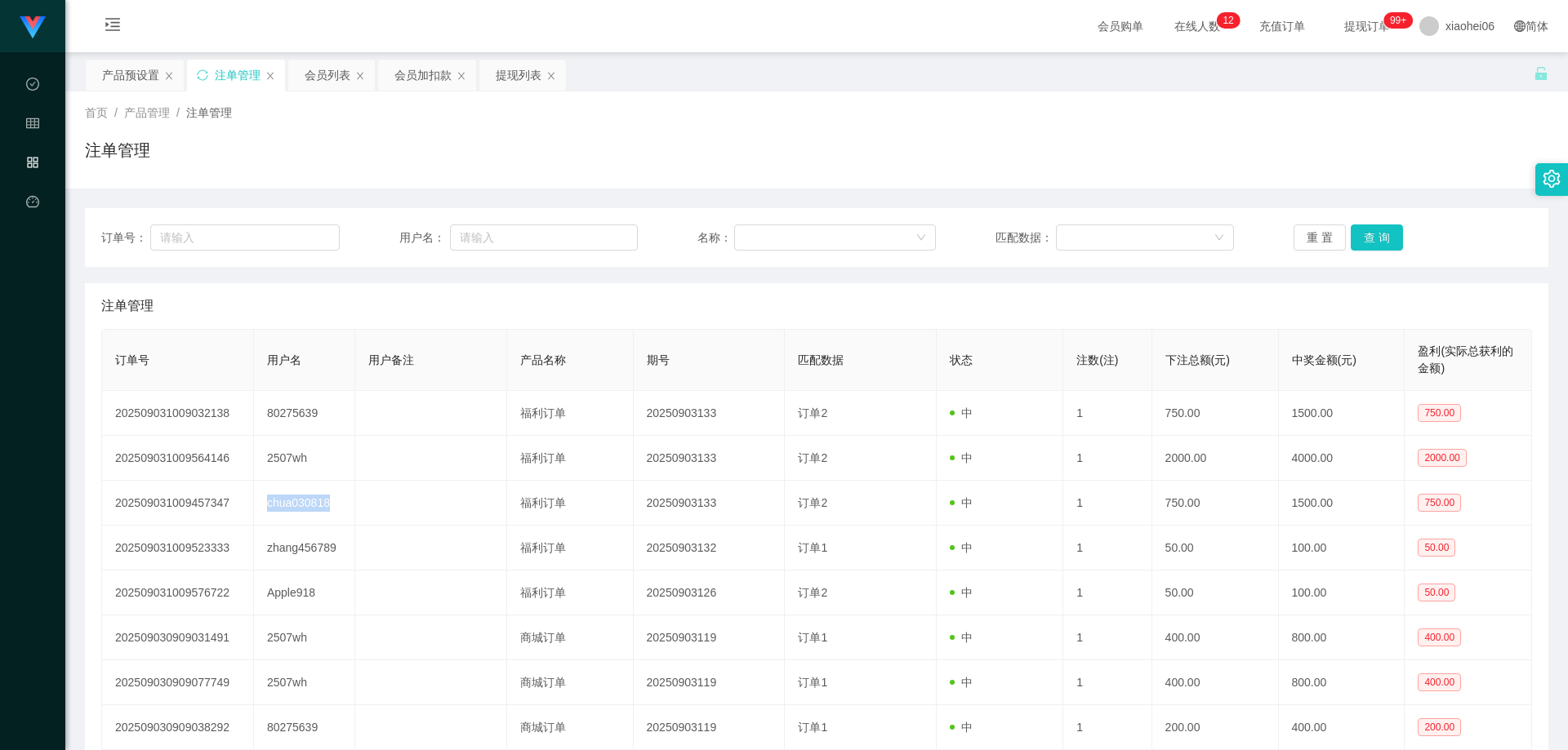
copy td "chua030818"
click at [311, 91] on div "关闭左侧 关闭右侧 关闭其它 刷新页面 产品预设置 注单管理 会员列表 会员加扣款 提现列表 首页 / 产品管理 / 注单管理 / 注单管理 订单号： 用户名…" at bounding box center [816, 476] width 1464 height 834
click at [325, 82] on div "会员列表" at bounding box center [327, 75] width 45 height 31
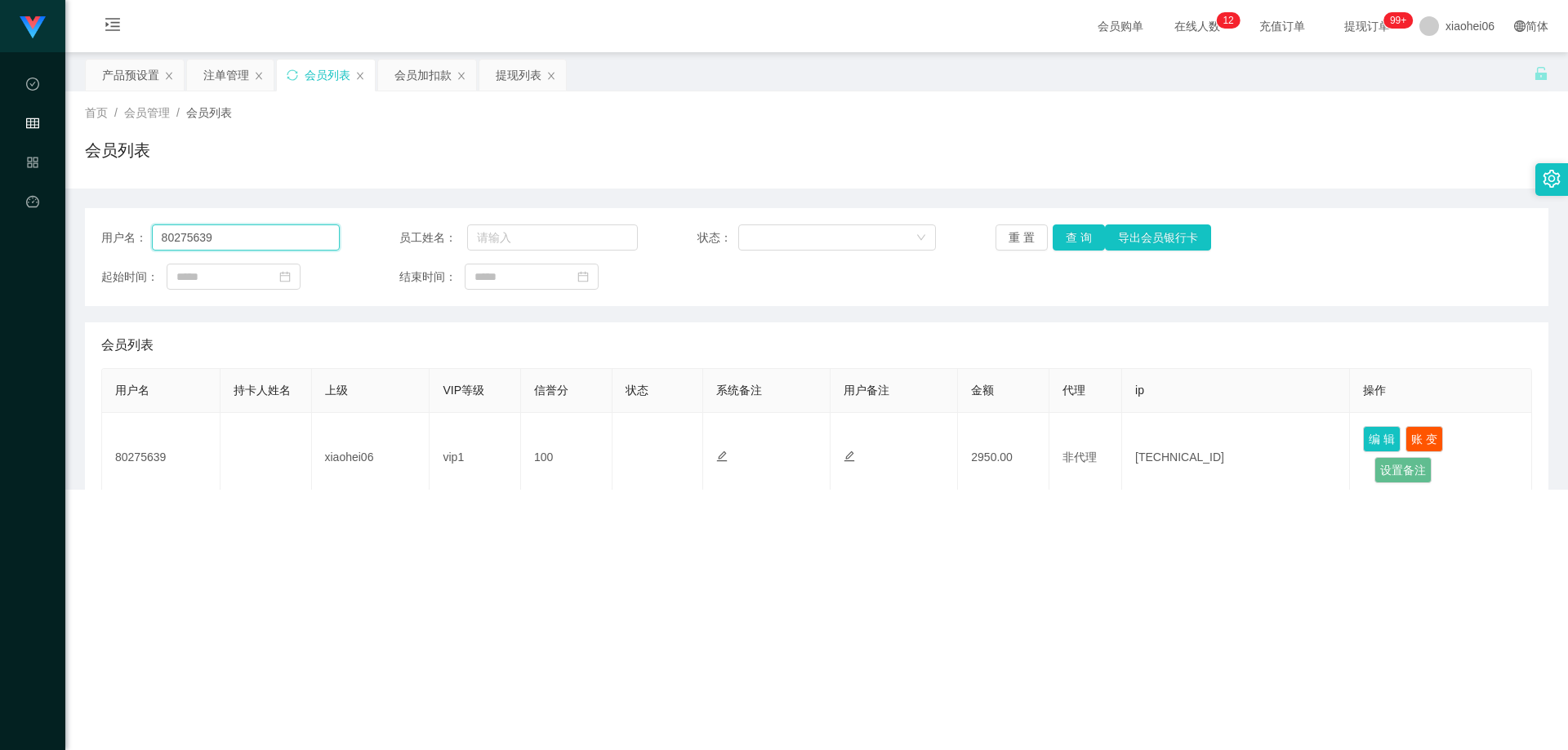
click at [277, 224] on input "80275639" at bounding box center [245, 237] width 188 height 27
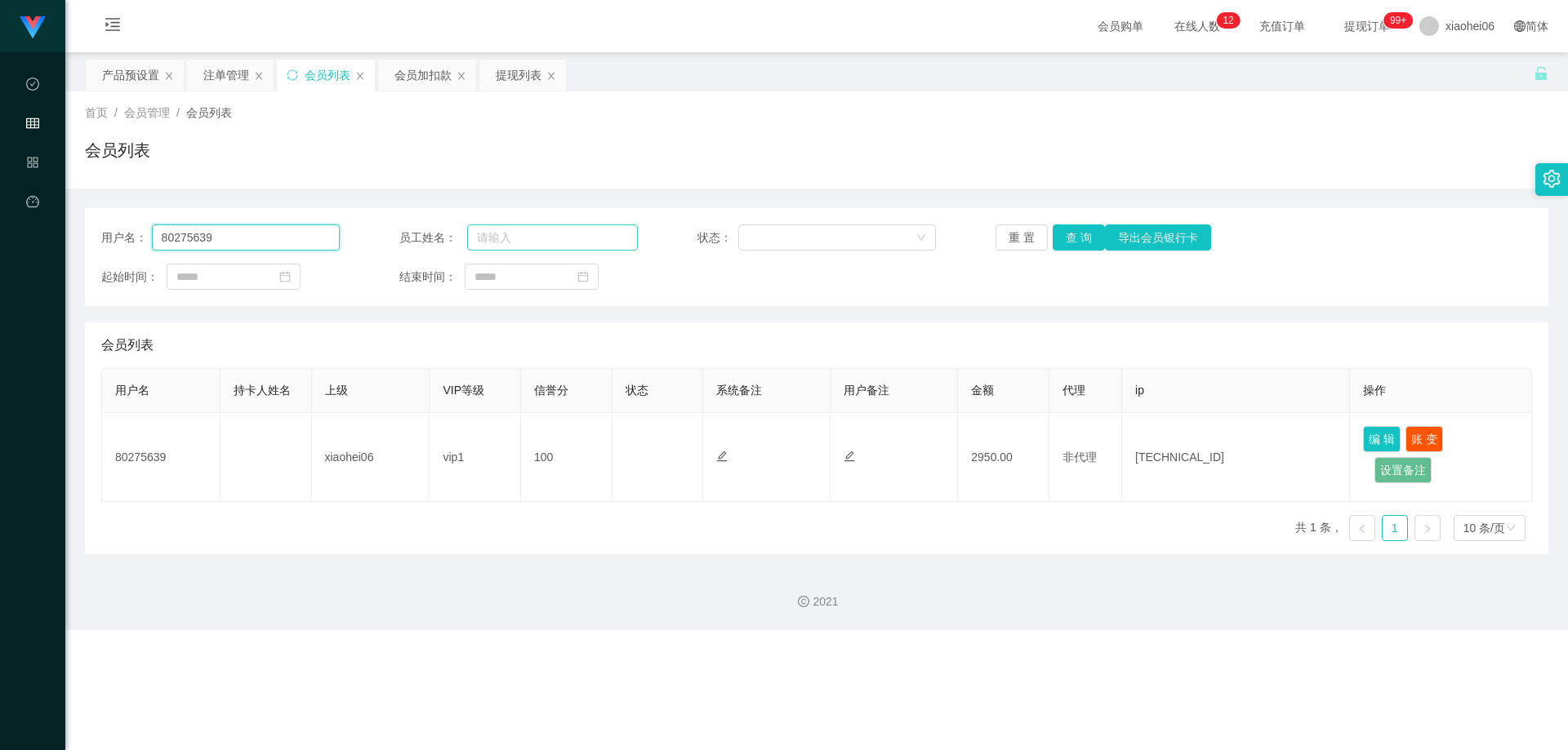
paste input "chua030818"
type input "chua030818"
click at [1073, 235] on button "查 询" at bounding box center [1078, 237] width 52 height 27
click at [1014, 327] on div "会员列表" at bounding box center [816, 345] width 1431 height 45
drag, startPoint x: 1232, startPoint y: 312, endPoint x: 1368, endPoint y: 209, distance: 170.6
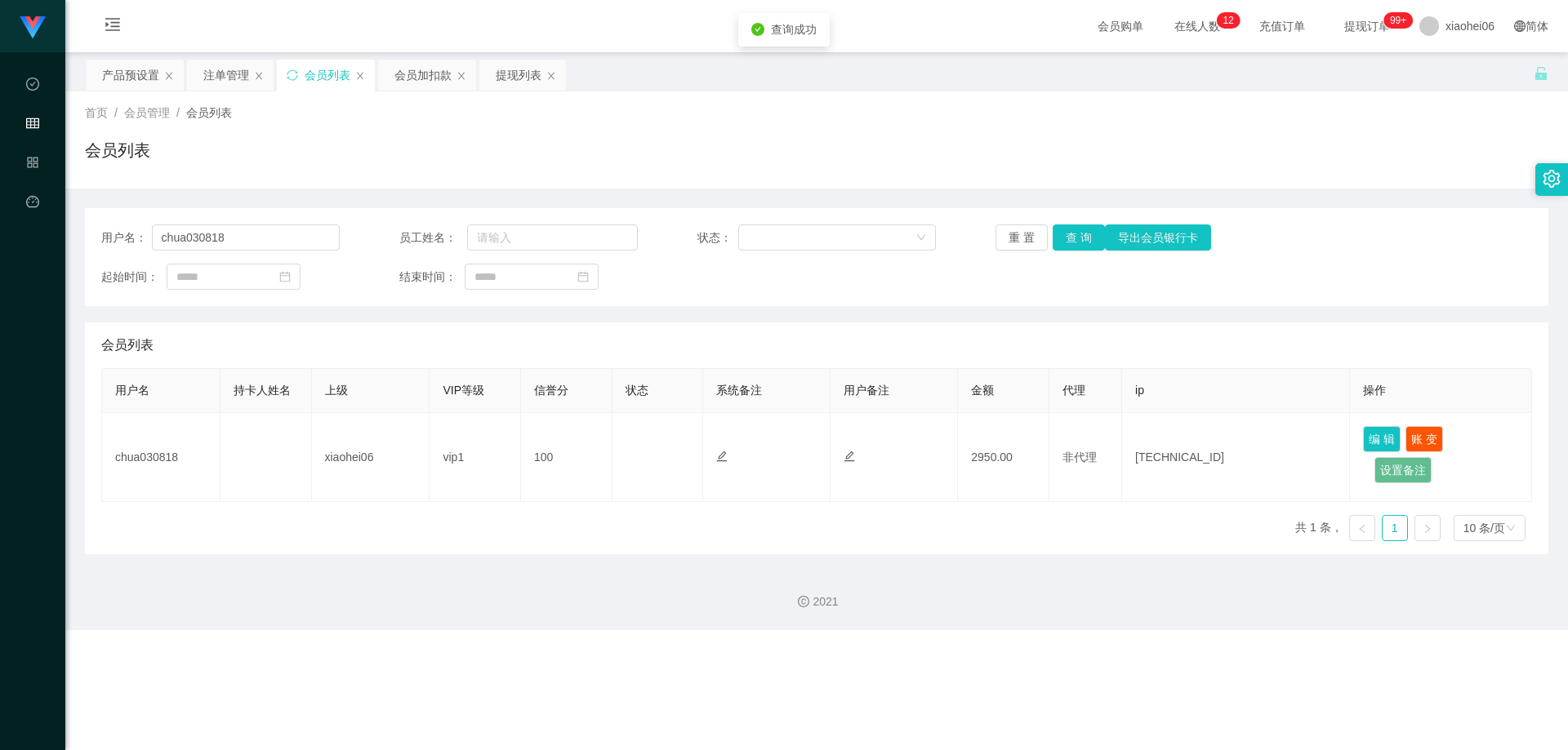
click at [1235, 312] on div "用户名： chua030818 员工姓名： 状态： 重 置 查 询 导出会员银行卡 起始时间： 结束时间： 会员列表 用户名 持卡人姓名 上级 VIP等级 信…" at bounding box center [816, 381] width 1464 height 346
